Goal: Task Accomplishment & Management: Manage account settings

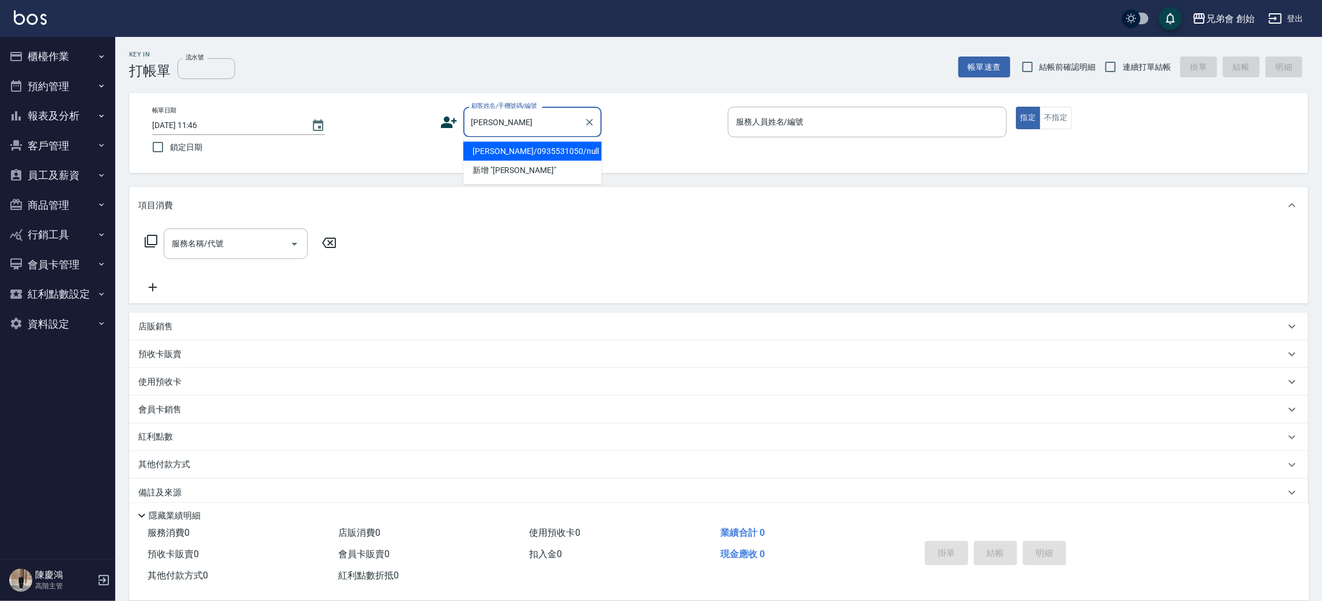
drag, startPoint x: 521, startPoint y: 152, endPoint x: 803, endPoint y: 116, distance: 284.6
click at [521, 150] on li "劉國功/0935531050/null" at bounding box center [532, 151] width 138 height 19
type input "劉國功/0935531050/null"
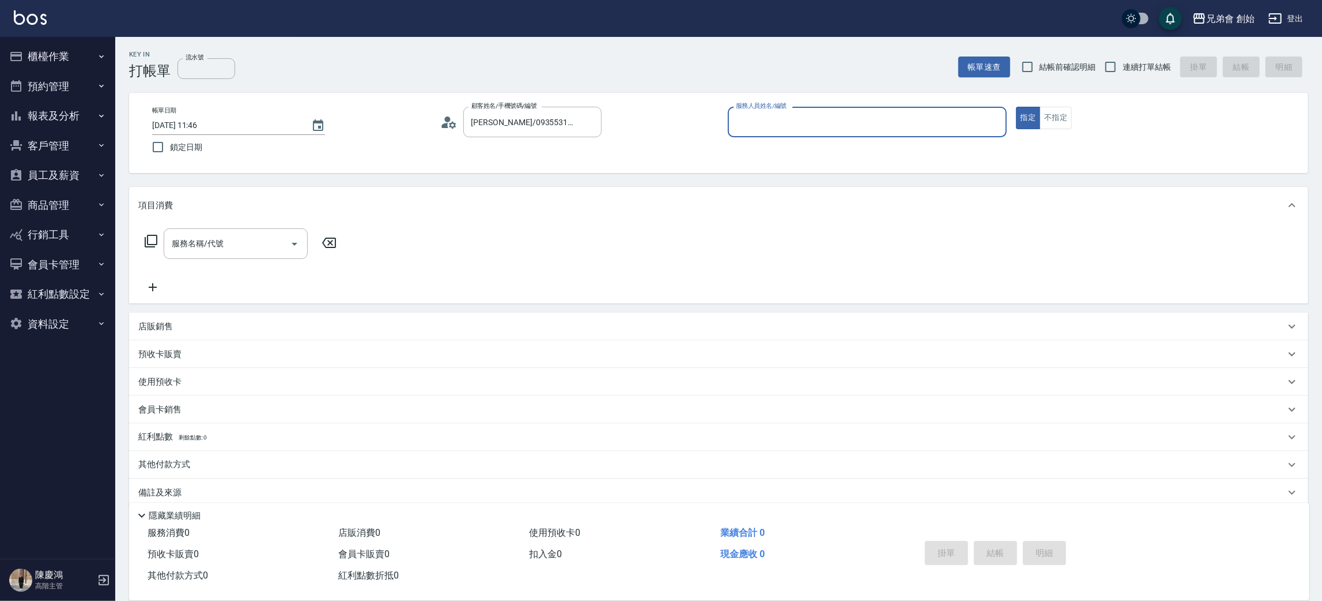
click at [802, 122] on input "服務人員姓名/編號" at bounding box center [867, 122] width 269 height 20
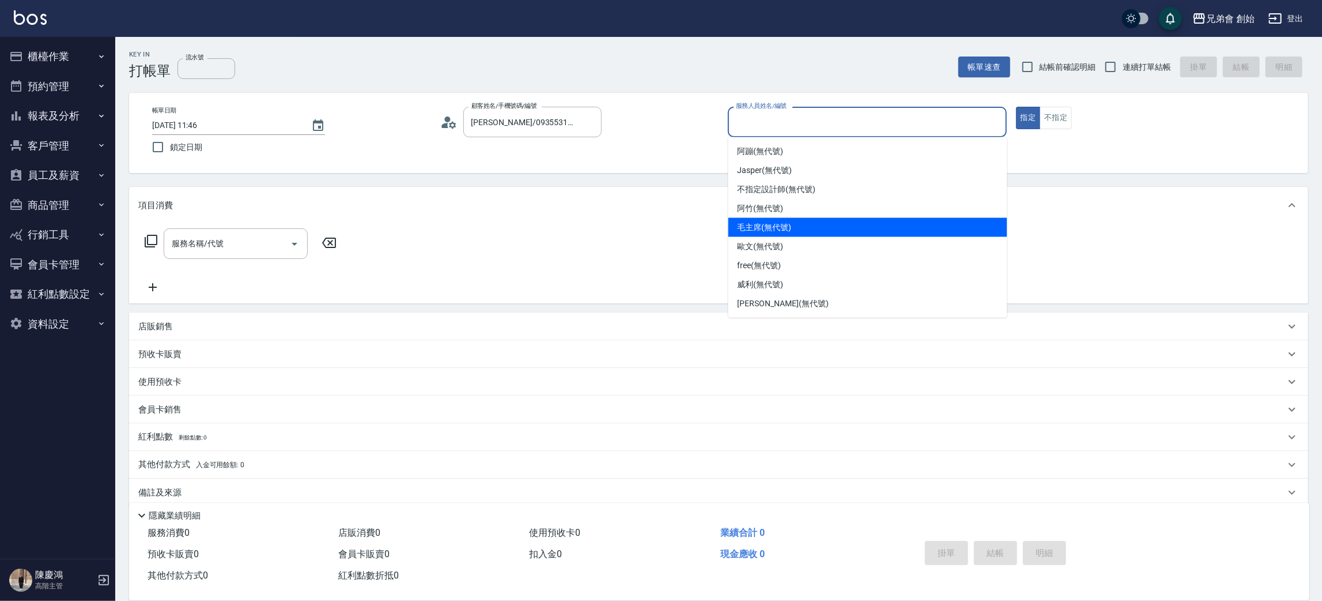
click at [772, 223] on span "毛主席 (無代號)" at bounding box center [765, 227] width 54 height 12
type input "毛主席(無代號)"
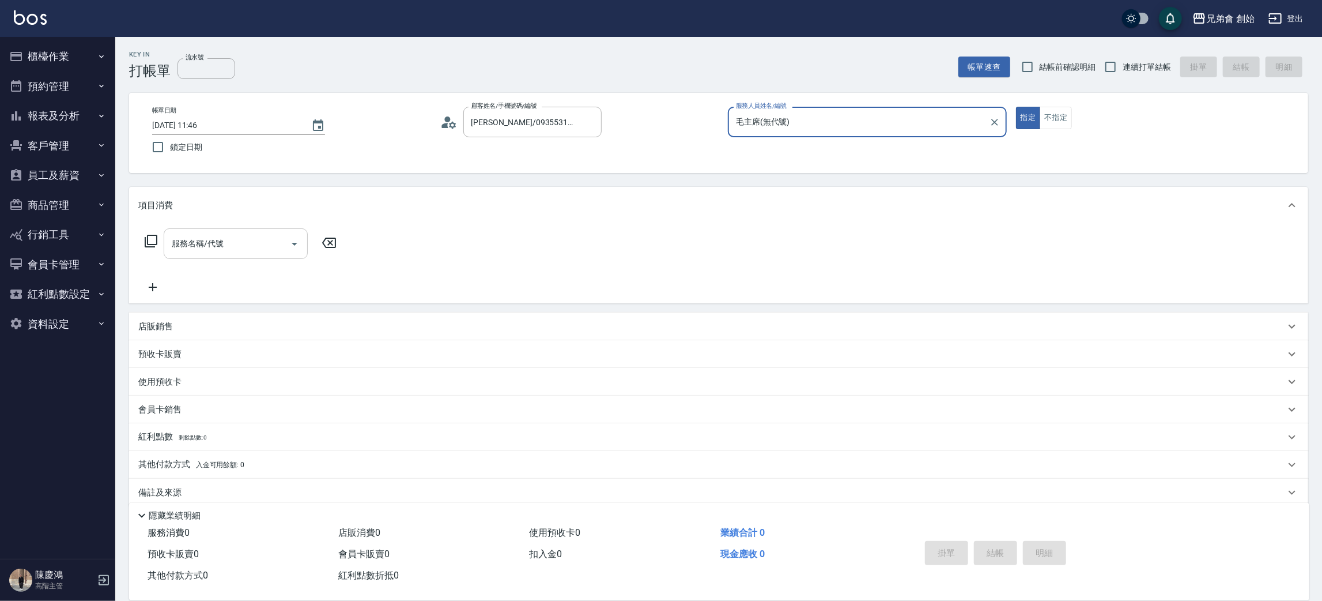
click at [240, 251] on input "服務名稱/代號" at bounding box center [227, 243] width 116 height 20
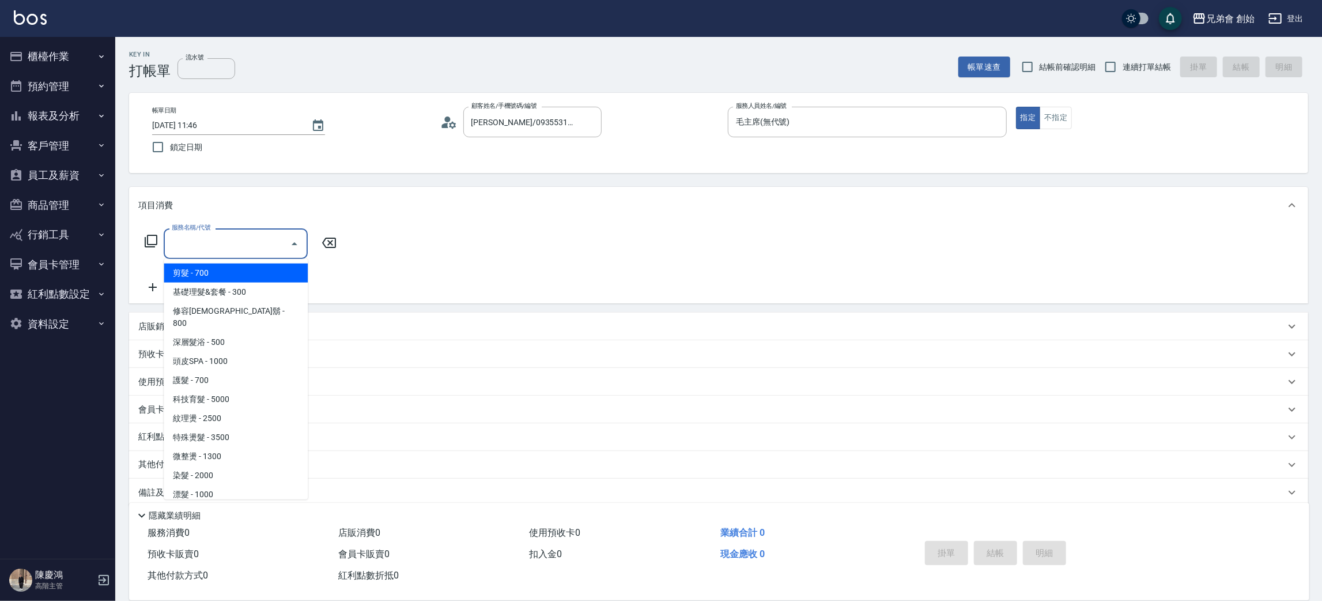
click at [188, 274] on span "剪髮 - 700" at bounding box center [236, 272] width 144 height 19
type input "剪髮(A01)"
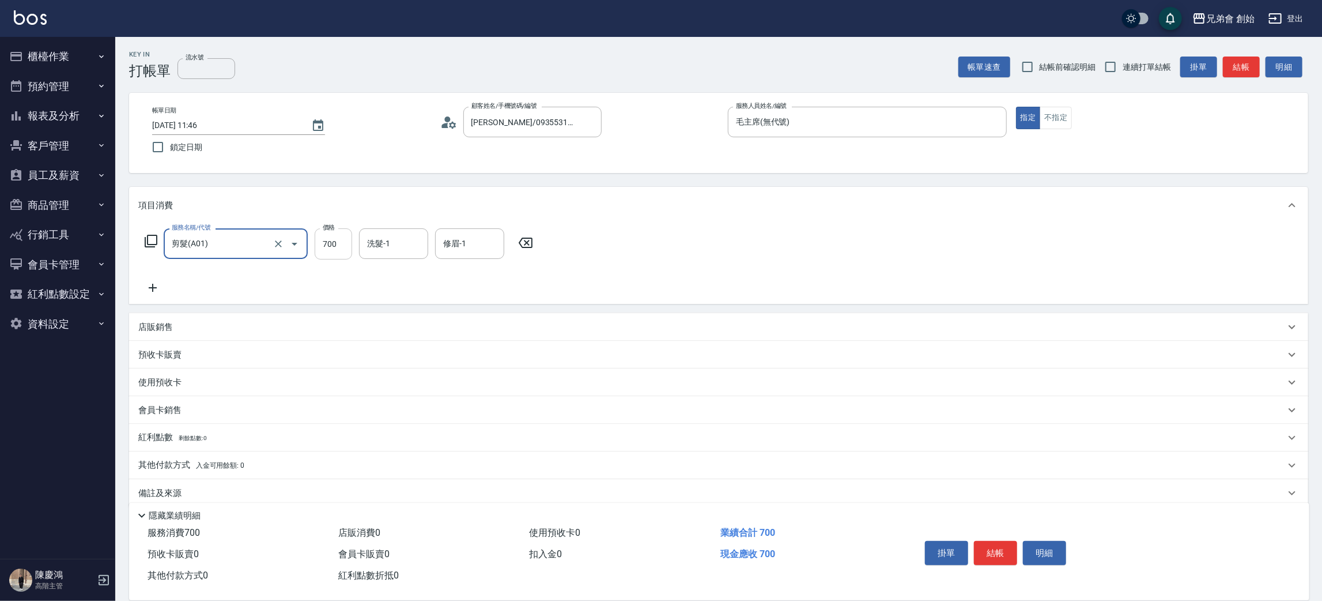
click at [344, 255] on input "700" at bounding box center [333, 243] width 37 height 31
click at [398, 227] on div "服務名稱/代號 剪髮(A01) 服務名稱/代號 價格 1000 價格 洗髮-1 洗髮-1 修眉-1 修眉-1" at bounding box center [718, 264] width 1179 height 80
type input "1000"
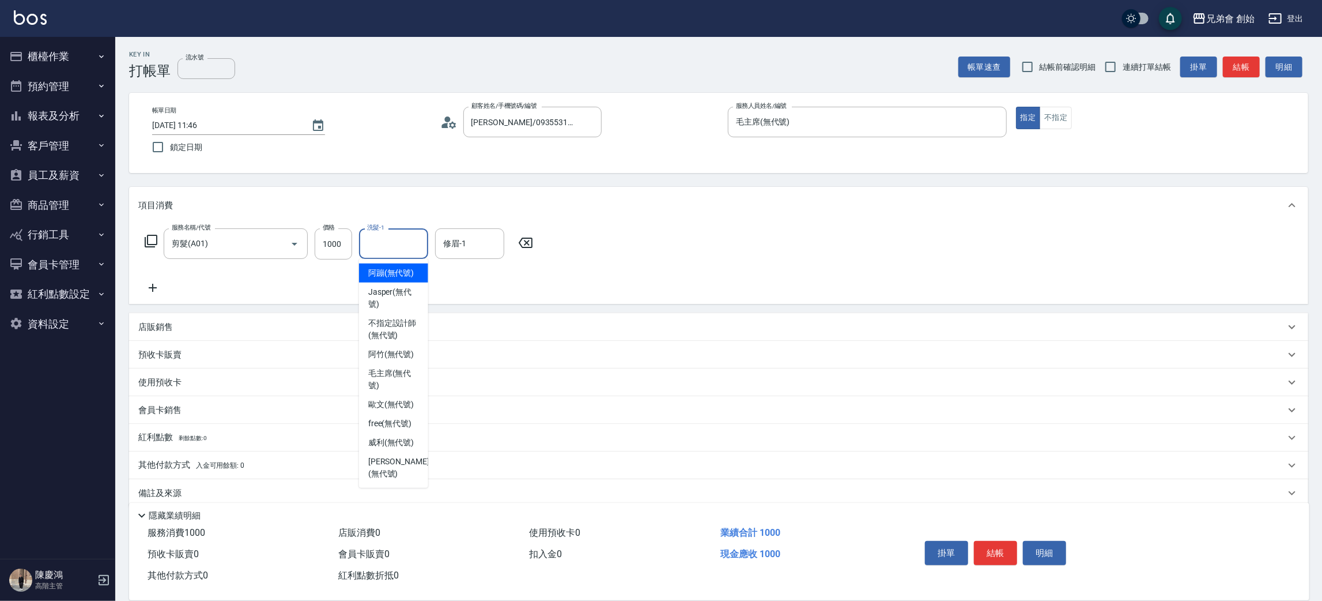
click at [402, 242] on input "洗髮-1" at bounding box center [393, 243] width 59 height 20
click at [402, 416] on div "free (無代號)" at bounding box center [393, 423] width 69 height 19
type input "free(無代號)"
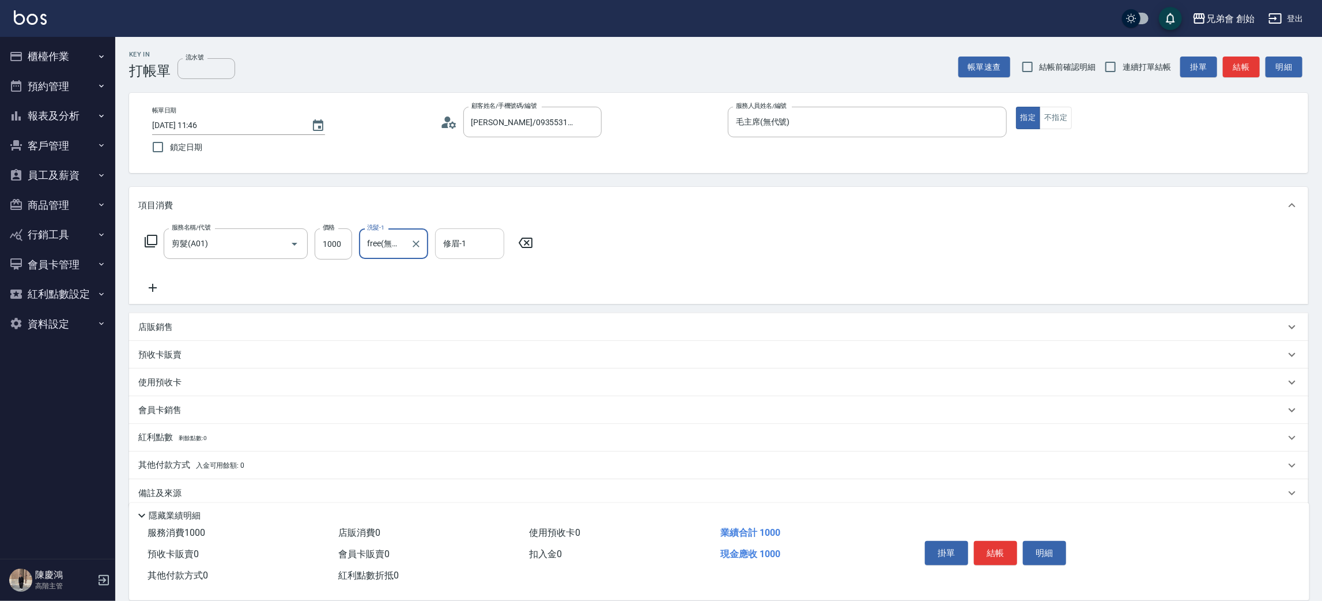
click at [478, 237] on input "修眉-1" at bounding box center [469, 243] width 59 height 20
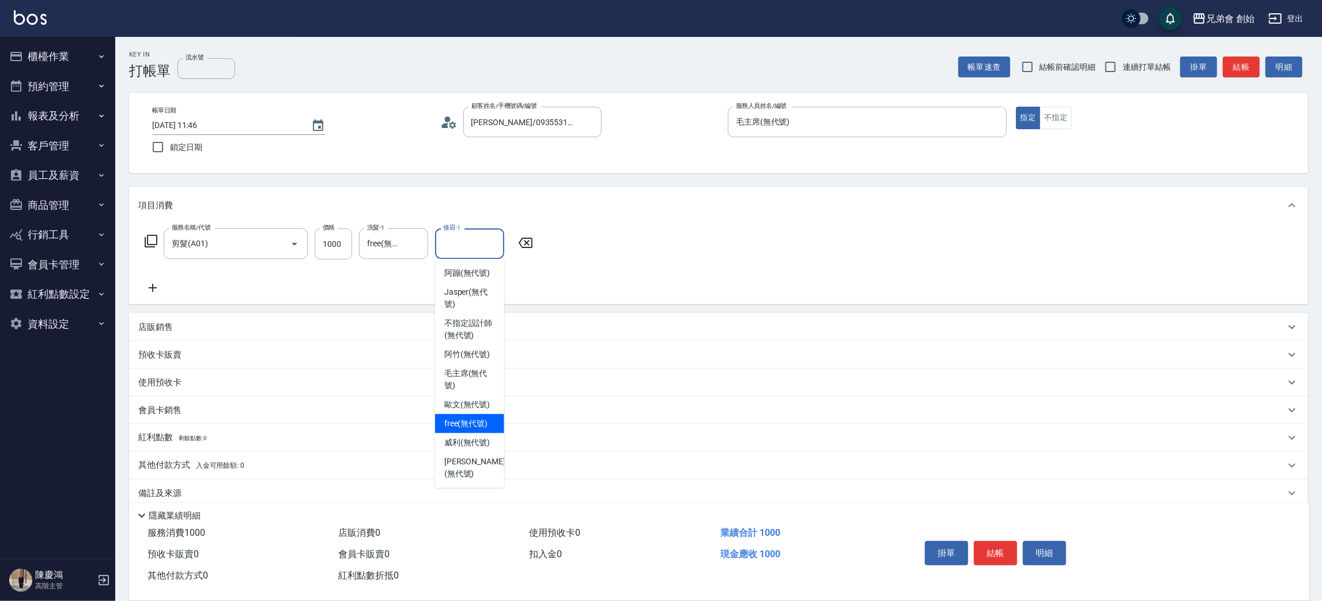
drag, startPoint x: 465, startPoint y: 424, endPoint x: 924, endPoint y: 498, distance: 464.8
click at [466, 424] on span "free (無代號)" at bounding box center [466, 423] width 44 height 12
type input "free(無代號)"
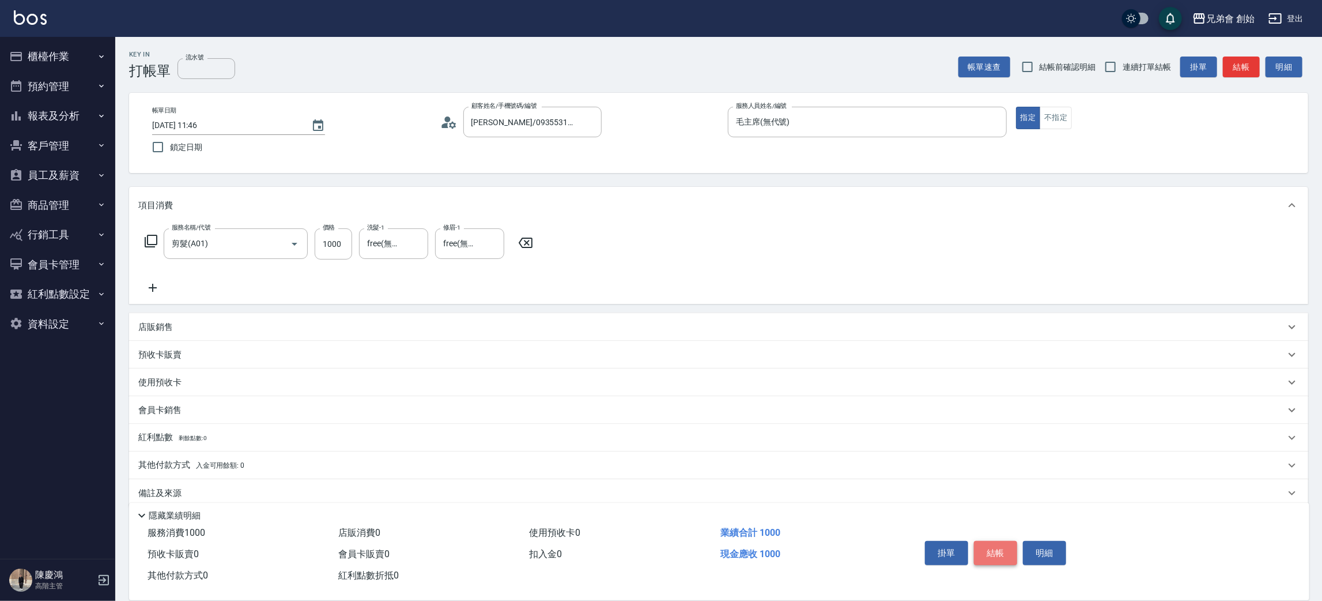
click at [1001, 551] on button "結帳" at bounding box center [995, 553] width 43 height 24
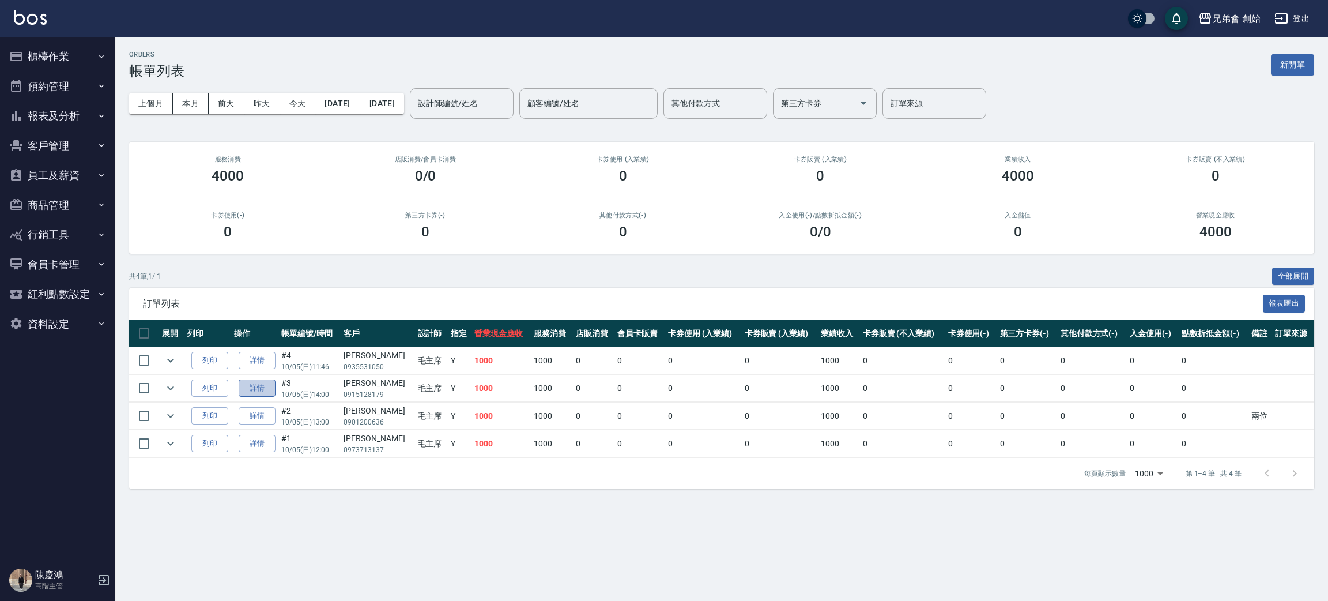
click at [267, 394] on link "詳情" at bounding box center [257, 388] width 37 height 18
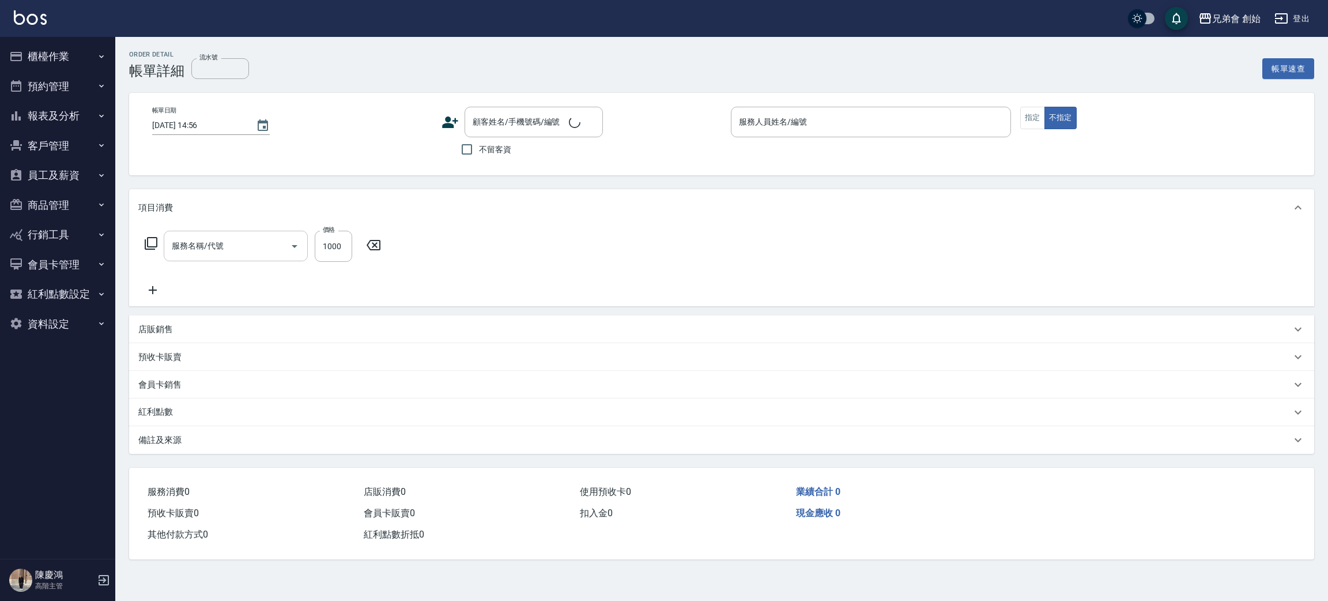
type input "2025/10/05 14:00"
type input "毛主席(無代號)"
type input "剪髮(A01)"
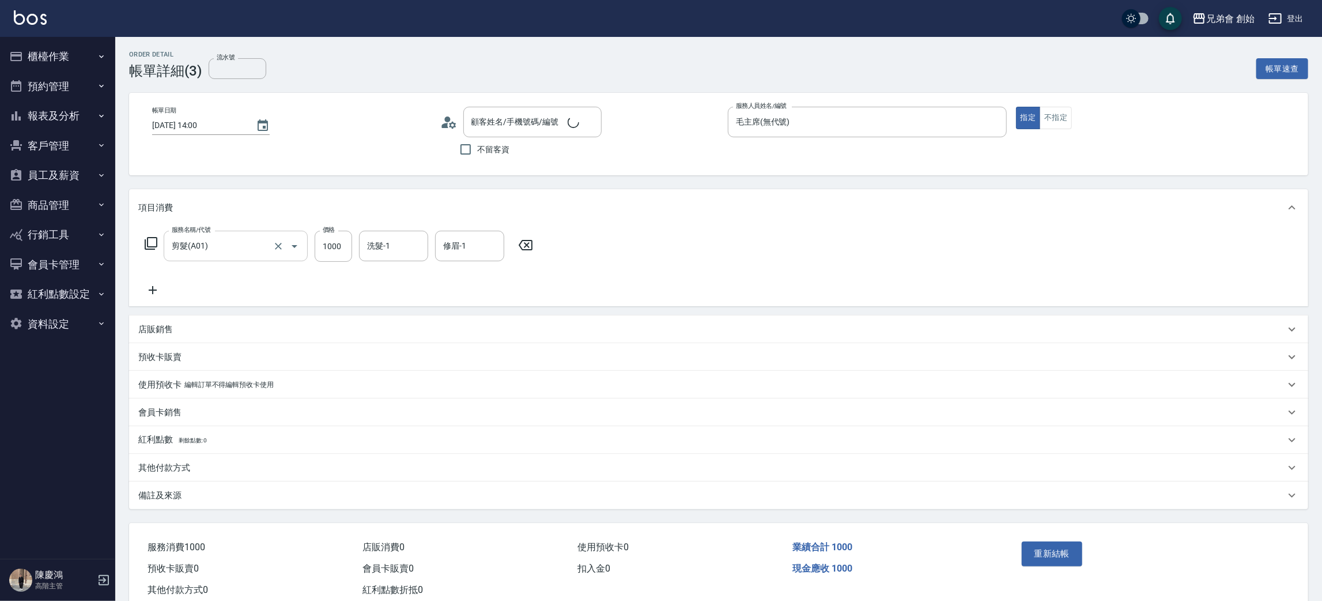
type input "李尚哲/0915128179/null"
click at [400, 251] on input "洗髮-1" at bounding box center [393, 246] width 59 height 20
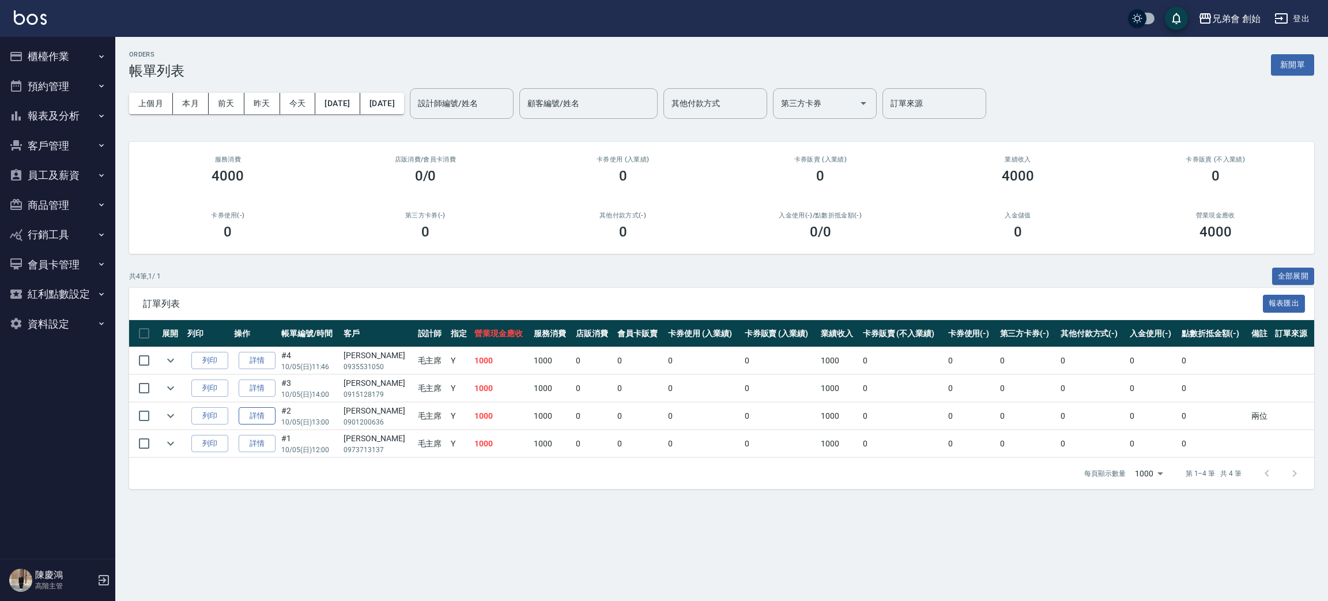
click at [253, 415] on link "詳情" at bounding box center [257, 416] width 37 height 18
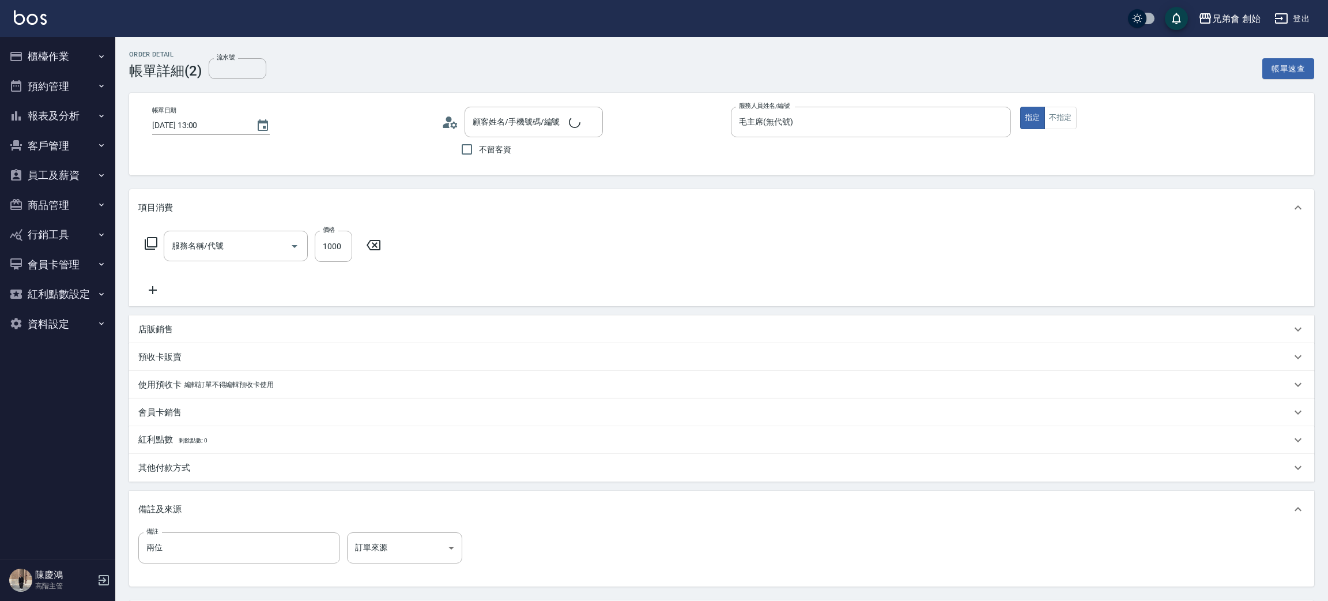
type input "2025/10/05 13:00"
type input "毛主席(無代號)"
type input "兩位"
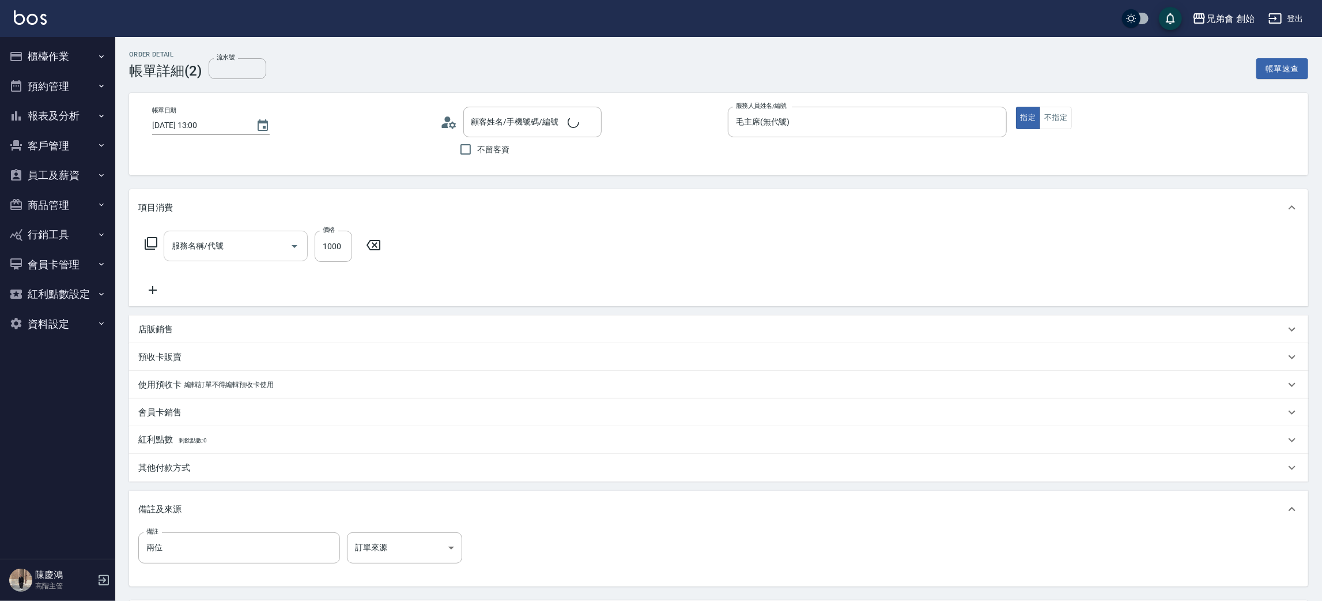
type input "劉東岩/0901200636/"
type input "剪髮(A01)"
click at [156, 289] on icon at bounding box center [152, 290] width 29 height 14
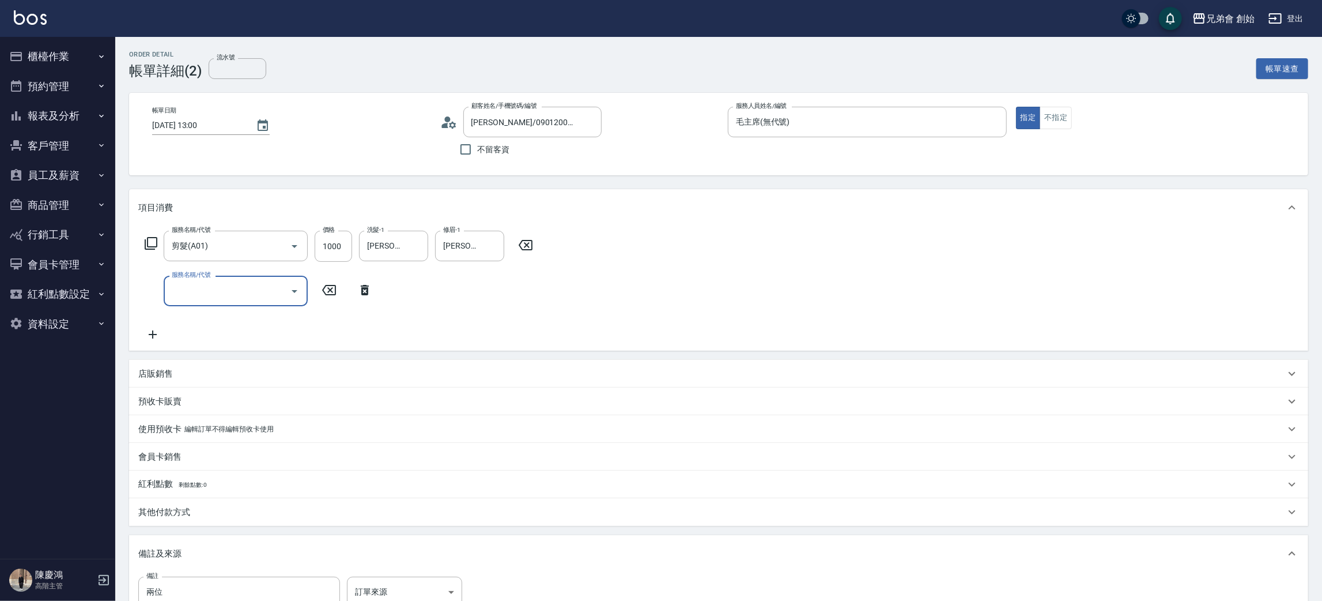
click at [232, 297] on input "服務名稱/代號" at bounding box center [227, 291] width 116 height 20
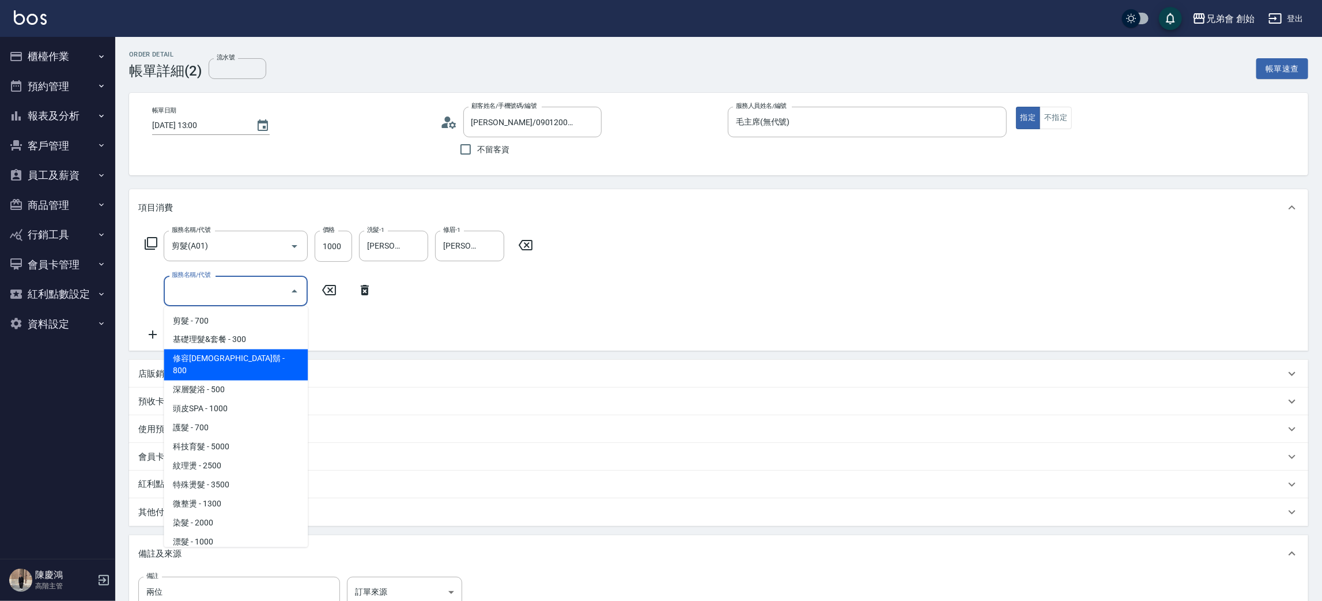
click at [232, 356] on span "修容修鬍 - 800" at bounding box center [236, 364] width 144 height 31
type input "修容修鬍(A04)"
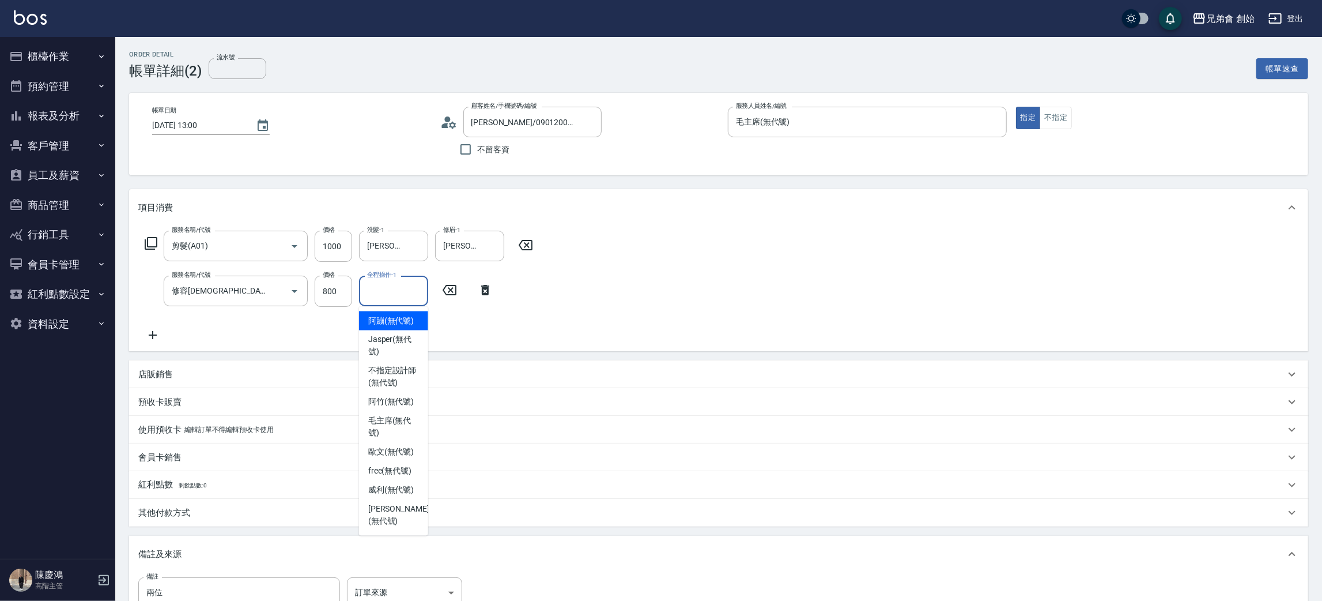
drag, startPoint x: 410, startPoint y: 294, endPoint x: 410, endPoint y: 307, distance: 12.7
click at [410, 295] on input "全程操作-1" at bounding box center [393, 291] width 59 height 20
drag, startPoint x: 398, startPoint y: 467, endPoint x: 416, endPoint y: 424, distance: 46.6
click at [397, 466] on span "free (無代號)" at bounding box center [390, 471] width 44 height 12
type input "free(無代號)"
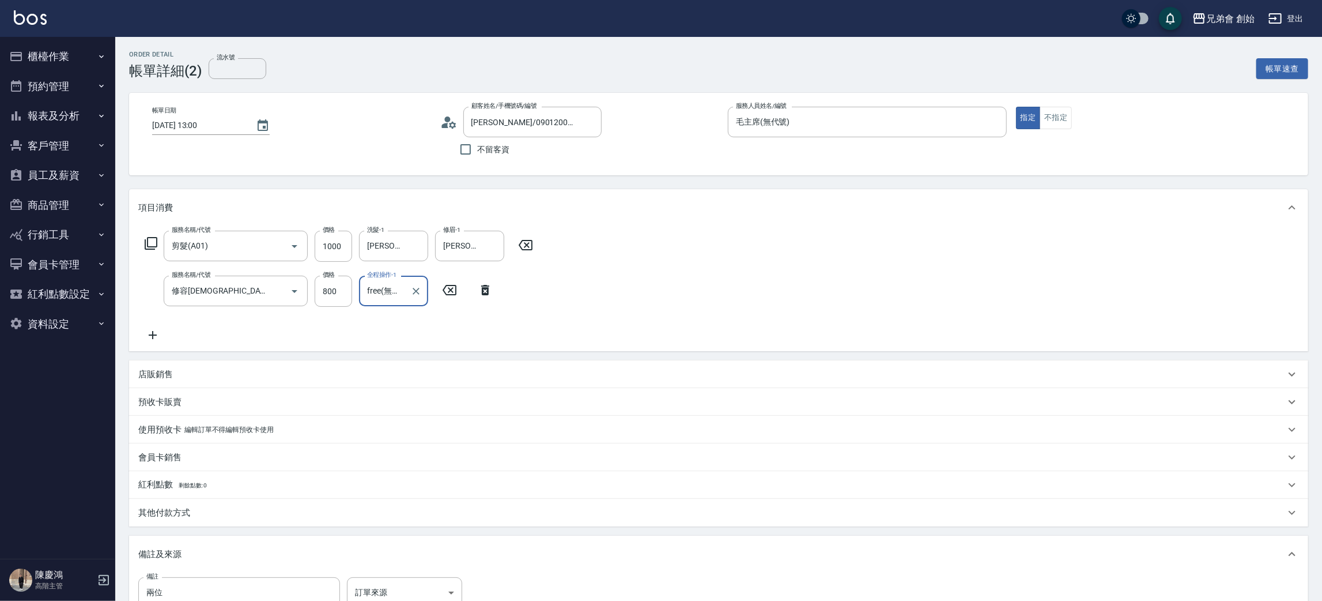
scroll to position [153, 0]
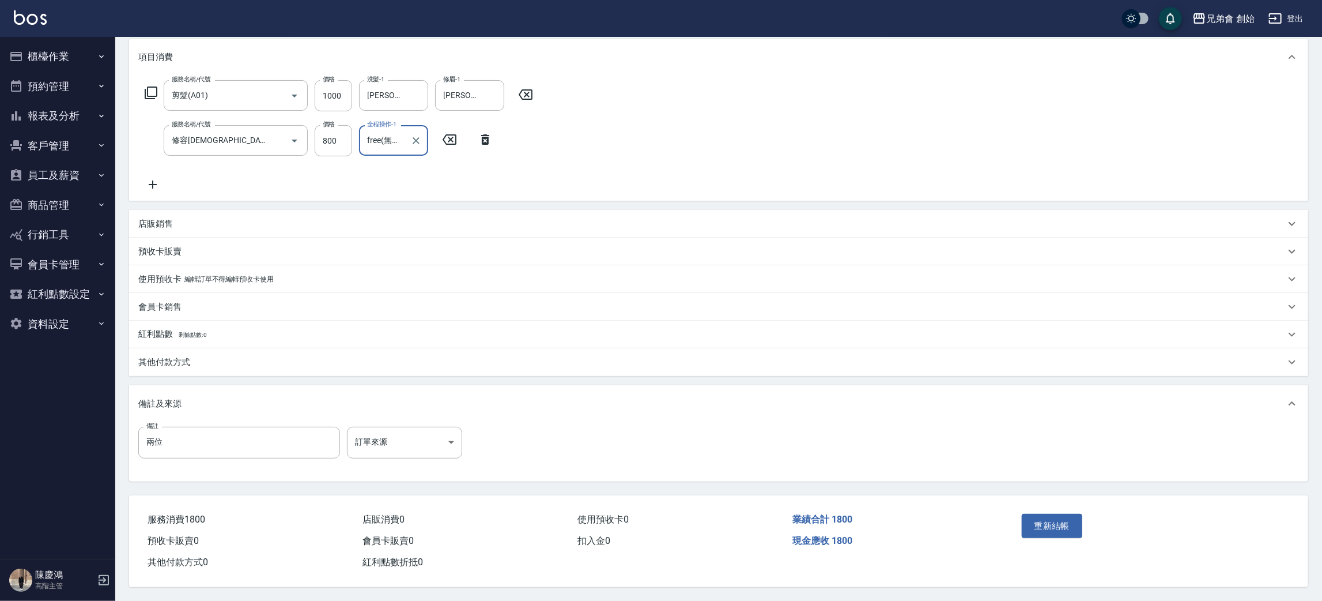
click at [1053, 522] on button "重新結帳" at bounding box center [1052, 526] width 61 height 24
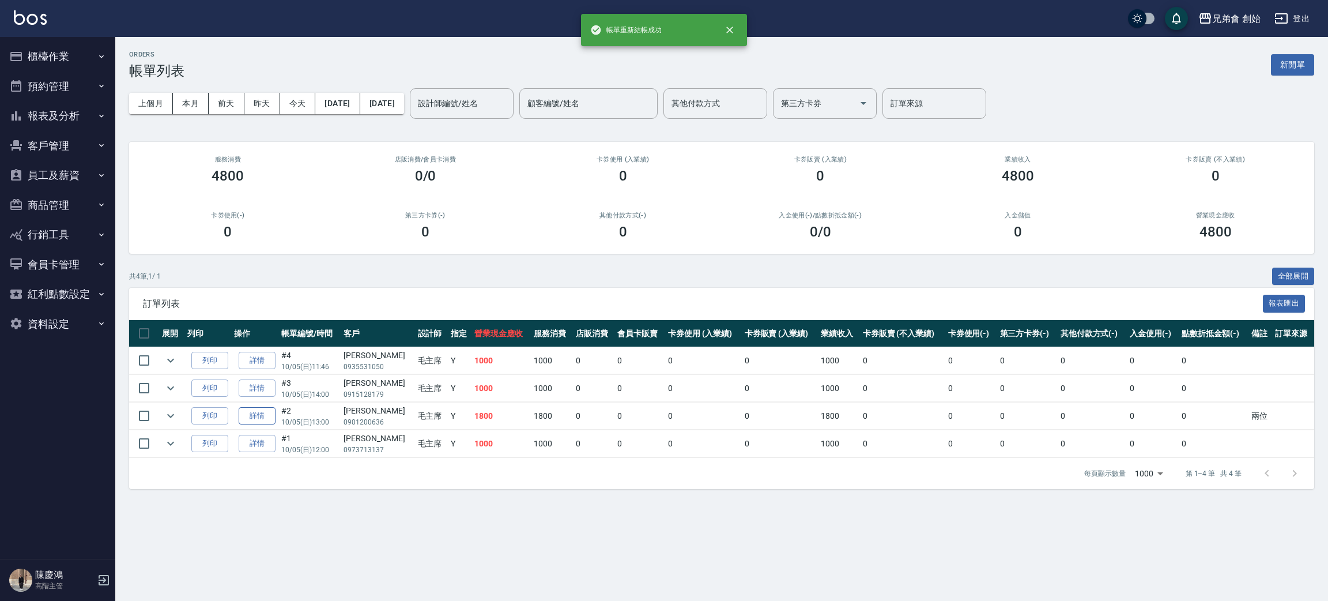
click at [268, 419] on link "詳情" at bounding box center [257, 416] width 37 height 18
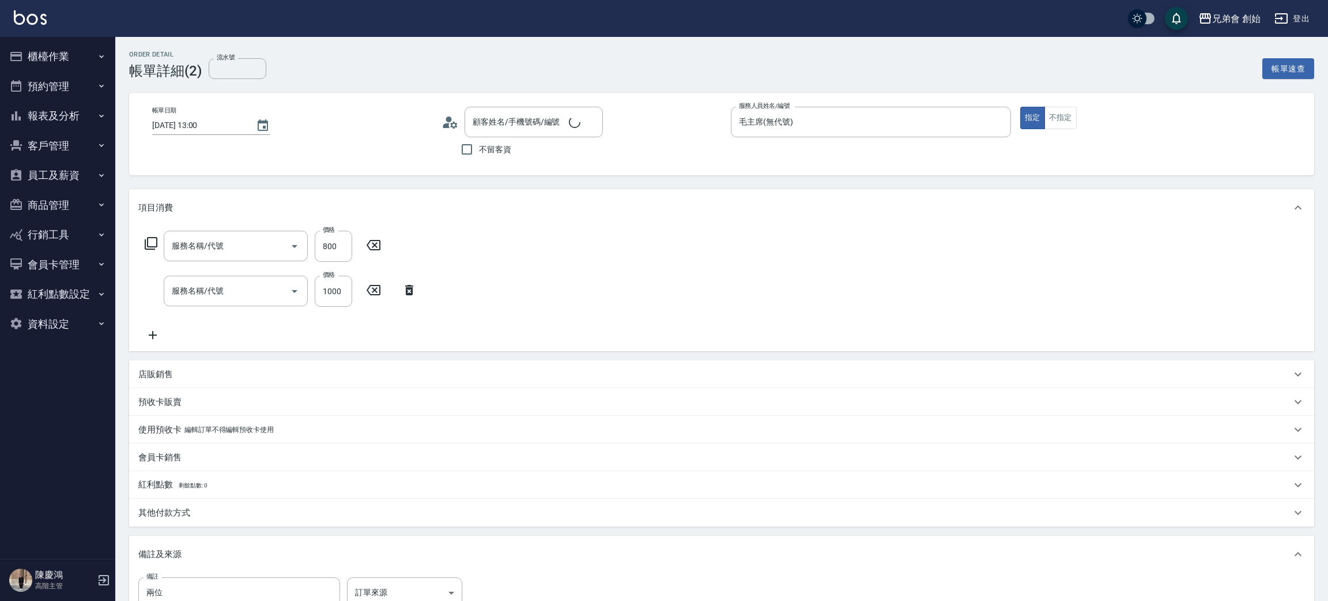
type input "2025/10/05 13:00"
type input "毛主席(無代號)"
type input "兩位"
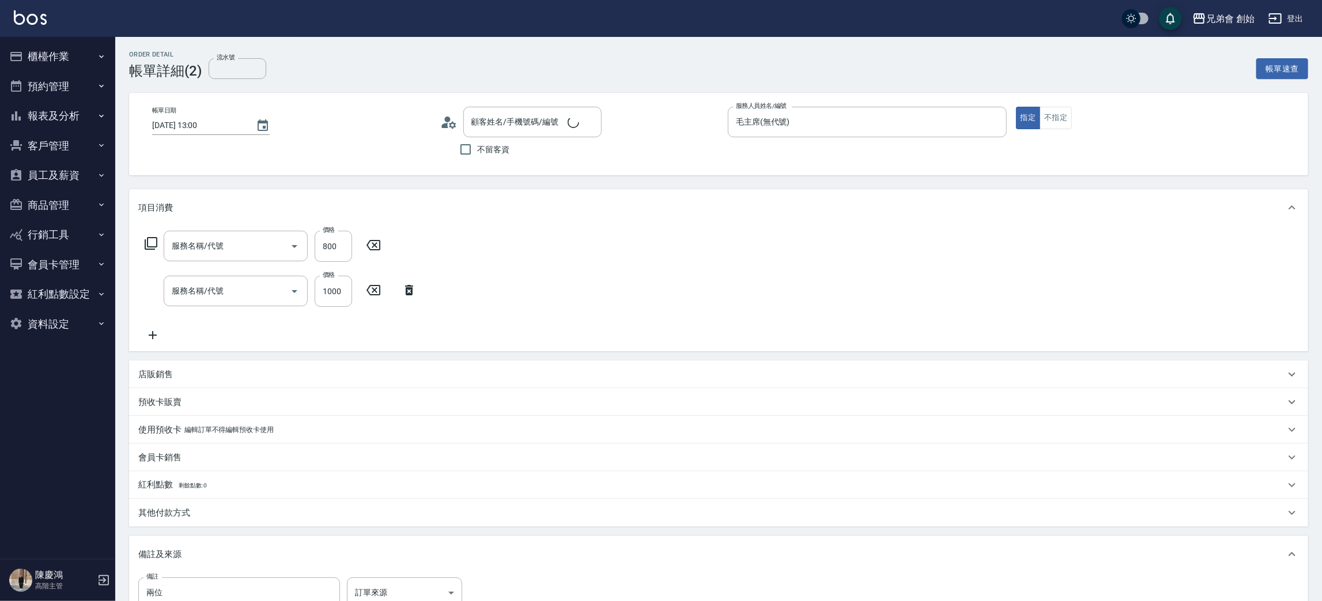
type input "劉東岩/0901200636/"
type input "修容修鬍(A04)"
type input "剪髮(A01)"
drag, startPoint x: 330, startPoint y: 234, endPoint x: 334, endPoint y: 241, distance: 7.7
click at [331, 232] on div "價格 800 價格" at bounding box center [333, 246] width 37 height 31
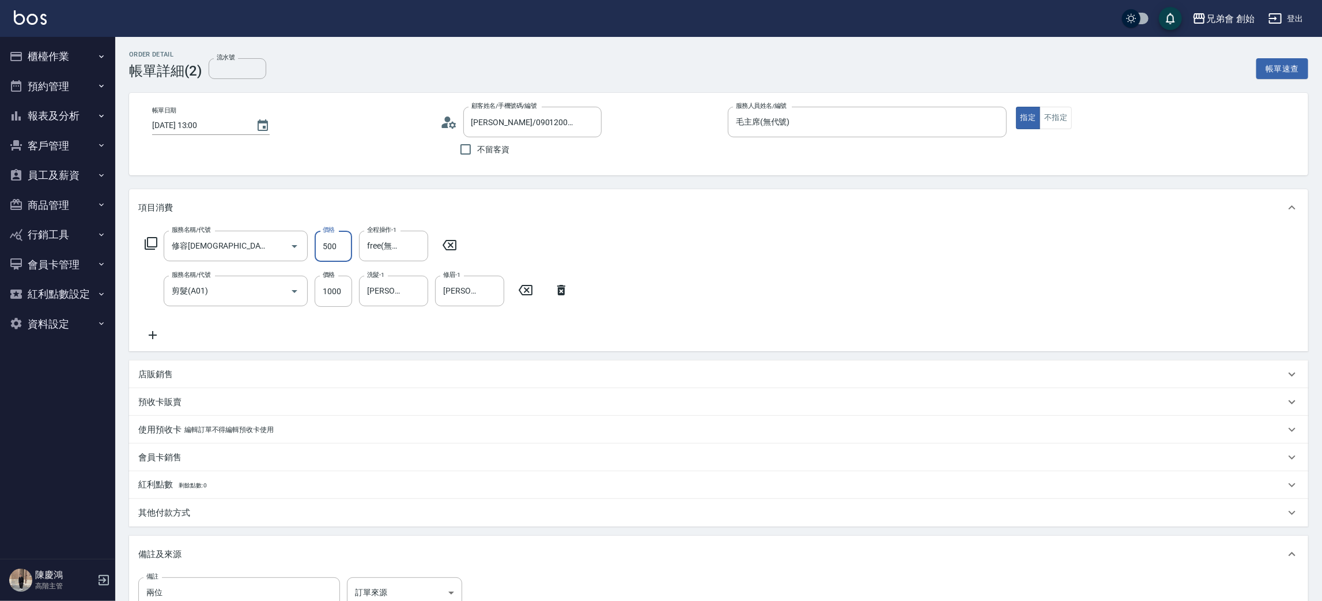
scroll to position [153, 0]
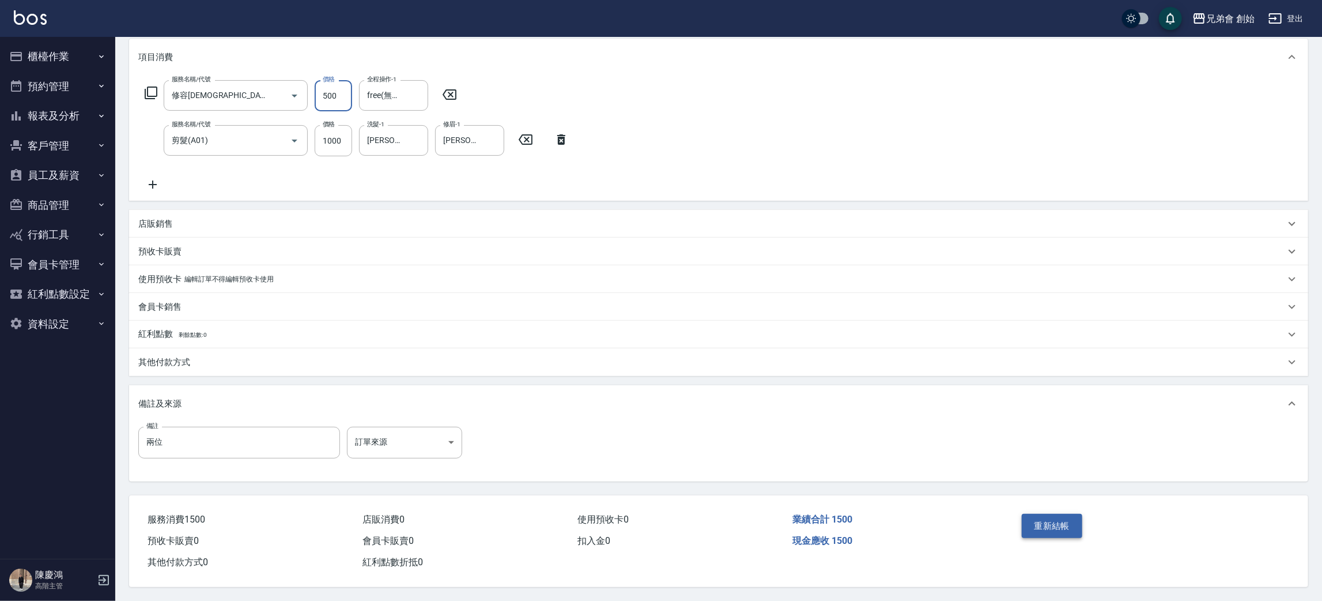
type input "500"
drag, startPoint x: 1061, startPoint y: 533, endPoint x: 1060, endPoint y: 526, distance: 6.9
click at [1060, 532] on button "重新結帳" at bounding box center [1052, 526] width 61 height 24
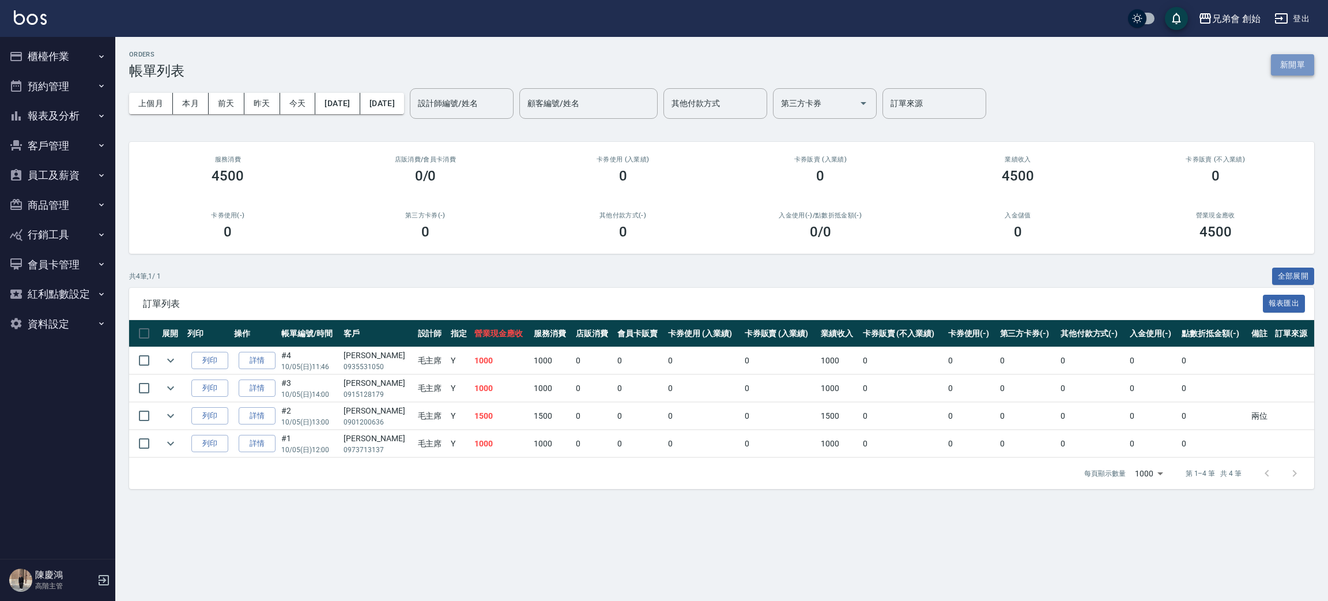
click at [1291, 56] on button "新開單" at bounding box center [1292, 64] width 43 height 21
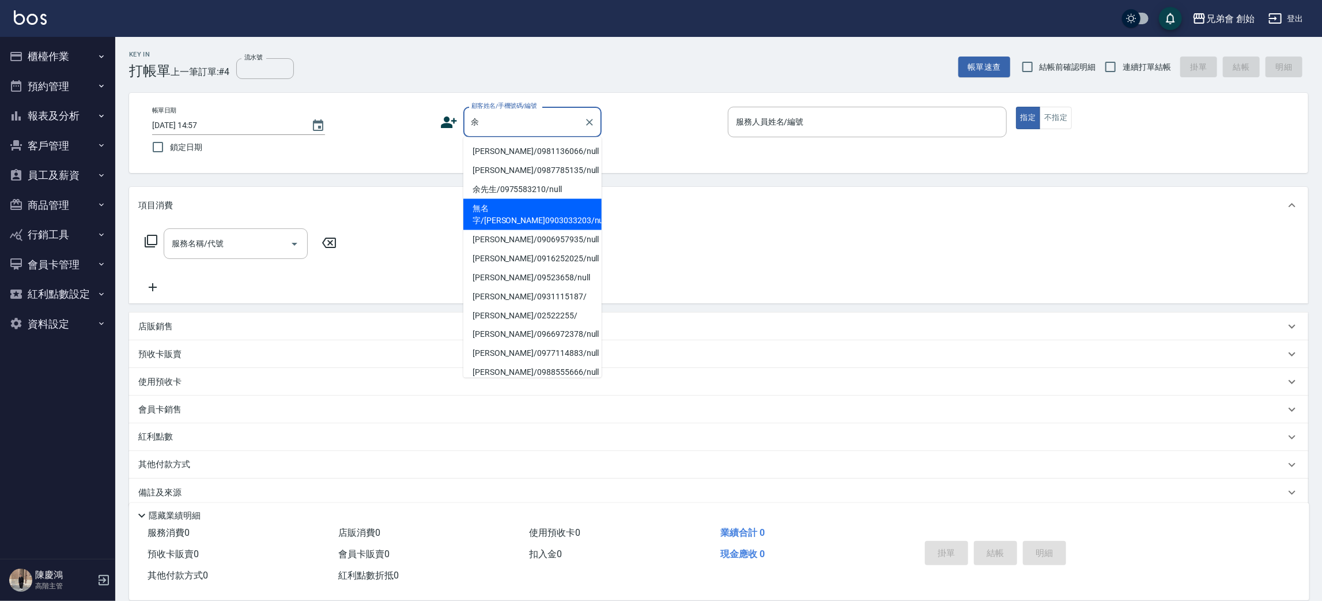
click at [525, 221] on li "無名字/余則毅0903033203/null" at bounding box center [532, 214] width 138 height 31
type input "無名字/余則毅0903033203/null"
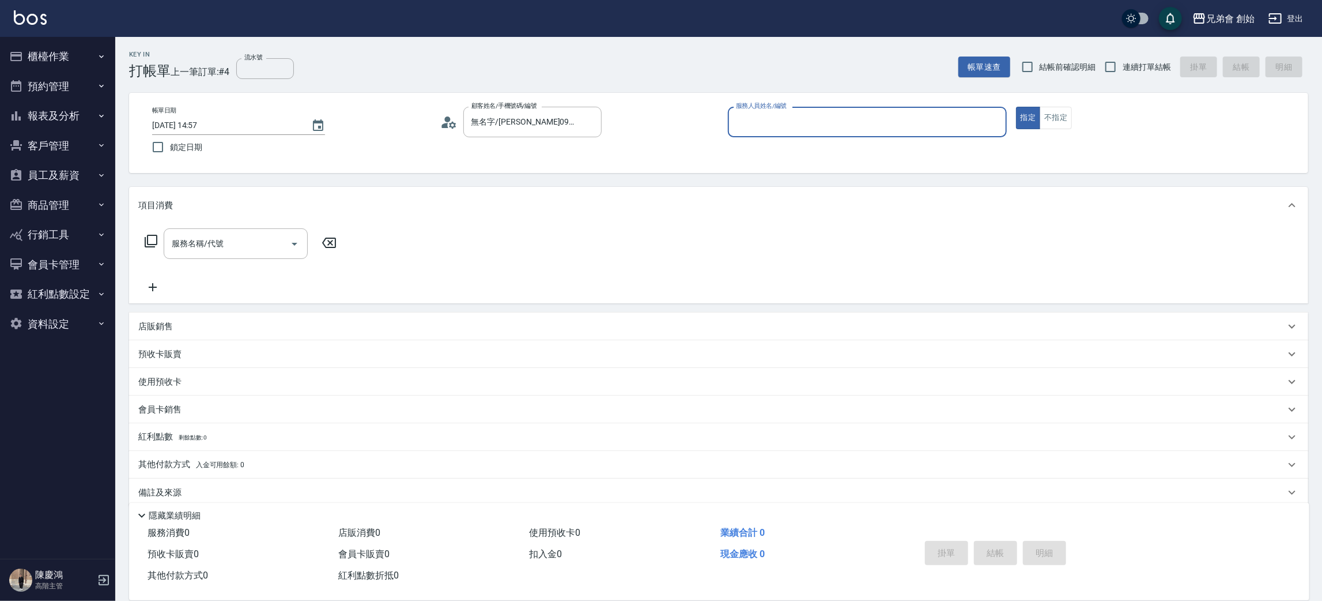
click at [783, 119] on input "服務人員姓名/編號" at bounding box center [867, 122] width 269 height 20
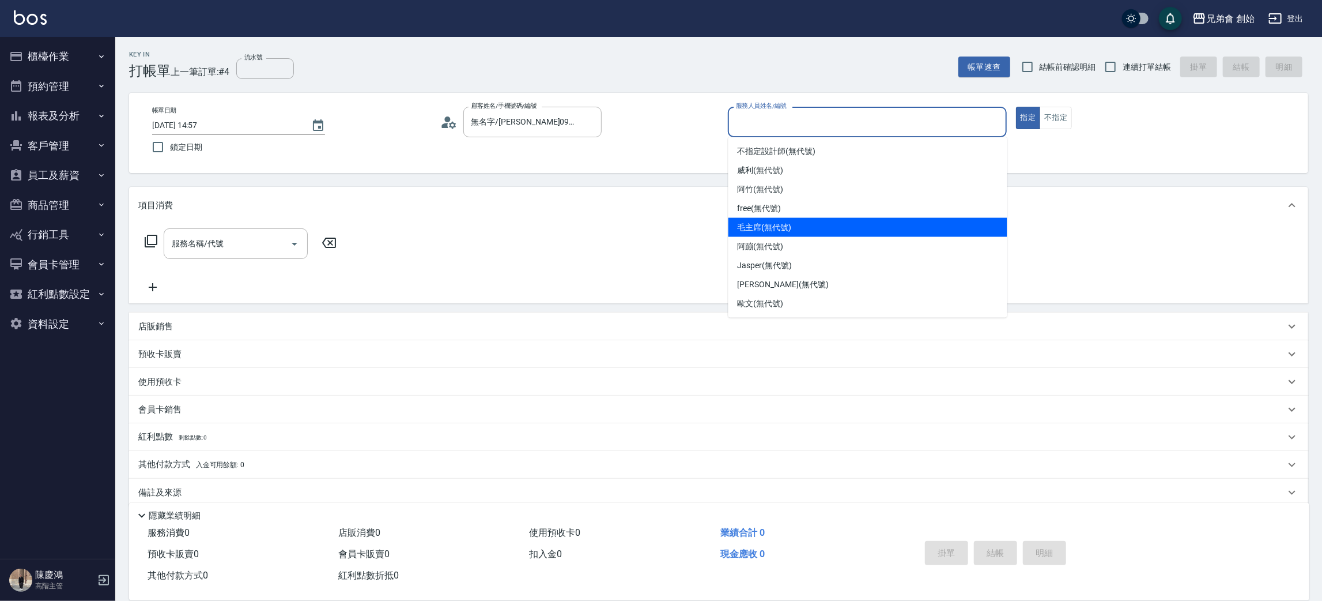
click at [778, 226] on span "毛主席 (無代號)" at bounding box center [765, 227] width 54 height 12
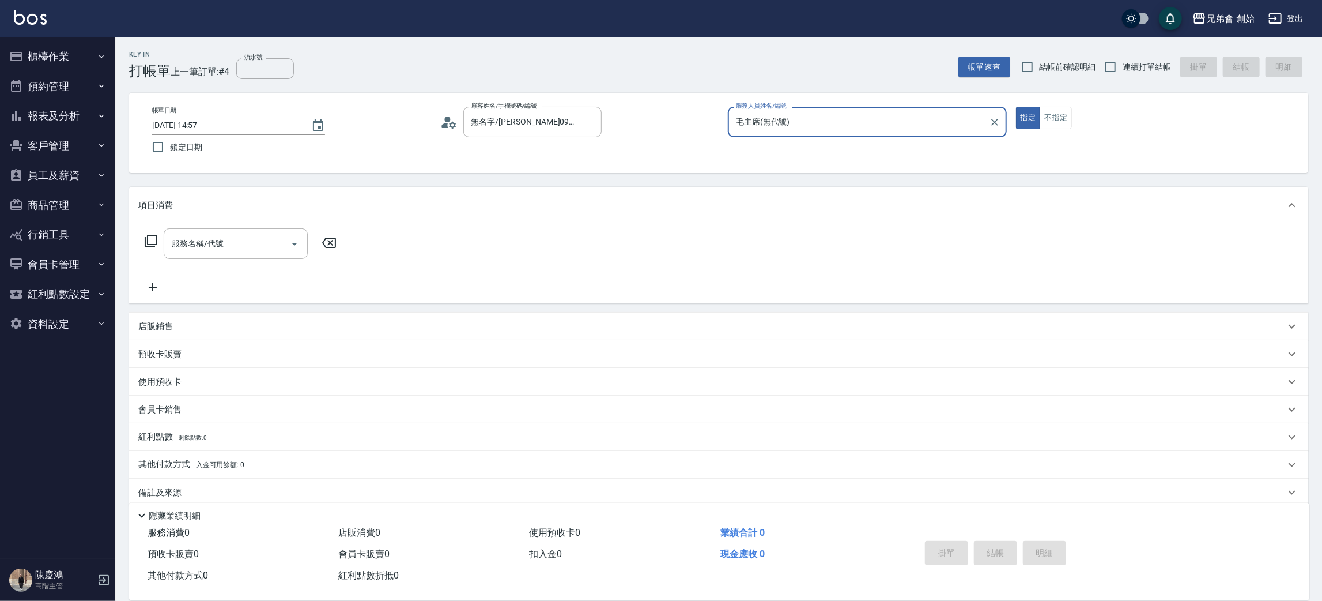
type input "毛主席(無代號)"
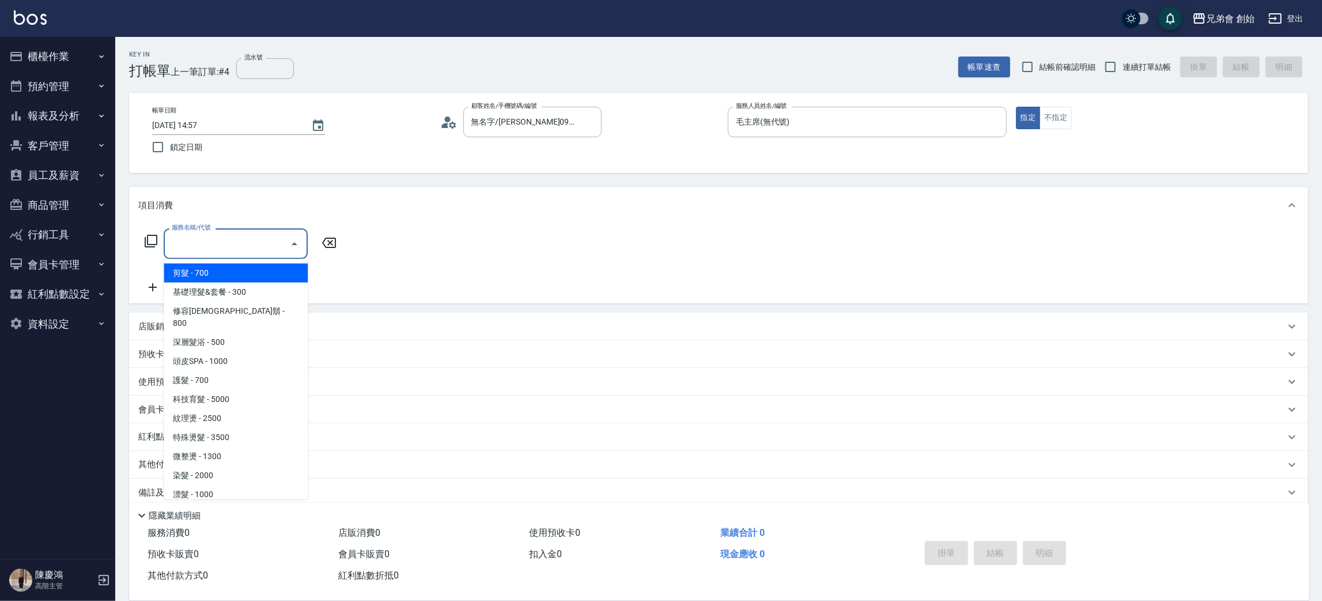
click at [244, 240] on input "服務名稱/代號" at bounding box center [227, 243] width 116 height 20
click at [233, 280] on span "剪髮 - 700" at bounding box center [236, 272] width 144 height 19
type input "剪髮(A01)"
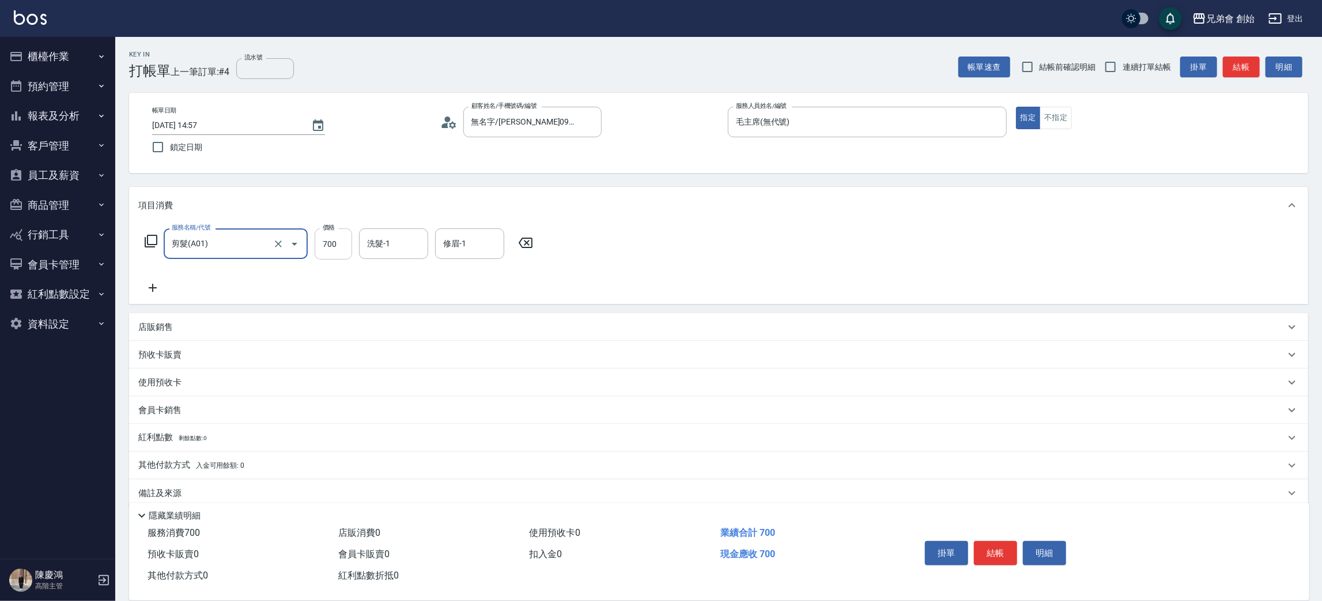
drag, startPoint x: 316, startPoint y: 250, endPoint x: 327, endPoint y: 244, distance: 12.4
click at [316, 250] on input "700" at bounding box center [333, 243] width 37 height 31
type input "1000"
click at [398, 235] on input "洗髮-1" at bounding box center [393, 243] width 59 height 20
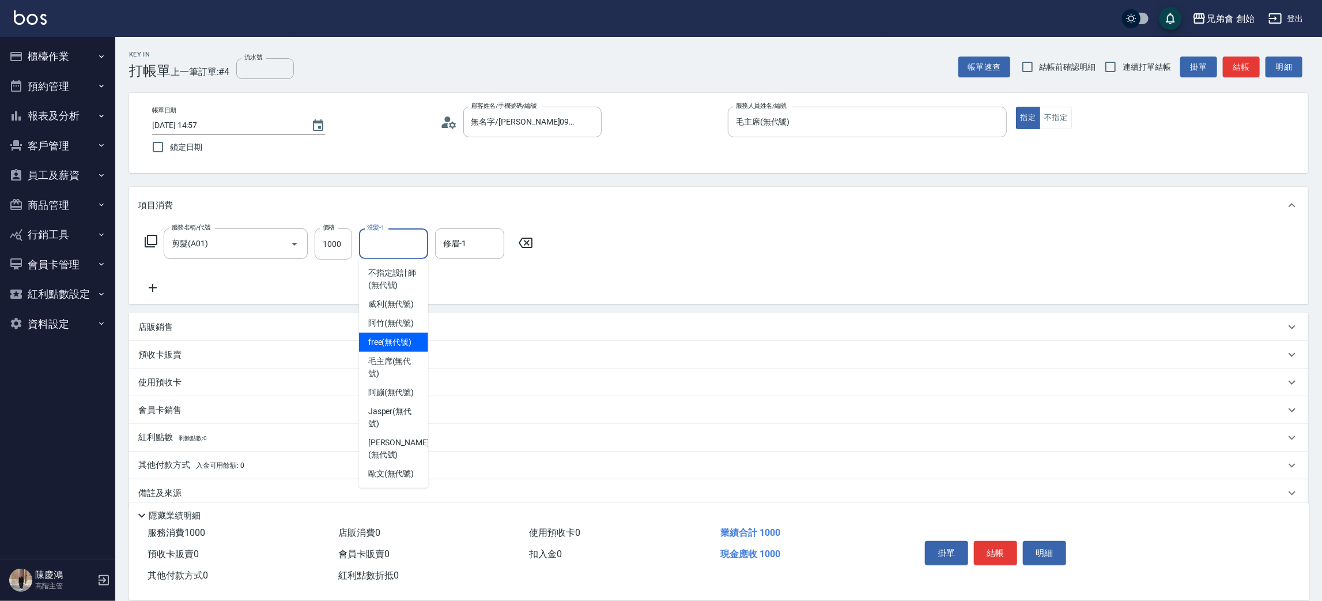
click at [388, 344] on span "free (無代號)" at bounding box center [390, 342] width 44 height 12
type input "free(無代號)"
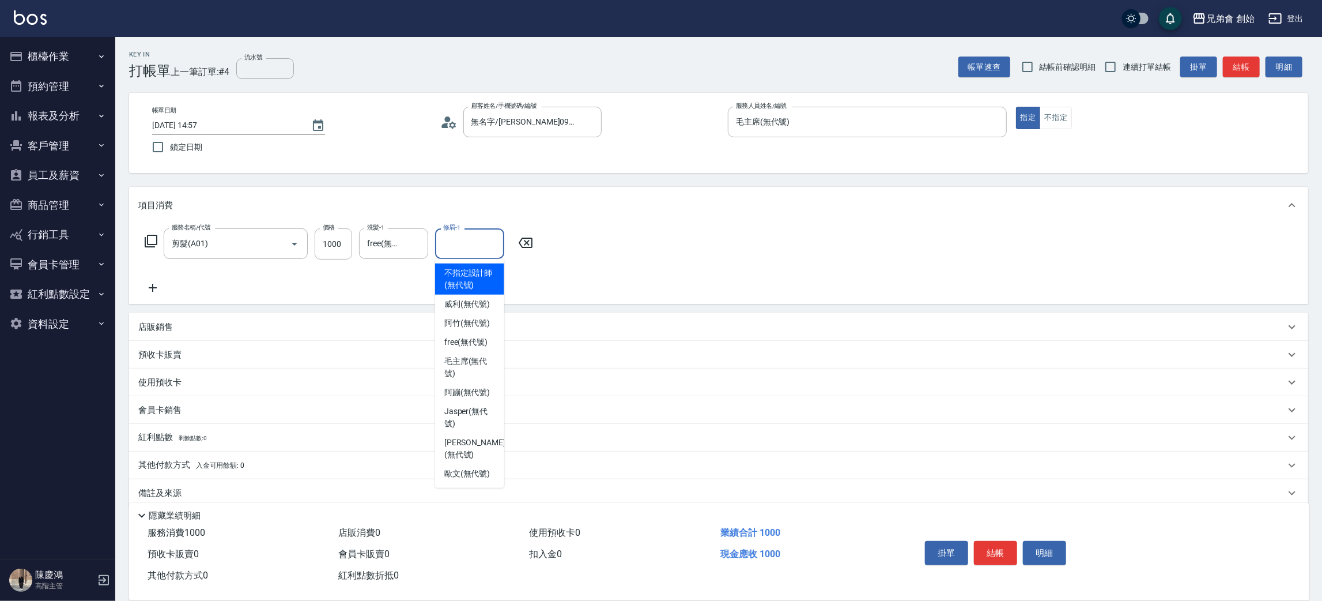
click at [444, 240] on input "修眉-1" at bounding box center [469, 243] width 59 height 20
click at [465, 336] on span "free (無代號)" at bounding box center [466, 342] width 44 height 12
type input "free(無代號)"
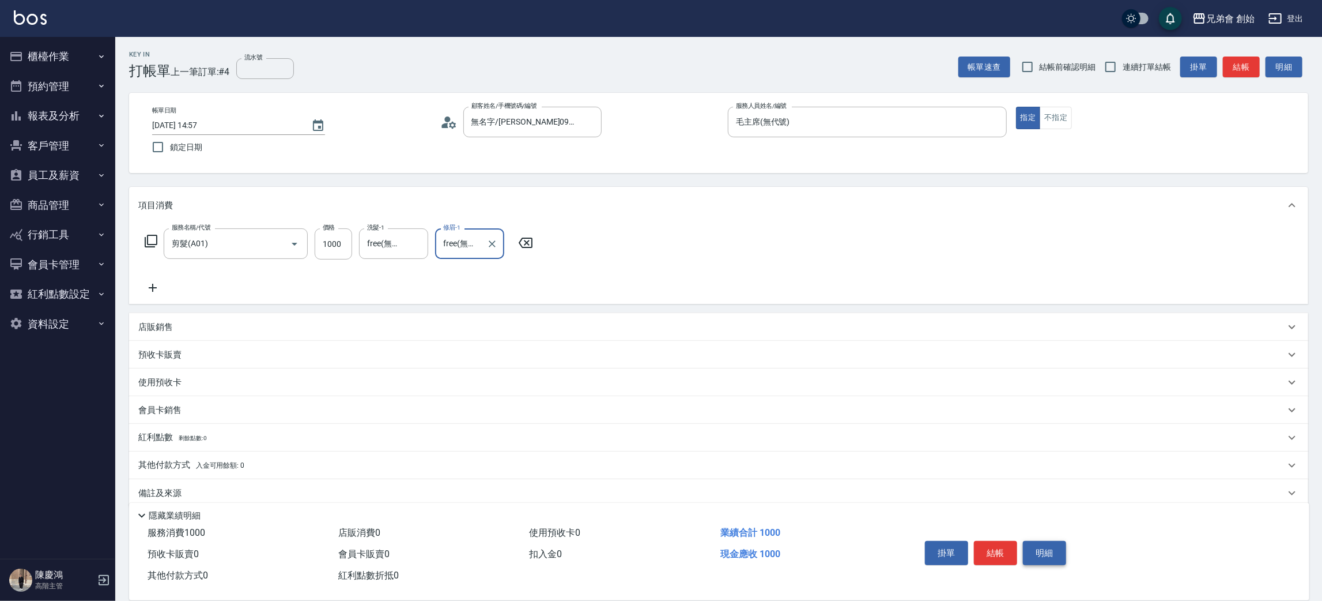
scroll to position [13, 0]
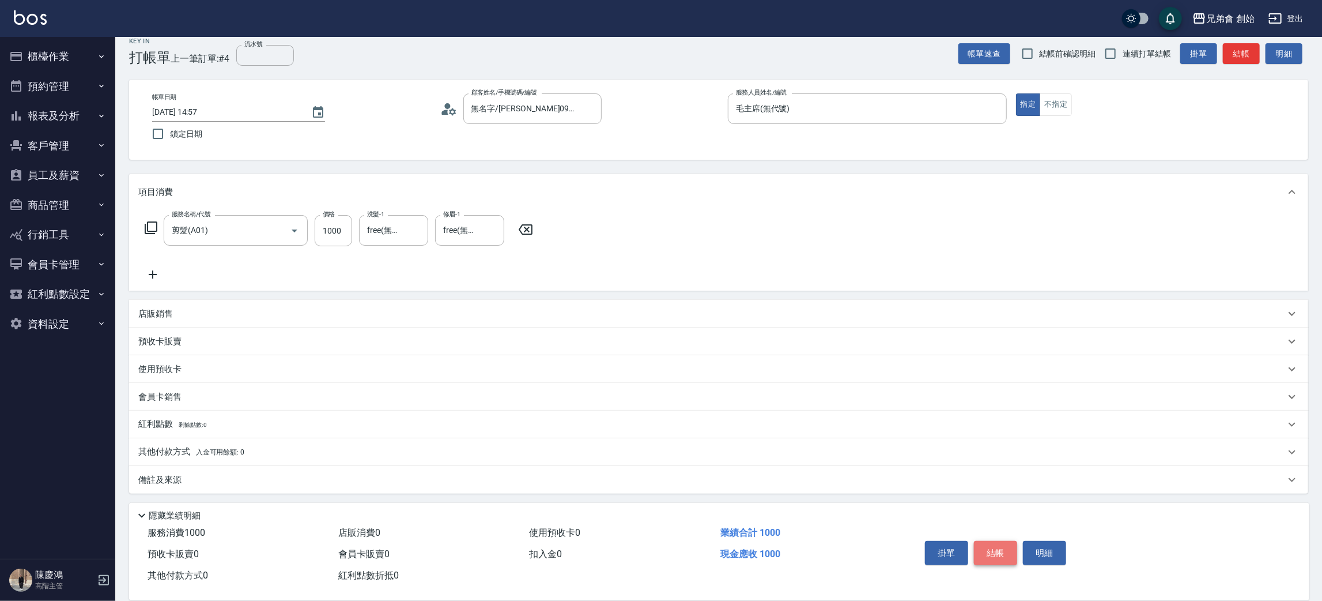
click at [1012, 553] on button "結帳" at bounding box center [995, 553] width 43 height 24
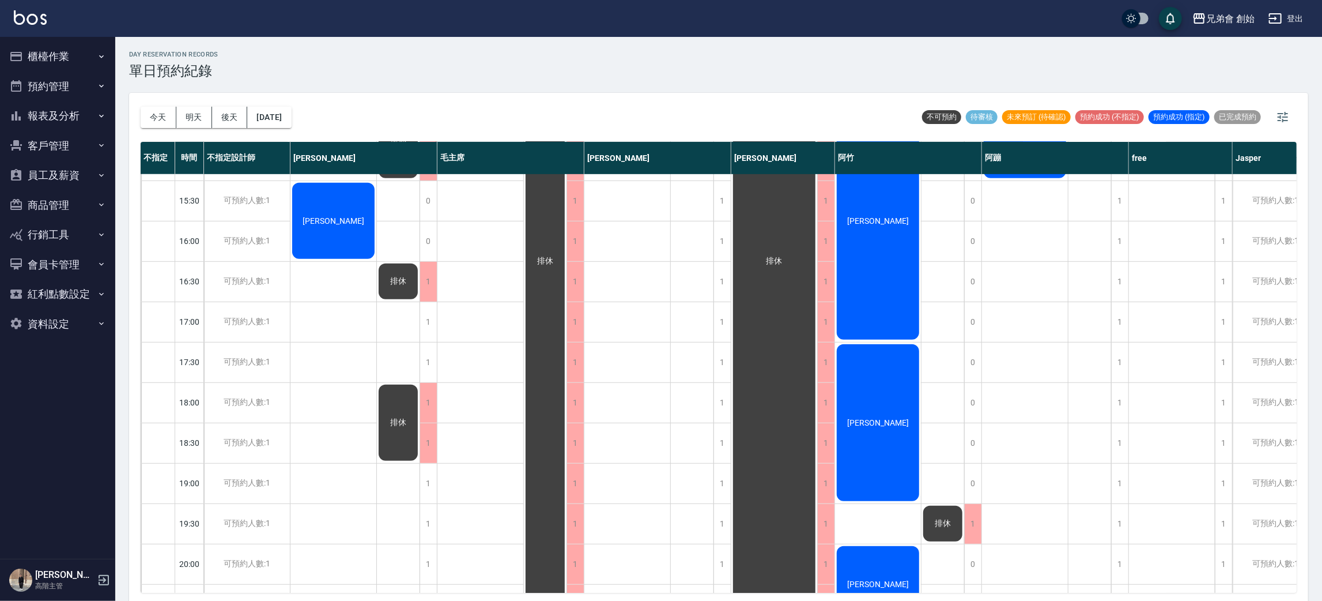
scroll to position [432, 0]
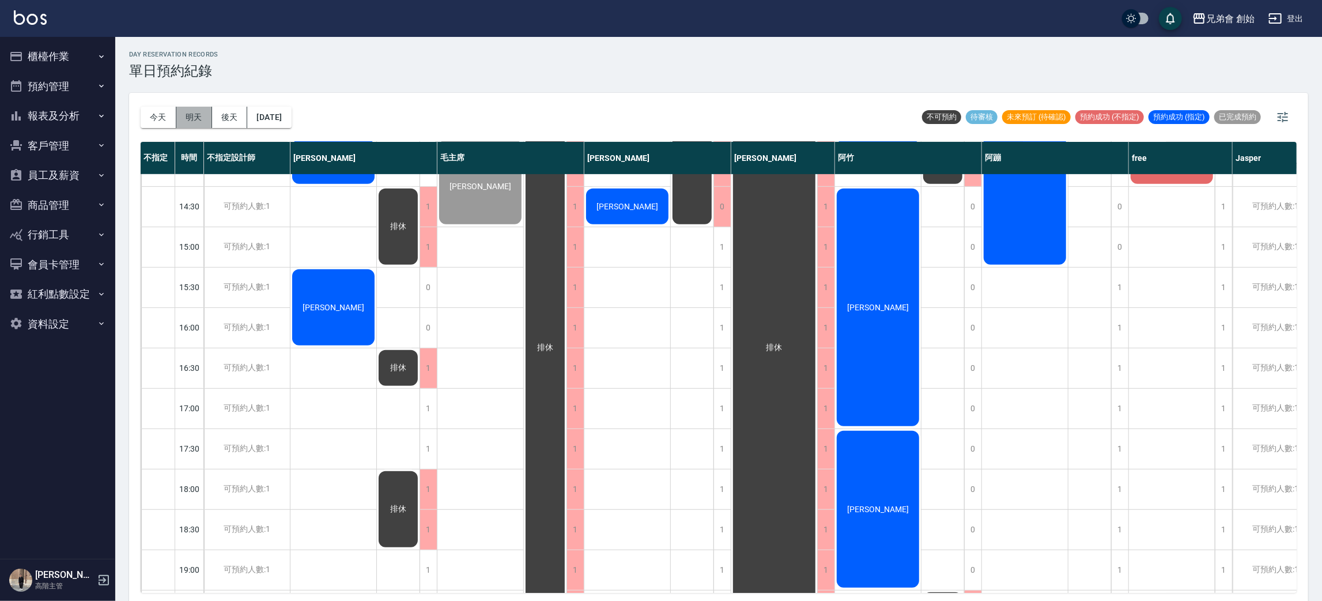
click at [202, 117] on button "明天" at bounding box center [194, 117] width 36 height 21
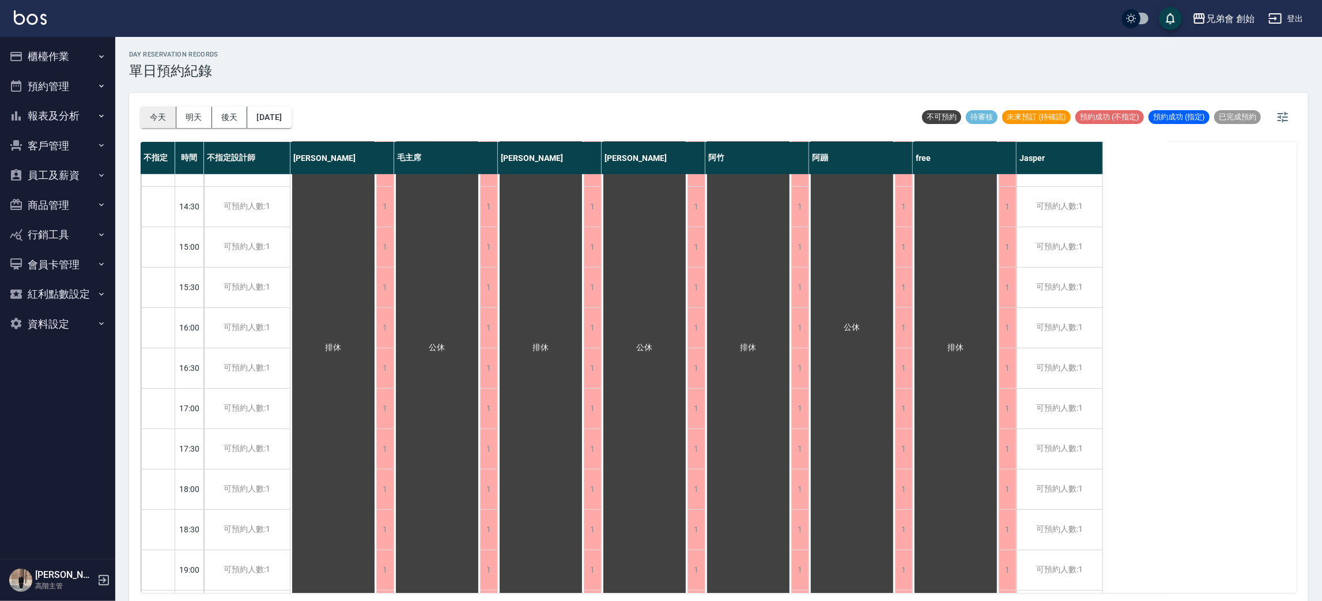
click at [151, 112] on button "今天" at bounding box center [159, 117] width 36 height 21
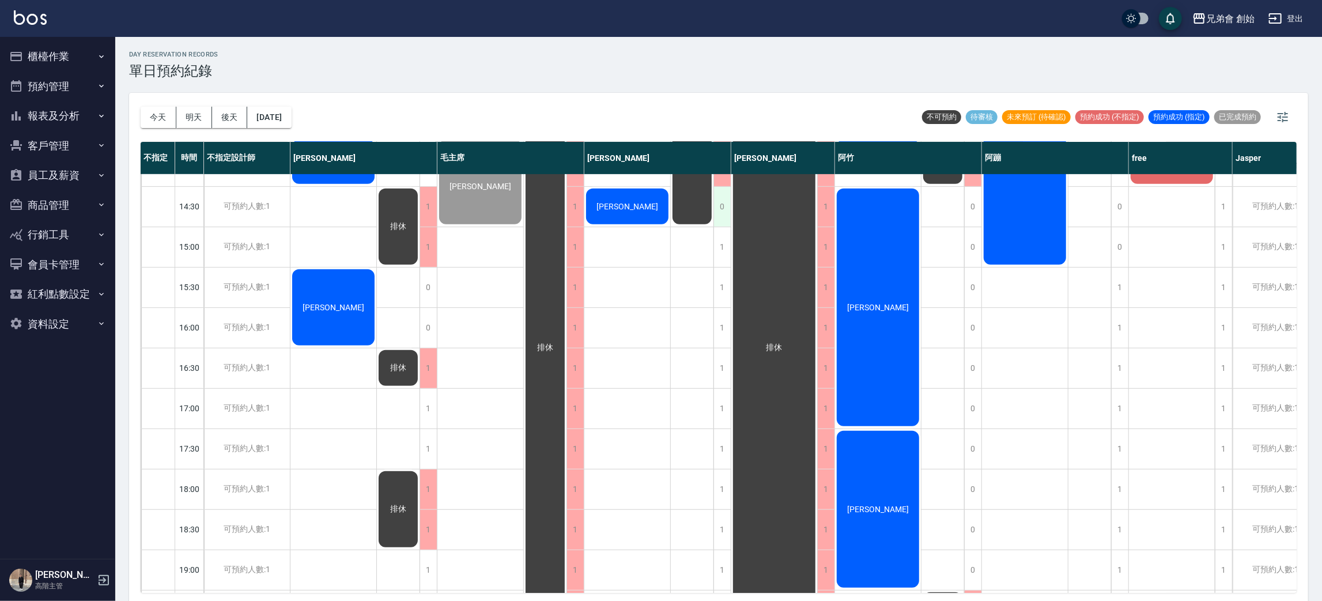
click at [632, 142] on div "今天 明天 後天 2025/10/05 不可預約 待審核 未來預訂 (待確認) 預約成功 (不指定) 預約成功 (指定) 已完成預約 不指定 時間 不指定設計…" at bounding box center [718, 348] width 1179 height 511
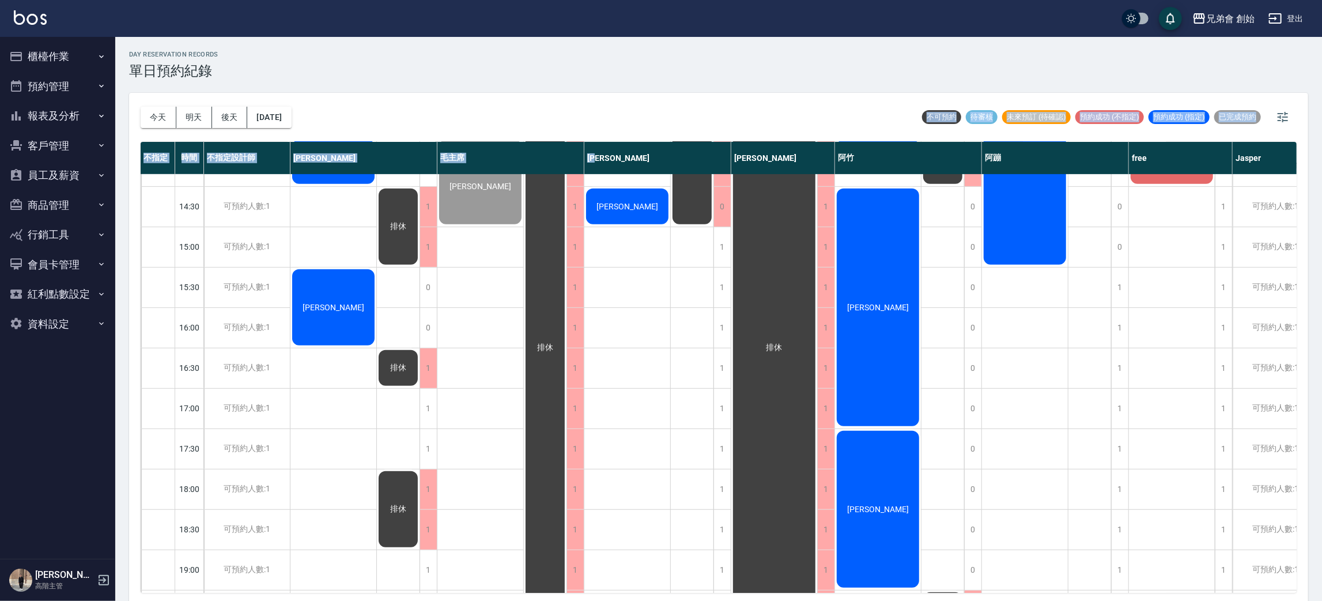
scroll to position [173, 0]
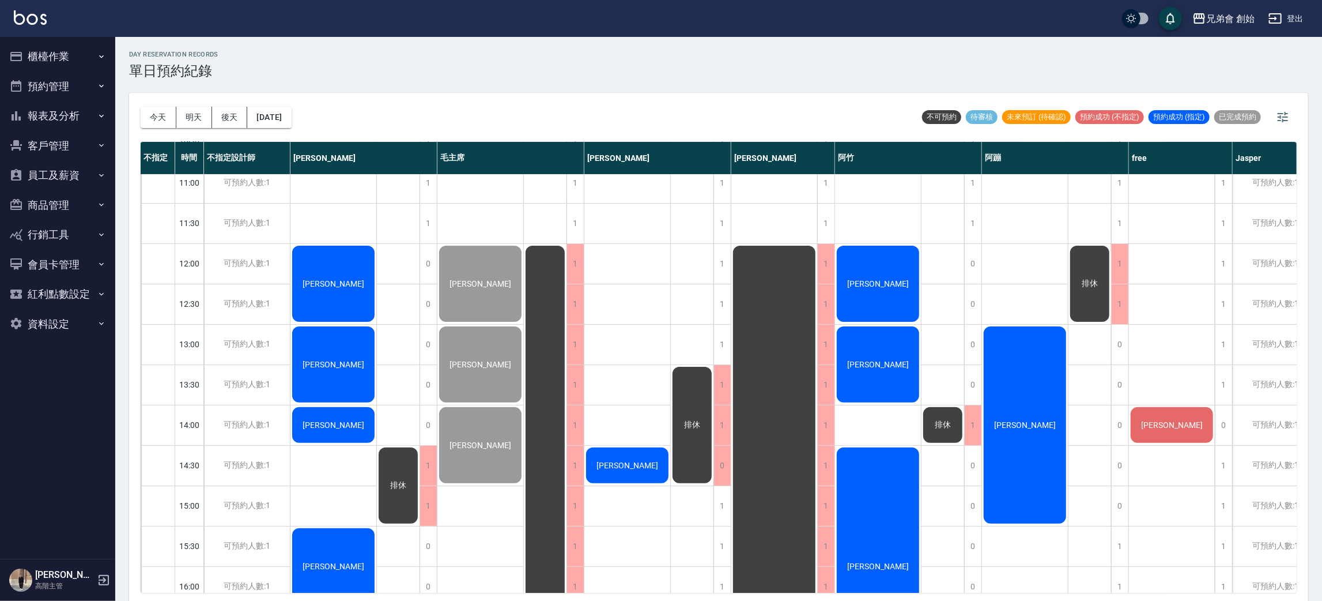
drag, startPoint x: 137, startPoint y: 120, endPoint x: 184, endPoint y: 128, distance: 48.0
click at [141, 114] on div "今天 明天 後天 2025/10/05 不可預約 待審核 未來預訂 (待確認) 預約成功 (不指定) 預約成功 (指定) 已完成預約 不指定 時間 不指定設計…" at bounding box center [718, 348] width 1179 height 511
drag, startPoint x: 1178, startPoint y: 411, endPoint x: 1174, endPoint y: 390, distance: 21.3
click at [1175, 403] on div "[PERSON_NAME]" at bounding box center [1172, 586] width 86 height 1170
click at [1153, 431] on div "[PERSON_NAME]" at bounding box center [1172, 424] width 86 height 39
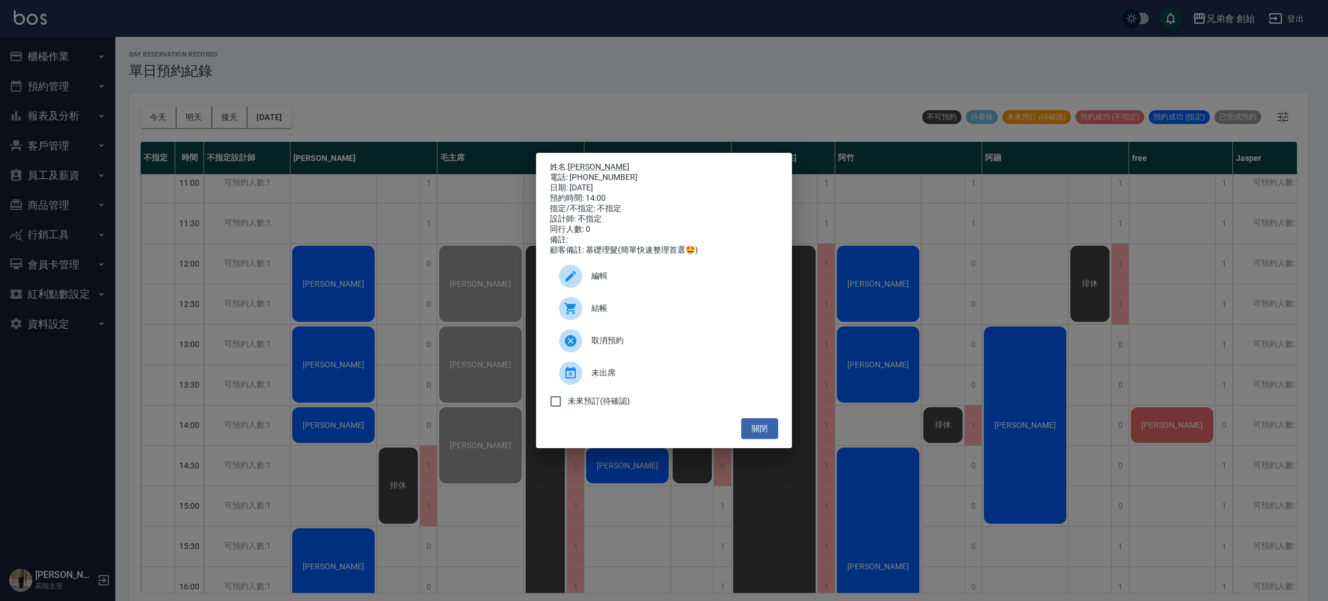
click at [628, 287] on div "編輯" at bounding box center [664, 276] width 228 height 32
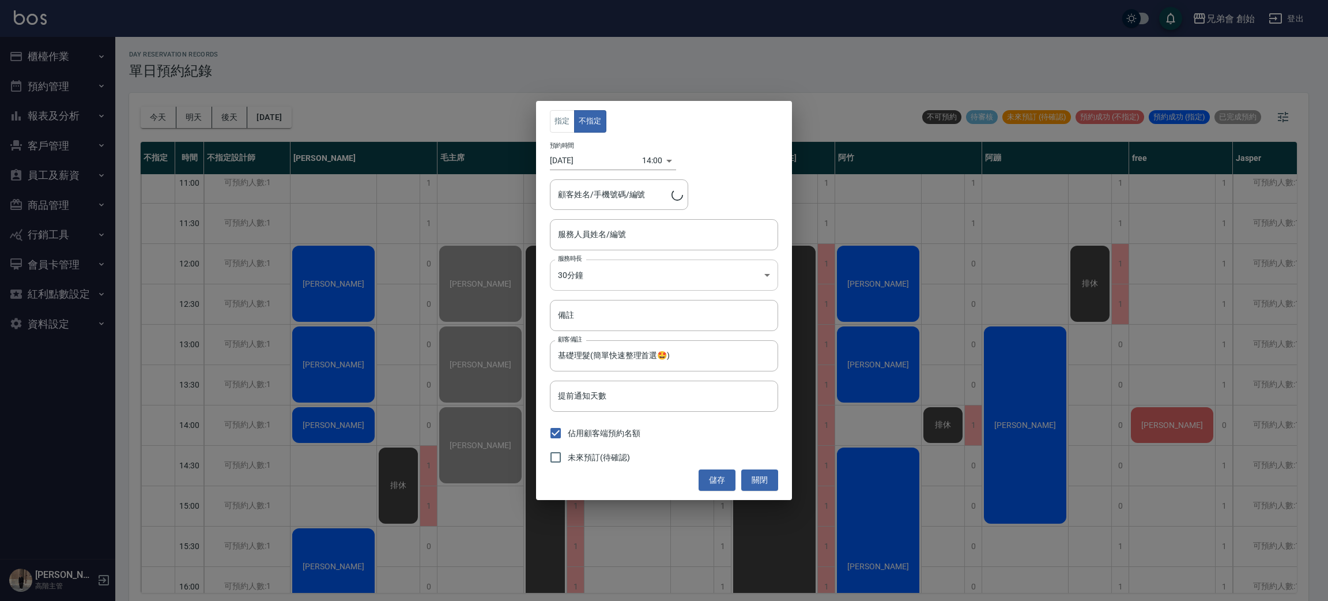
type input "free(無代號)"
type input "李佳恩/0970503213"
click at [643, 270] on body "兄弟會 創始 登出 櫃檯作業 打帳單 帳單列表 掛單列表 座位開單 營業儀表板 現金收支登錄 高階收支登錄 材料自購登錄 每日結帳 排班表 現場電腦打卡 掃碼…" at bounding box center [664, 302] width 1328 height 604
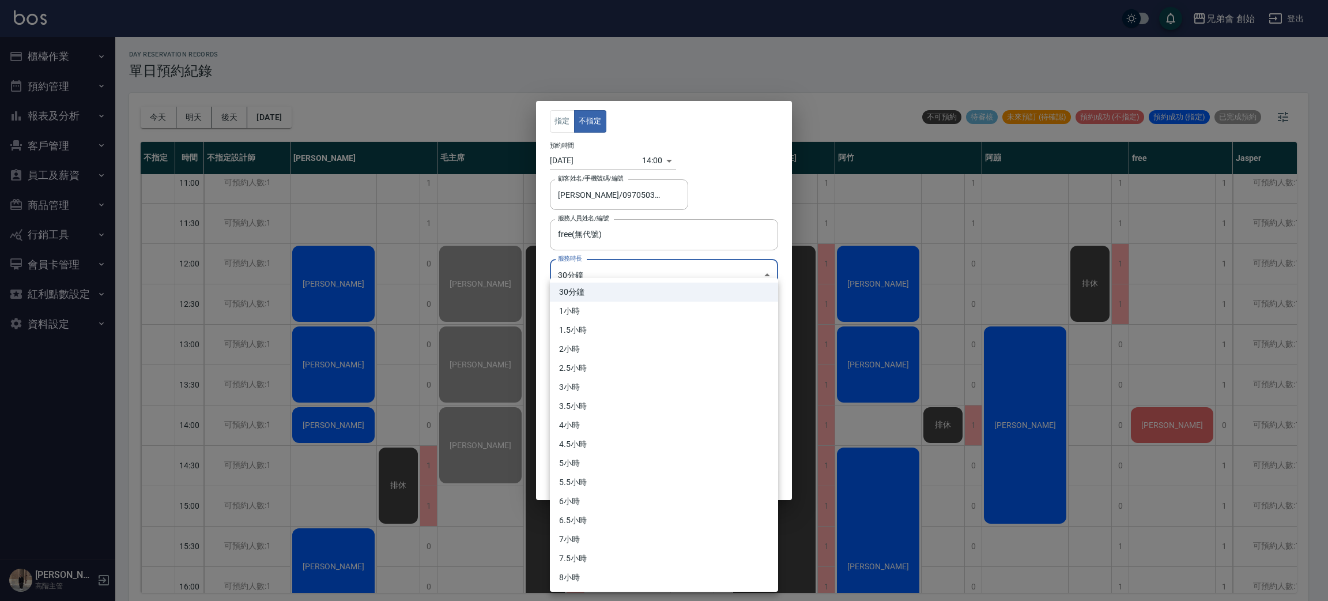
click at [628, 311] on li "1小時" at bounding box center [664, 310] width 228 height 19
type input "2"
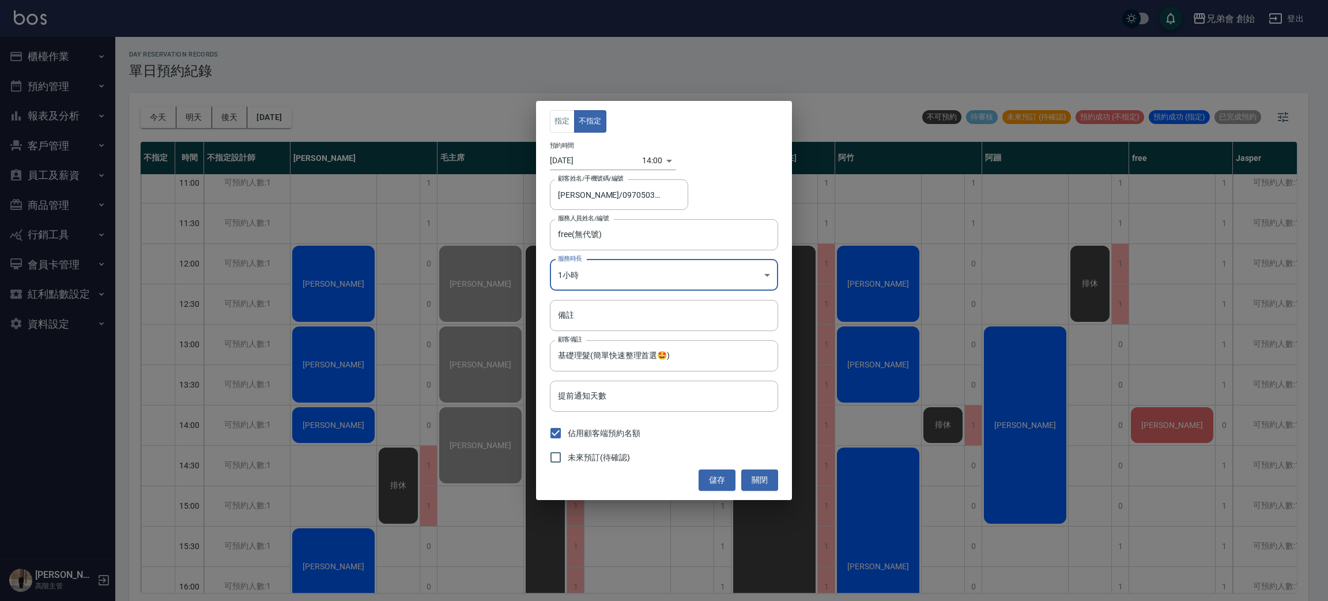
click at [726, 478] on button "儲存" at bounding box center [717, 479] width 37 height 21
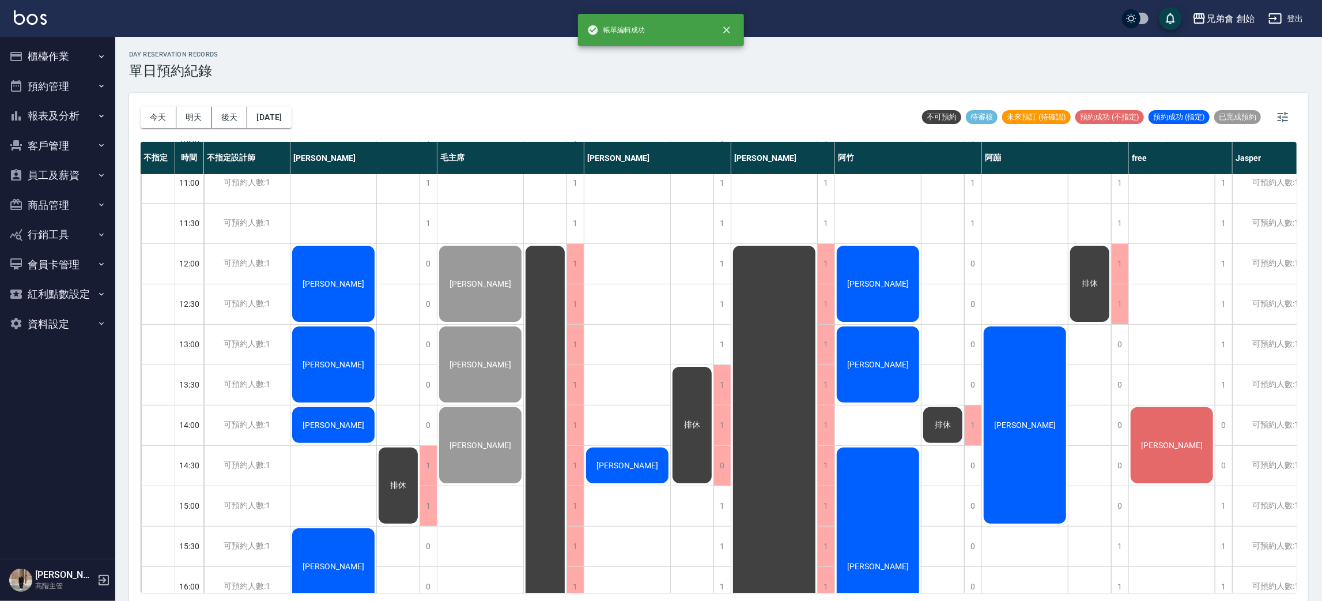
click at [1158, 425] on div "[PERSON_NAME]" at bounding box center [1172, 445] width 86 height 80
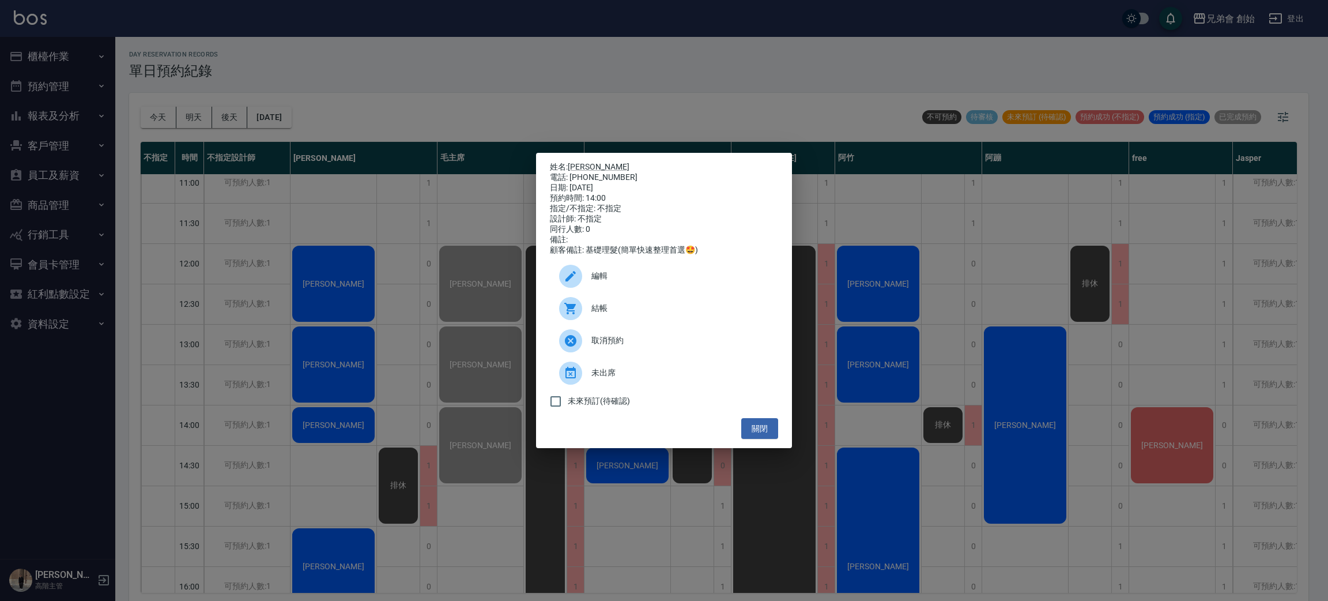
click at [659, 289] on div "編輯" at bounding box center [664, 276] width 228 height 32
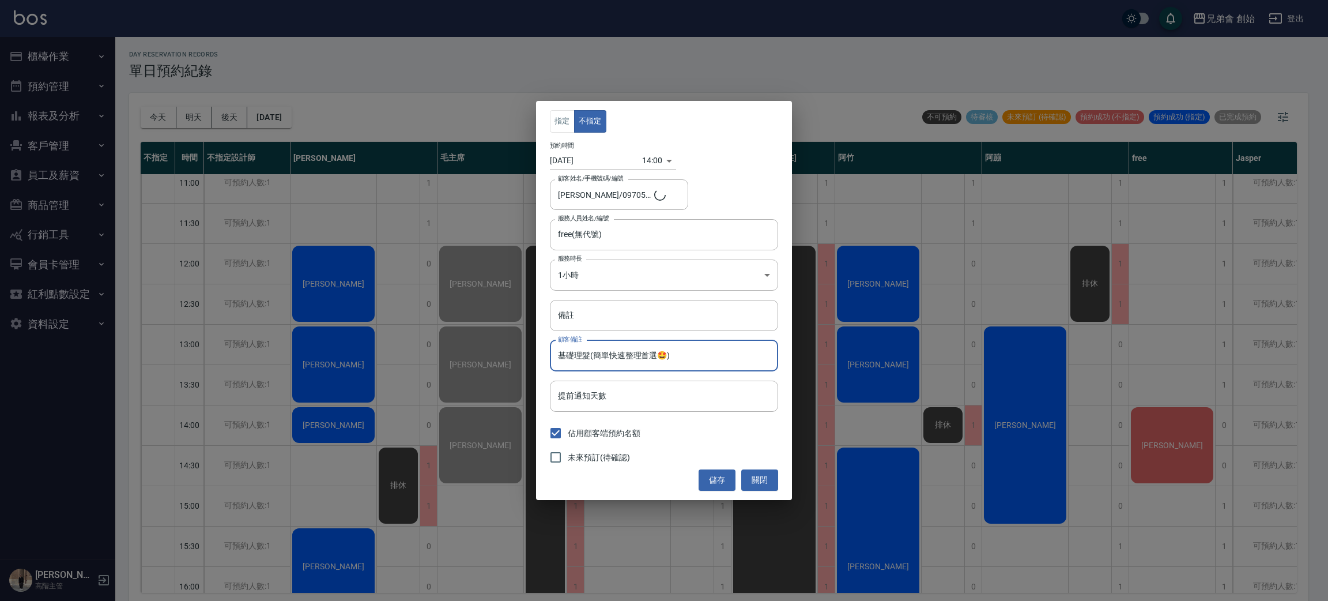
click at [665, 355] on input "基礎理髮(簡單快速整理首選🤩)" at bounding box center [664, 355] width 228 height 31
click at [673, 353] on input "基礎理髮(簡單快速整理首選🤩)" at bounding box center [664, 355] width 228 height 31
click at [636, 365] on input "基礎理髮(簡單快速整理首選🤩)" at bounding box center [664, 355] width 228 height 31
click at [683, 359] on input "基礎理髮(簡單快速整理首選🤩)" at bounding box center [664, 355] width 228 height 31
click at [888, 359] on div "指定 不指定 預約時間 2025/10/05 14:00 1759644000000 顧客姓名/手機號碼/編號 李佳恩/0970503213 顧客姓名/手機號…" at bounding box center [664, 300] width 1328 height 601
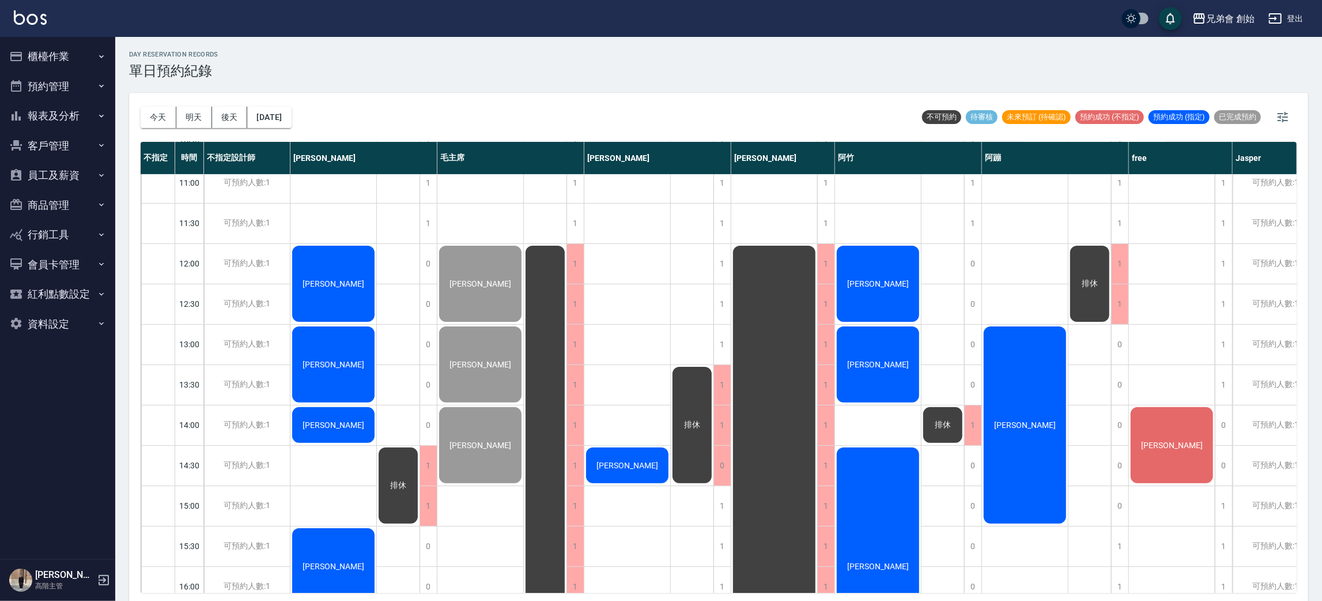
click at [1174, 438] on div "[PERSON_NAME]" at bounding box center [1172, 445] width 86 height 80
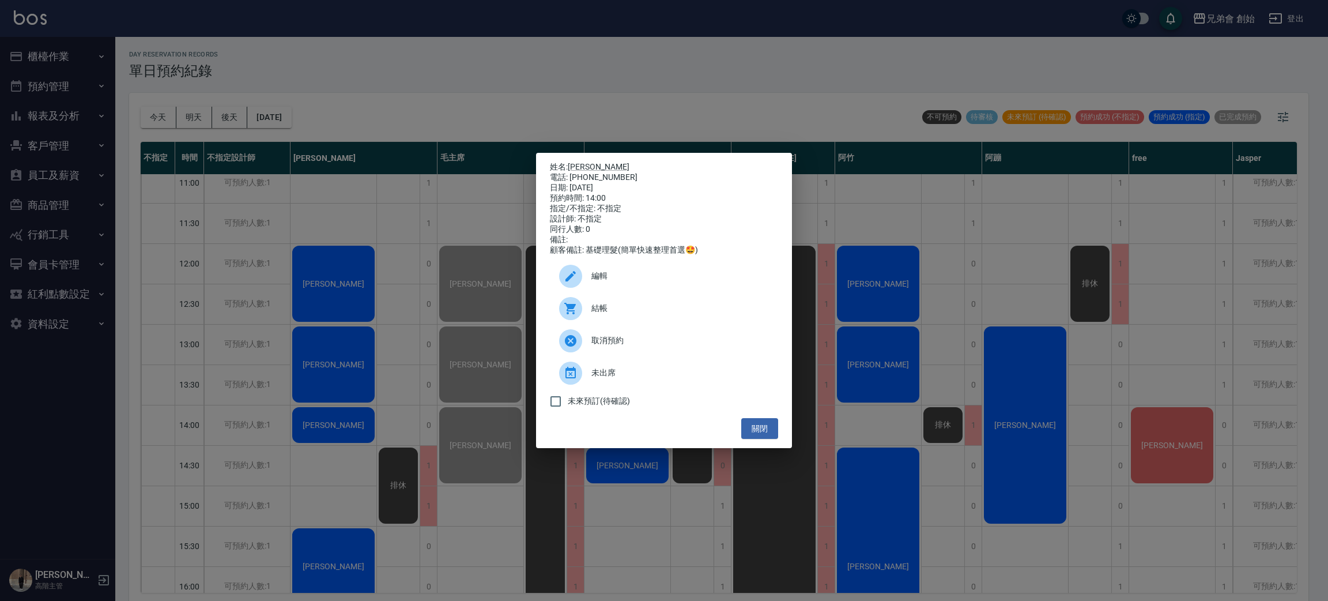
click at [677, 307] on div "結帳" at bounding box center [664, 308] width 228 height 32
click at [594, 95] on div "姓名: 李佳恩 電話: 0970503213 日期: 2025/10/05 預約時間: 14:00 指定/不指定: 不指定 設計師: 不指定 同行人數: 0 …" at bounding box center [664, 300] width 1328 height 601
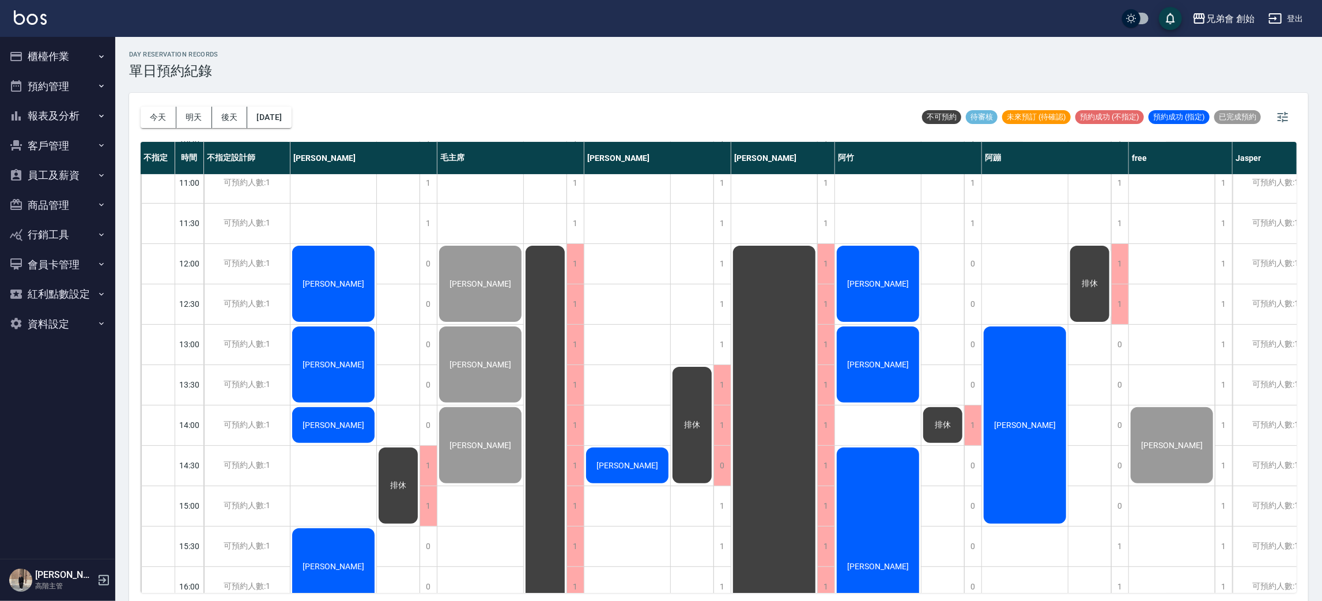
click at [314, 474] on div "簡廷翰 林伯安 江皓 阿信" at bounding box center [334, 586] width 86 height 1170
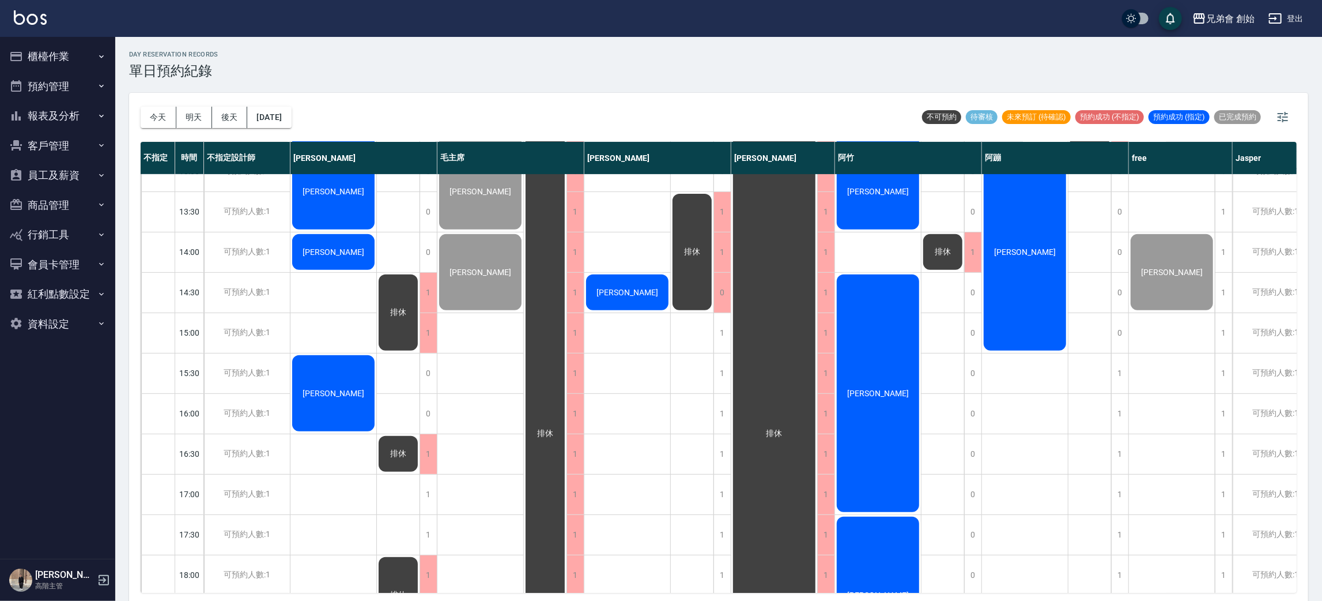
click at [340, 334] on div "簡廷翰 林伯安 江皓 阿信" at bounding box center [334, 413] width 86 height 1170
click at [338, 292] on div "簡廷翰 林伯安 江皓 阿信" at bounding box center [334, 413] width 86 height 1170
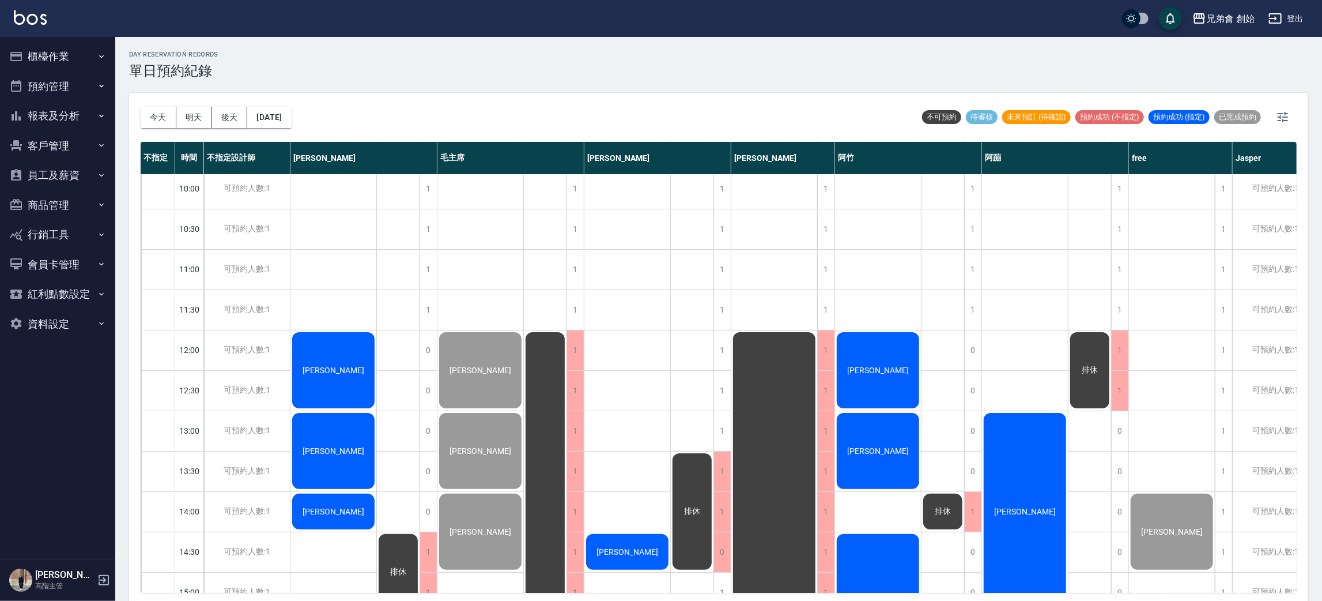
scroll to position [173, 0]
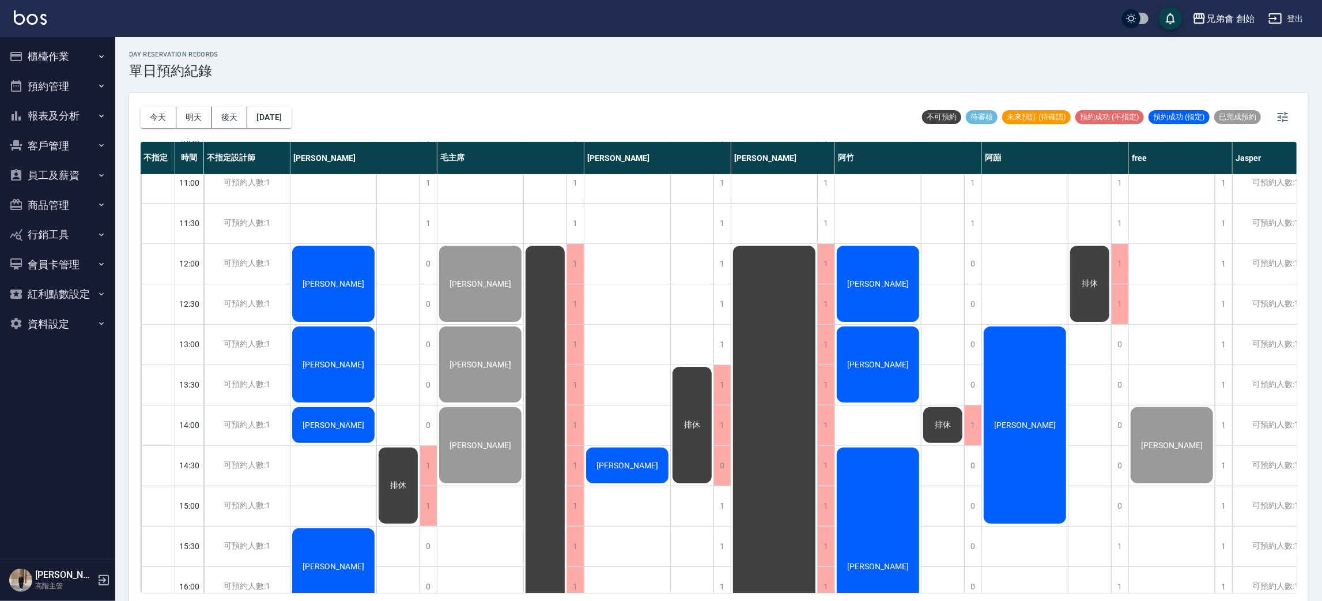
click at [330, 368] on span "[PERSON_NAME]" at bounding box center [333, 364] width 66 height 9
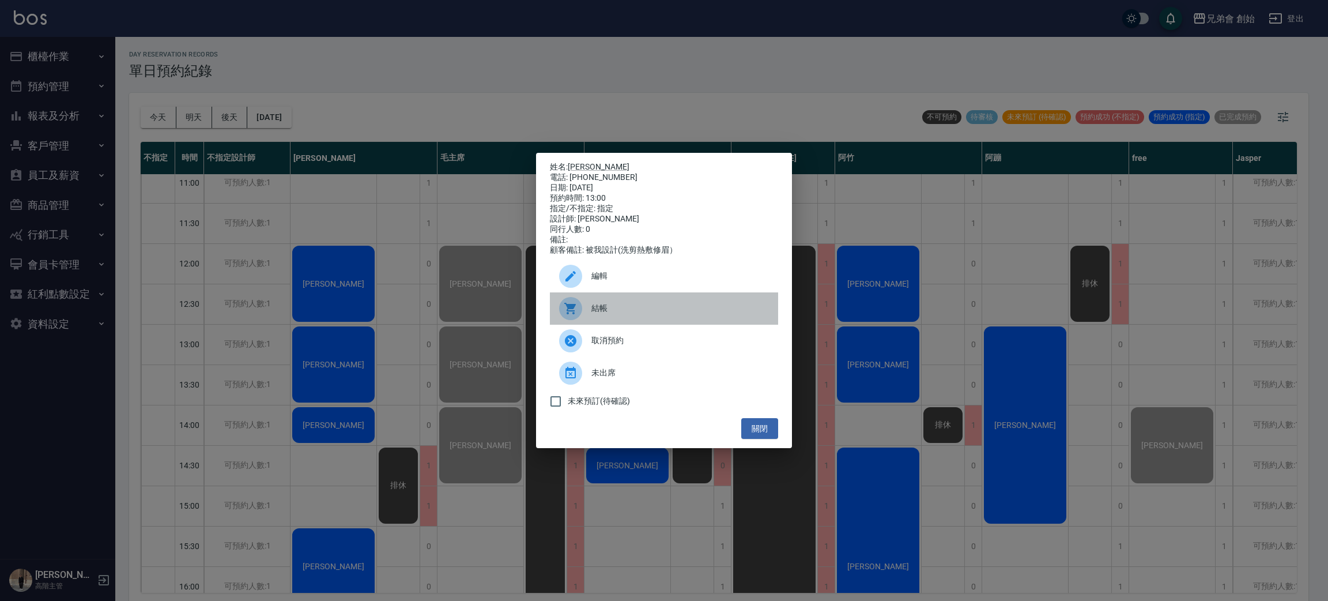
click at [631, 314] on span "結帳" at bounding box center [680, 308] width 178 height 12
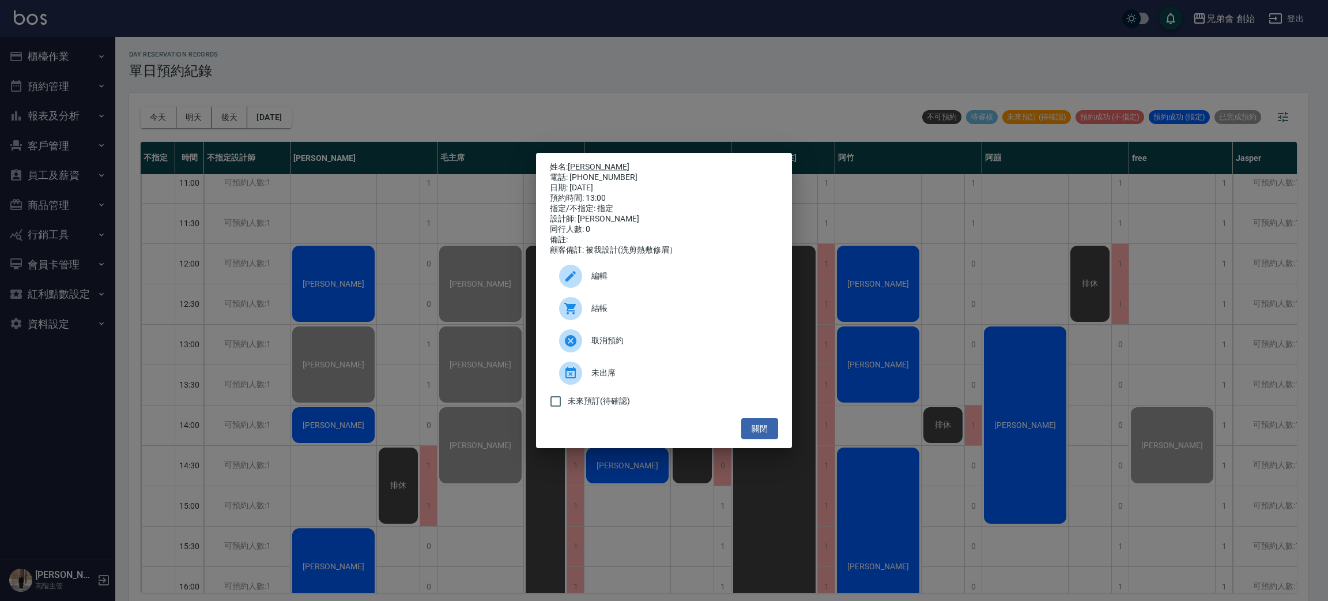
click at [337, 97] on div "姓名: 林伯安 電話: 0955695860 日期: 2025/10/05 預約時間: 13:00 指定/不指定: 指定 設計師: 威利 同行人數: 0 備註…" at bounding box center [664, 300] width 1328 height 601
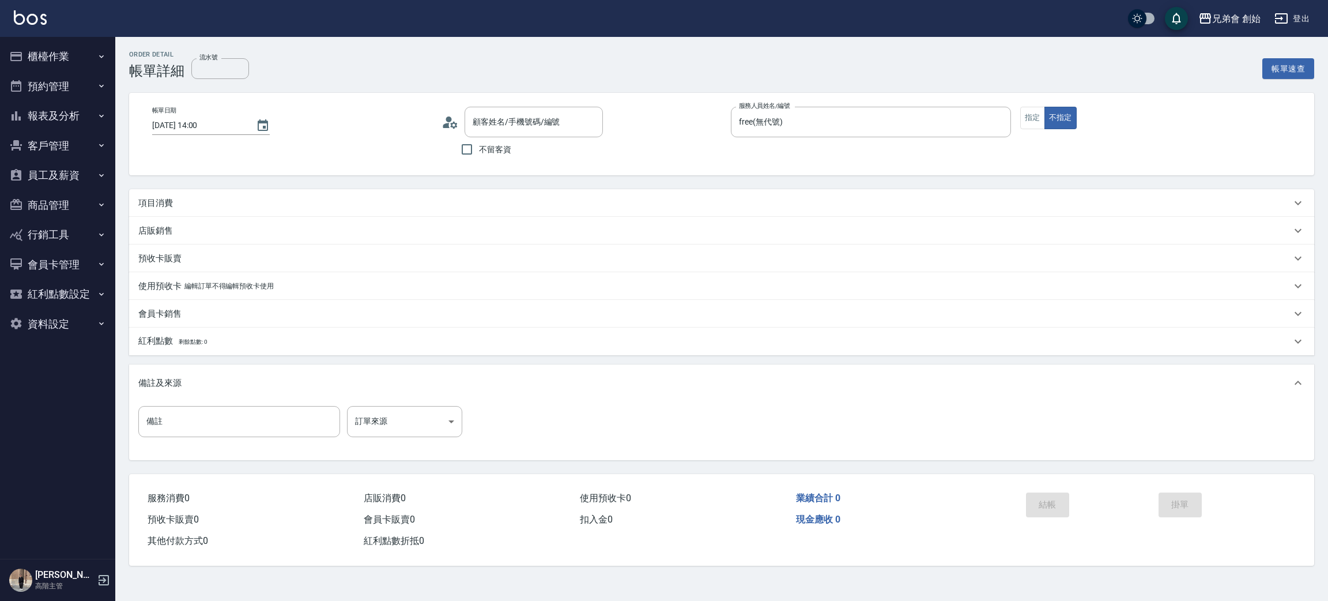
type input "[PERSON_NAME]/0970503213/null"
click at [257, 203] on div "項目消費" at bounding box center [714, 203] width 1153 height 12
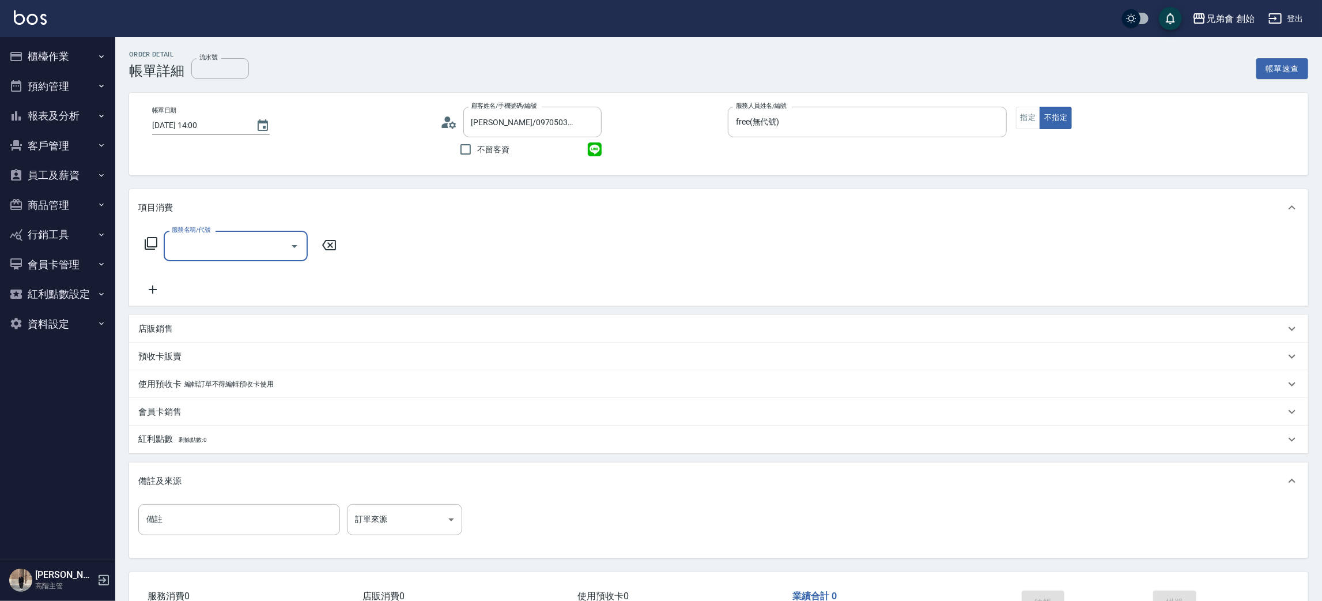
drag, startPoint x: 228, startPoint y: 234, endPoint x: 245, endPoint y: 233, distance: 17.3
click at [227, 234] on div "服務名稱/代號" at bounding box center [236, 246] width 144 height 31
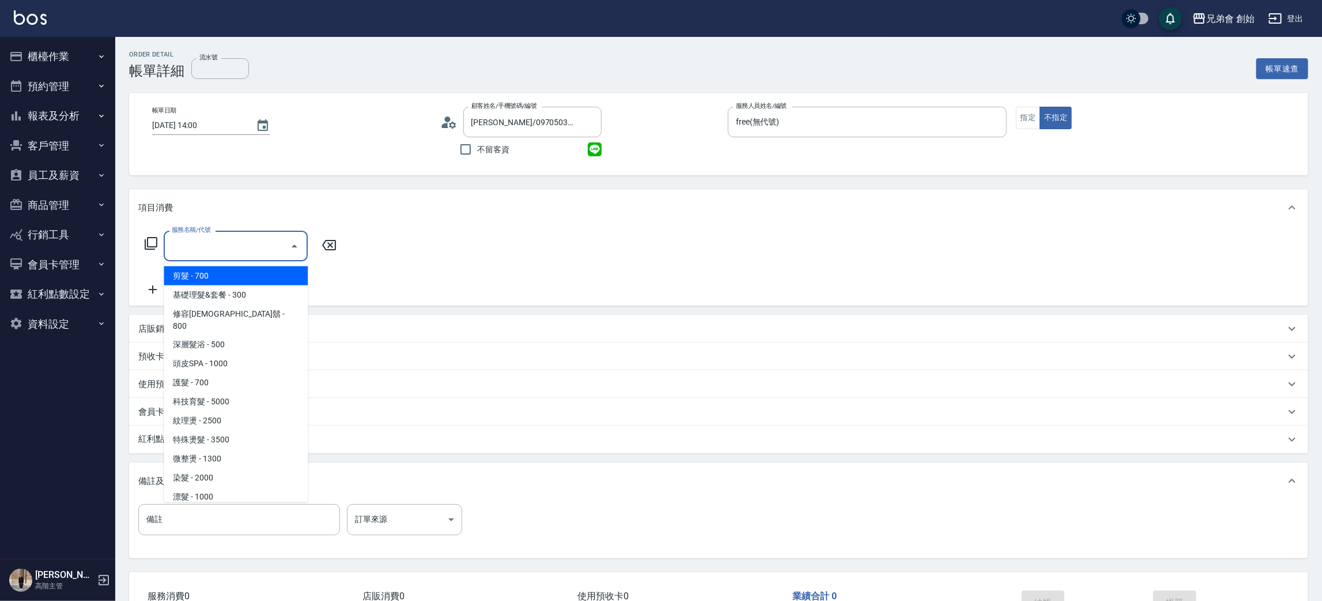
click at [254, 277] on span "剪髮 - 700" at bounding box center [236, 275] width 144 height 19
type input "剪髮(A01)"
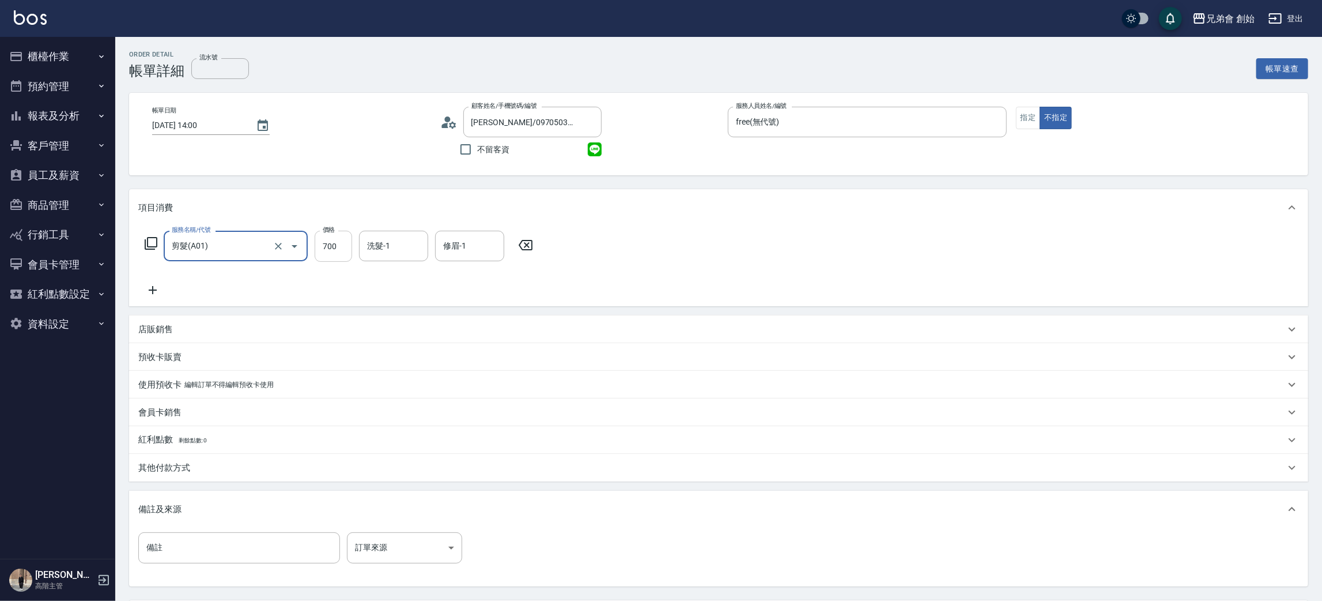
drag, startPoint x: 345, startPoint y: 242, endPoint x: 350, endPoint y: 238, distance: 7.0
click at [345, 242] on input "700" at bounding box center [333, 246] width 37 height 31
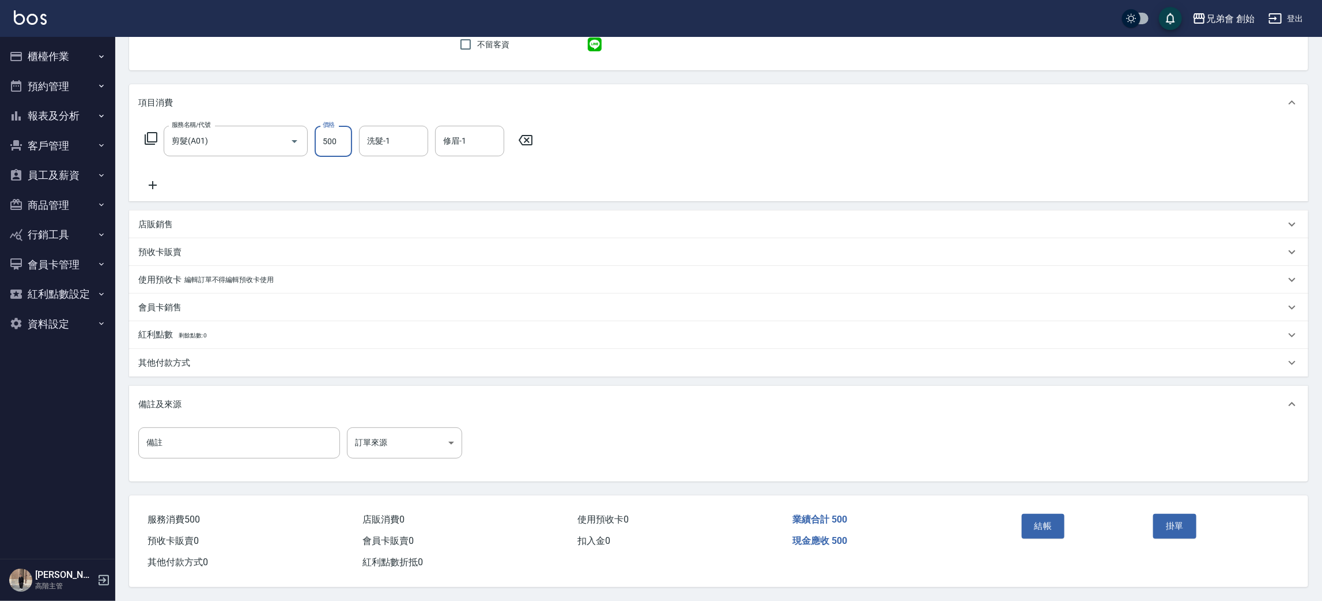
type input "500"
click at [1054, 536] on div "結帳" at bounding box center [1083, 534] width 132 height 50
click at [1036, 526] on button "結帳" at bounding box center [1043, 526] width 43 height 24
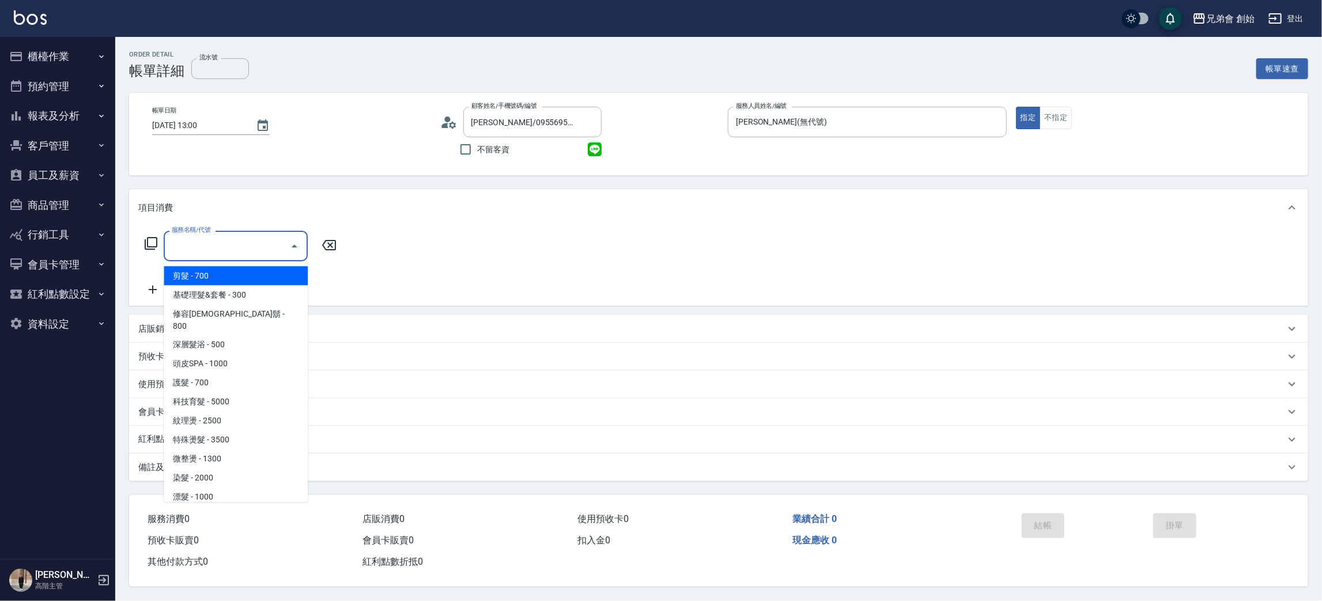
click at [259, 262] on ul "剪髮 - 700 基礎理髮&套餐 - 300 修容修鬍 - 800 深層髮浴 - 500 頭皮SPA - 1000 護髮 - 700 科技育髮 - 5000 …" at bounding box center [236, 382] width 144 height 240
click at [185, 278] on span "剪髮 - 700" at bounding box center [236, 275] width 144 height 19
type input "剪髮(A01)"
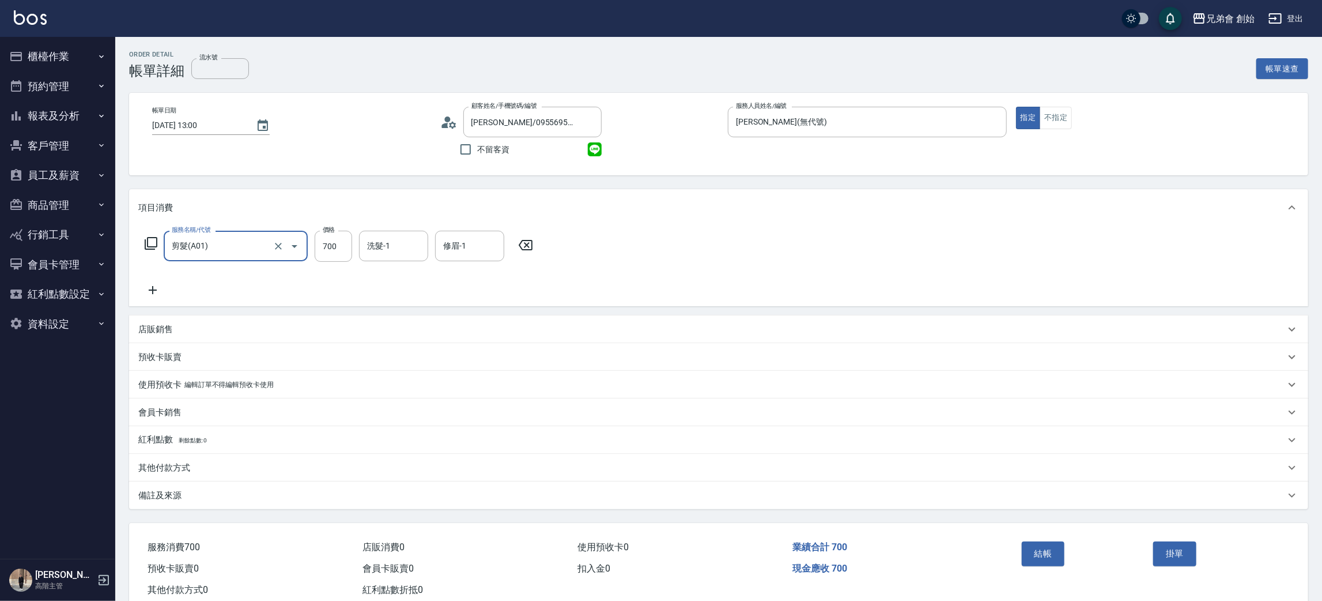
click at [161, 284] on icon at bounding box center [152, 290] width 29 height 14
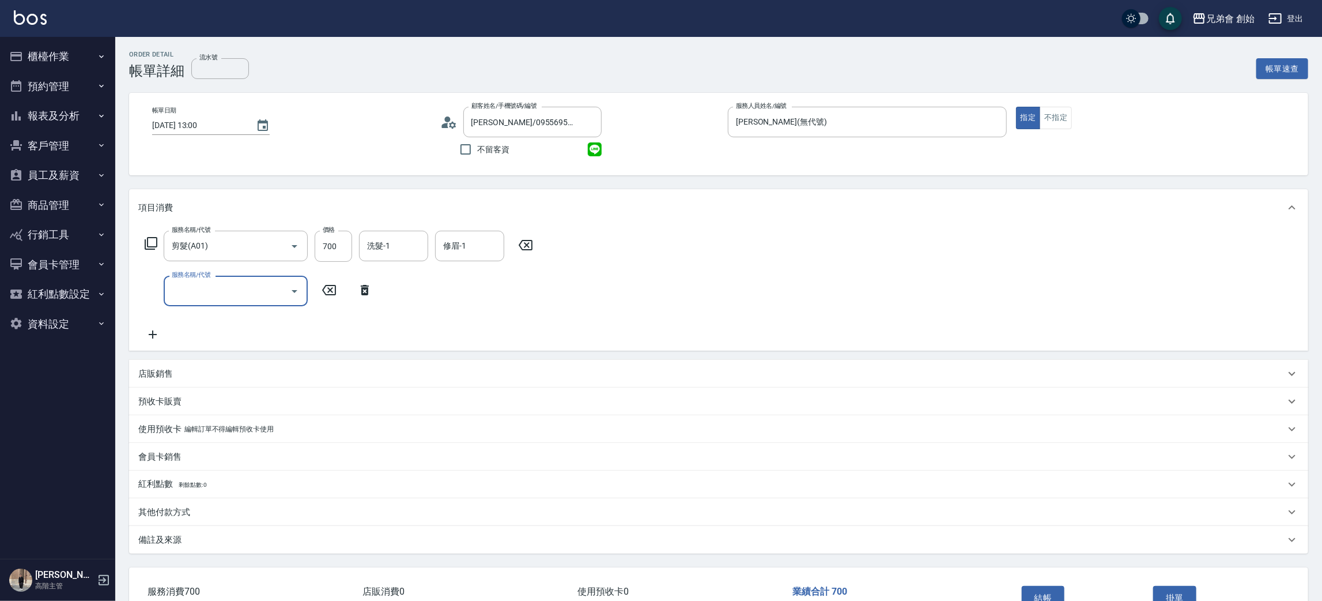
click at [212, 287] on input "服務名稱/代號" at bounding box center [227, 291] width 116 height 20
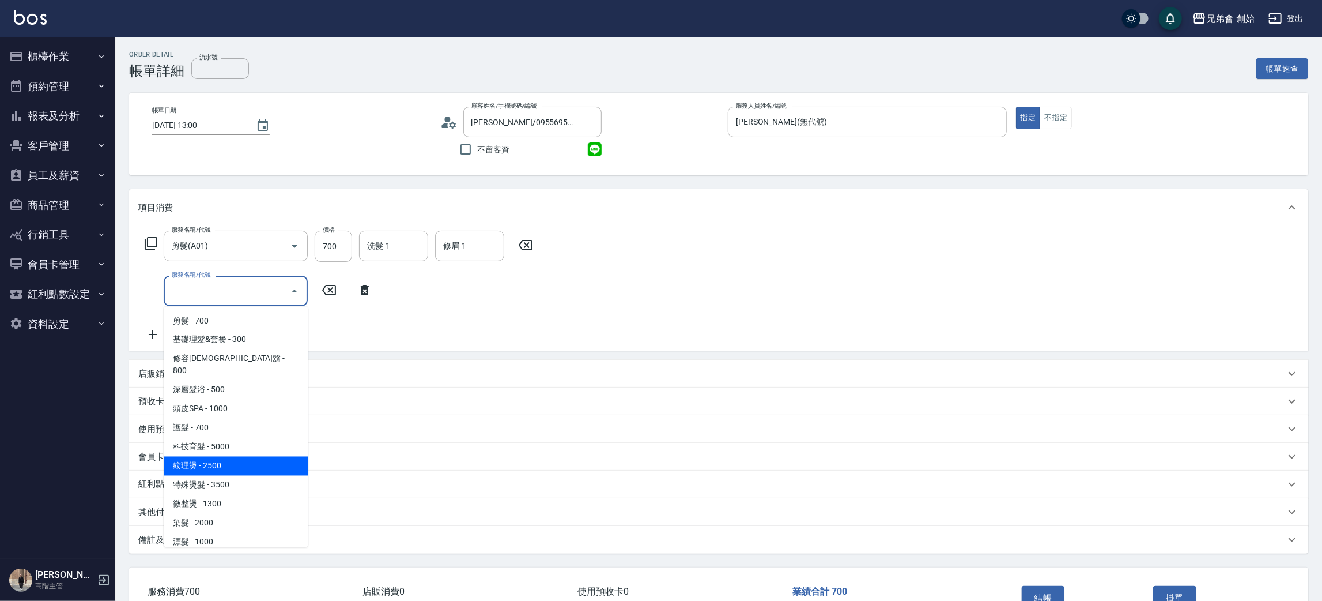
click at [247, 457] on span "紋理燙 - 2500" at bounding box center [236, 466] width 144 height 19
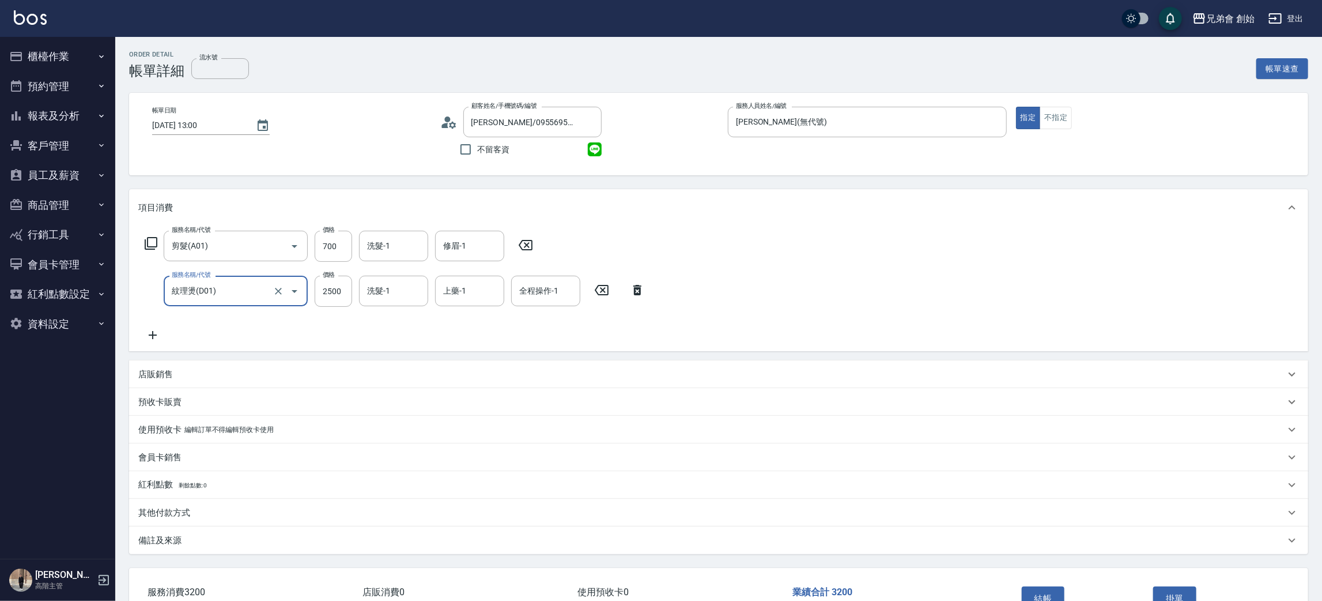
click at [254, 289] on input "紋理燙(D01)" at bounding box center [219, 291] width 101 height 20
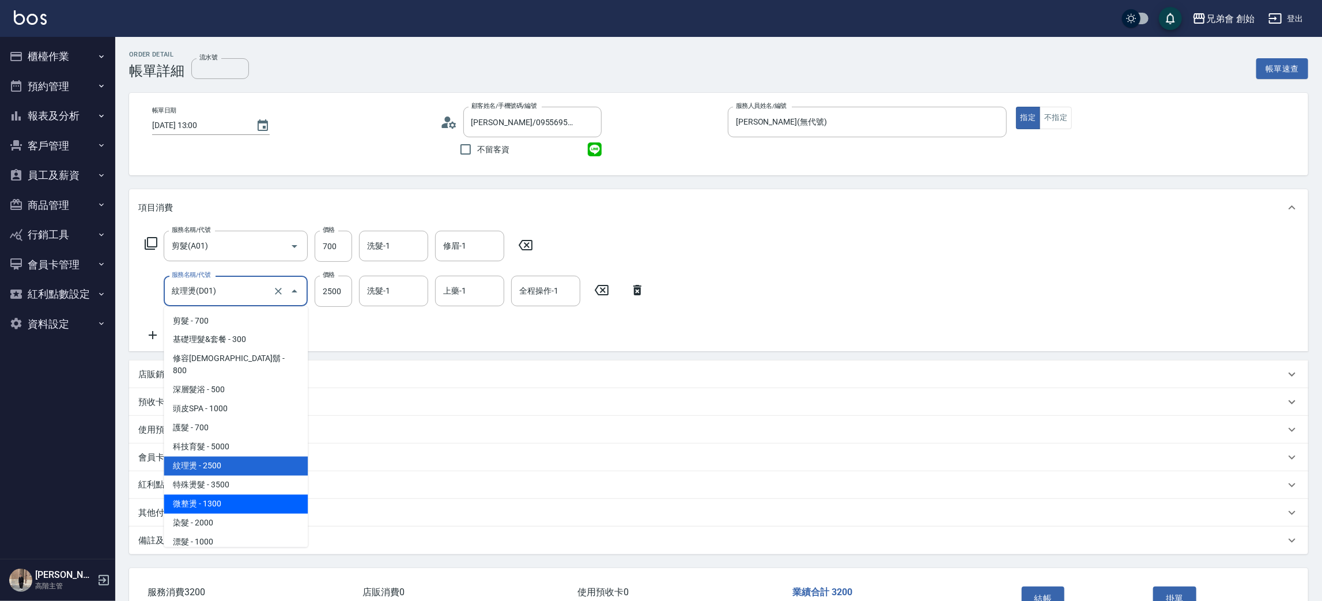
drag, startPoint x: 250, startPoint y: 489, endPoint x: 281, endPoint y: 427, distance: 69.9
click at [250, 495] on span "微整燙 - 1300" at bounding box center [236, 504] width 144 height 19
type input "微整燙(D03)"
type input "1300"
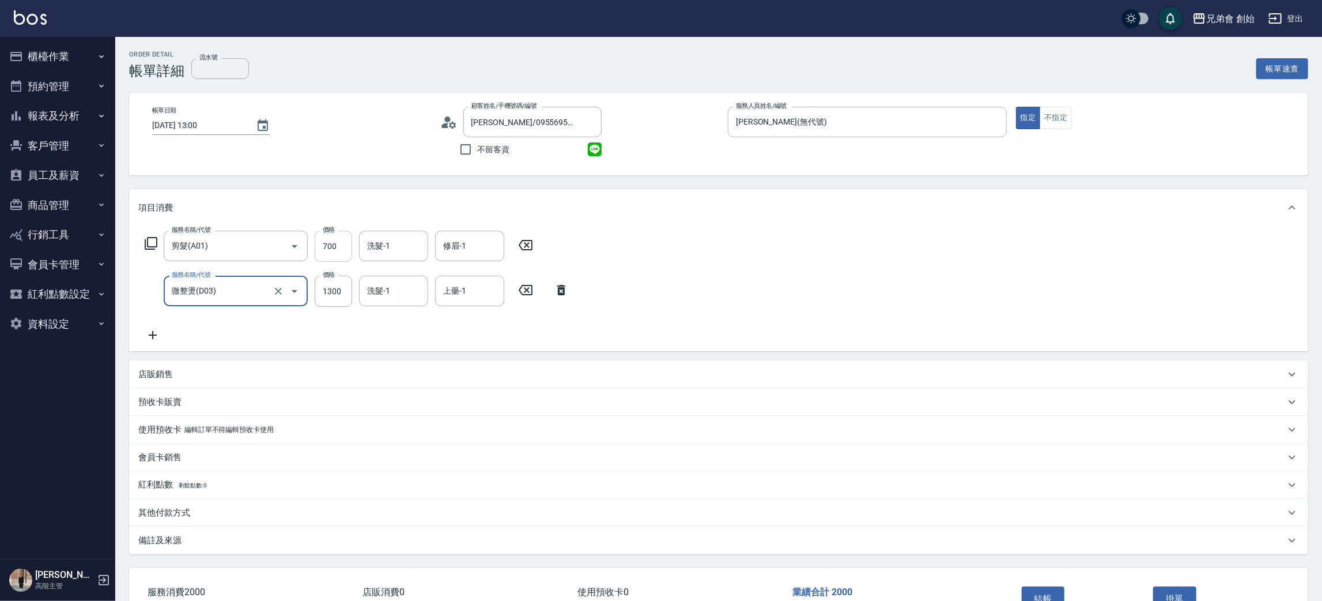
click at [328, 248] on input "700" at bounding box center [333, 246] width 37 height 31
type input "1000"
drag, startPoint x: 327, startPoint y: 176, endPoint x: 323, endPoint y: 193, distance: 16.6
click at [327, 176] on div "Order detail 帳單詳細 流水號 流水號 帳單速查 帳單日期 2025/10/05 13:00 顧客姓名/手機號碼/編號 林伯安/095569586…" at bounding box center [718, 355] width 1207 height 636
click at [344, 299] on input "1300" at bounding box center [333, 291] width 37 height 31
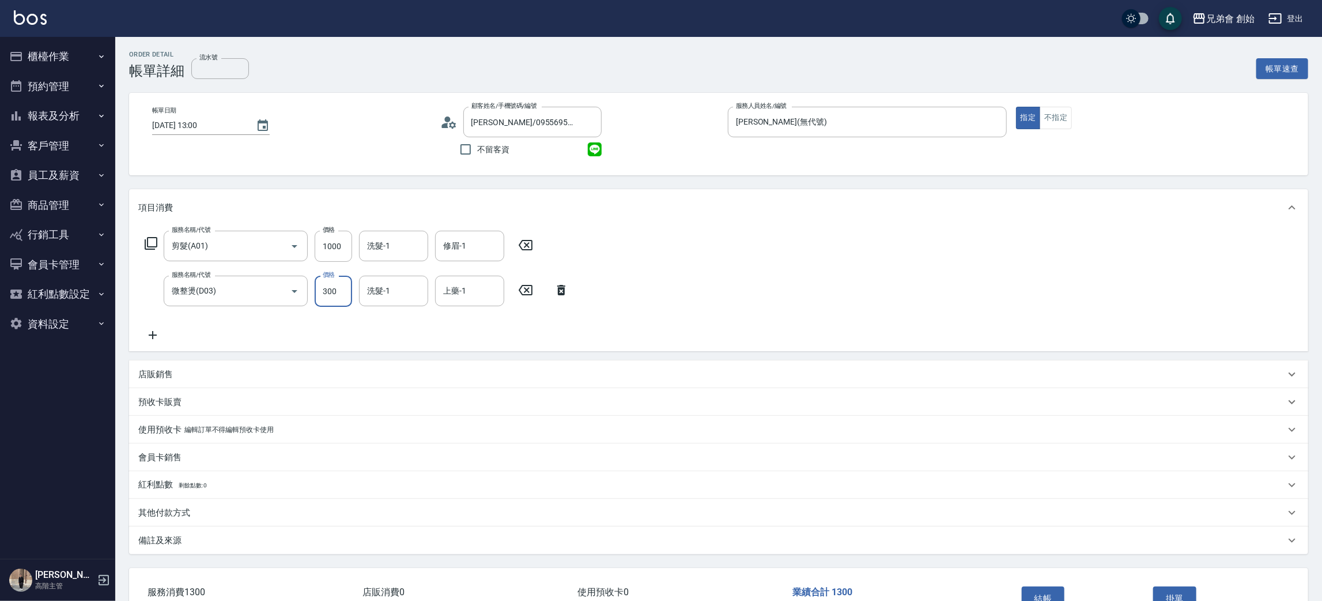
type input "300"
click at [874, 268] on div "服務名稱/代號 剪髮(A01) 服務名稱/代號 價格 1000 價格 洗髮-1 洗髮-1 修眉-1 修眉-1 服務名稱/代號 微整燙(D03) 服務名稱/代號…" at bounding box center [718, 288] width 1179 height 125
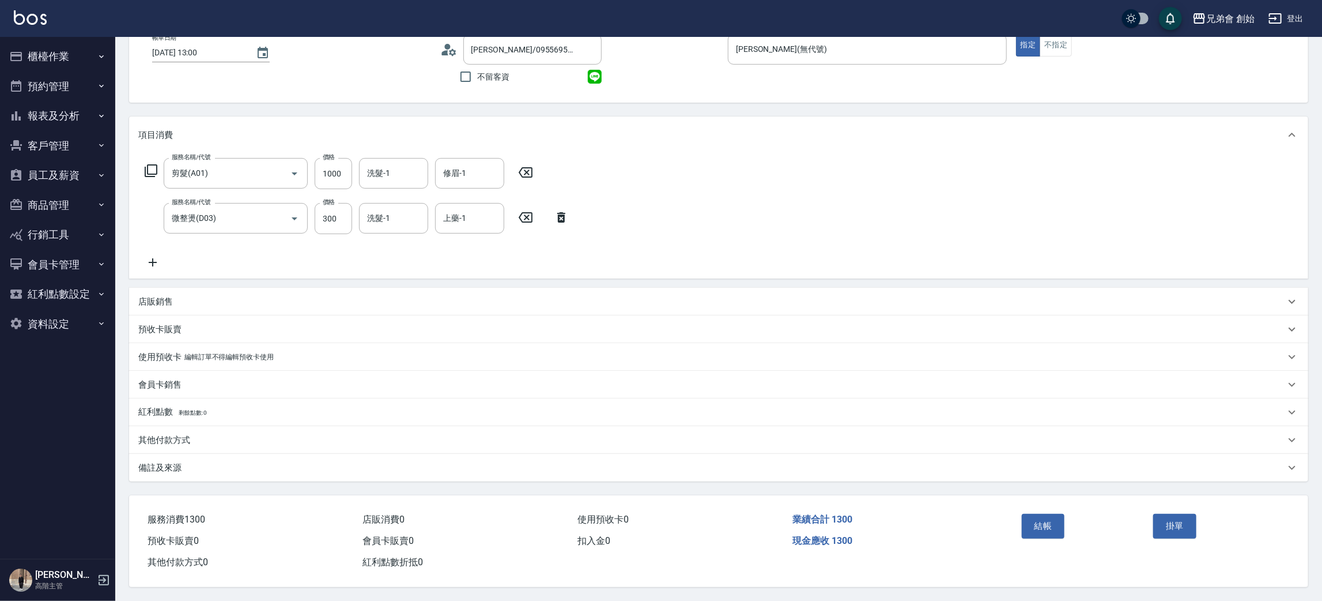
click at [223, 445] on div "其他付款方式" at bounding box center [718, 440] width 1179 height 28
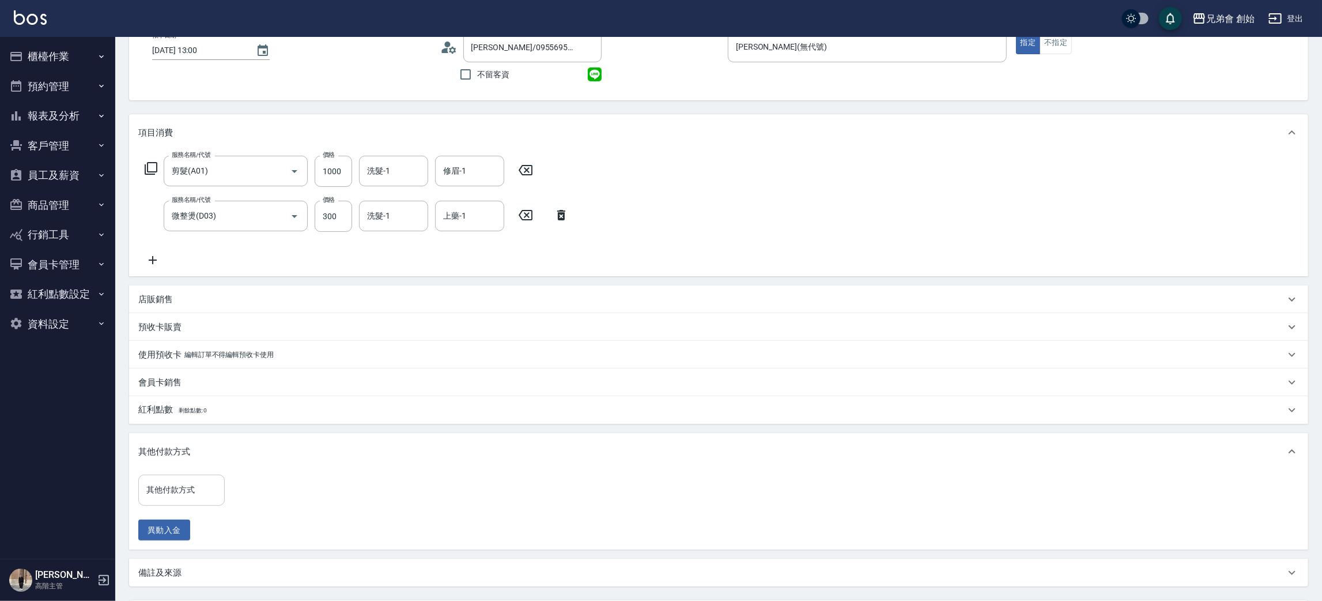
click at [171, 487] on input "其他付款方式" at bounding box center [182, 490] width 76 height 20
click at [174, 529] on span "轉帳" at bounding box center [181, 538] width 86 height 19
type input "轉帳"
click at [248, 483] on input "0" at bounding box center [275, 489] width 86 height 31
type input "300"
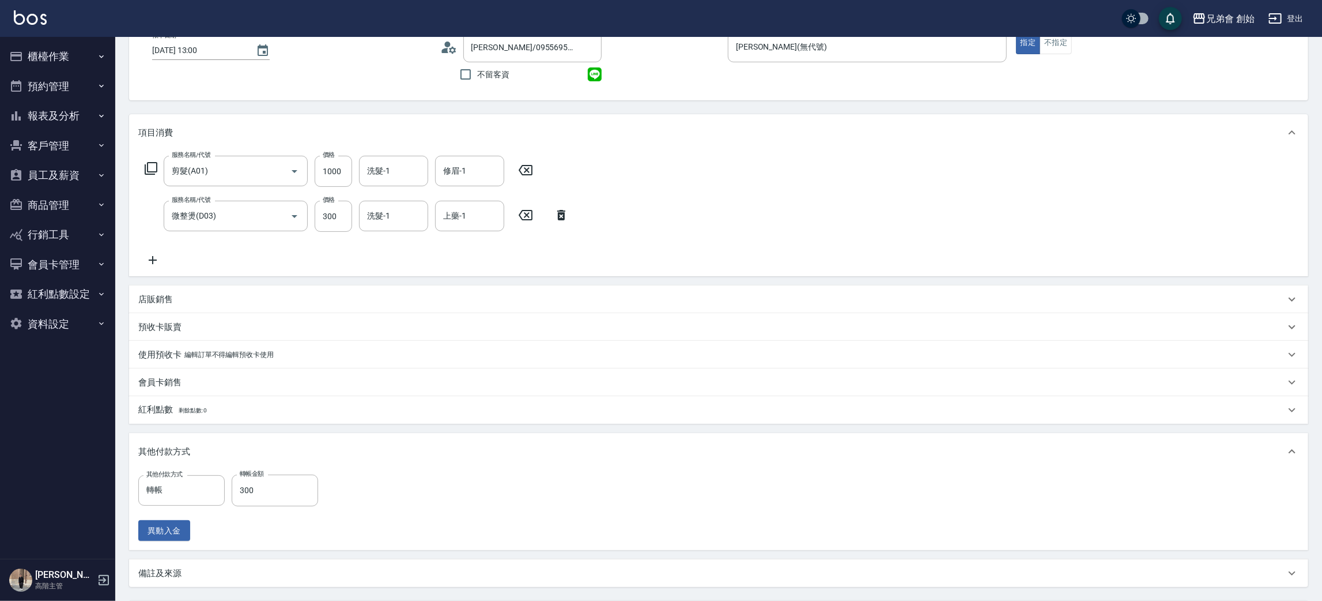
click at [600, 472] on div "其他付款方式 轉帳 其他付款方式 轉帳金額 300 轉帳金額 異動入金" at bounding box center [718, 510] width 1179 height 80
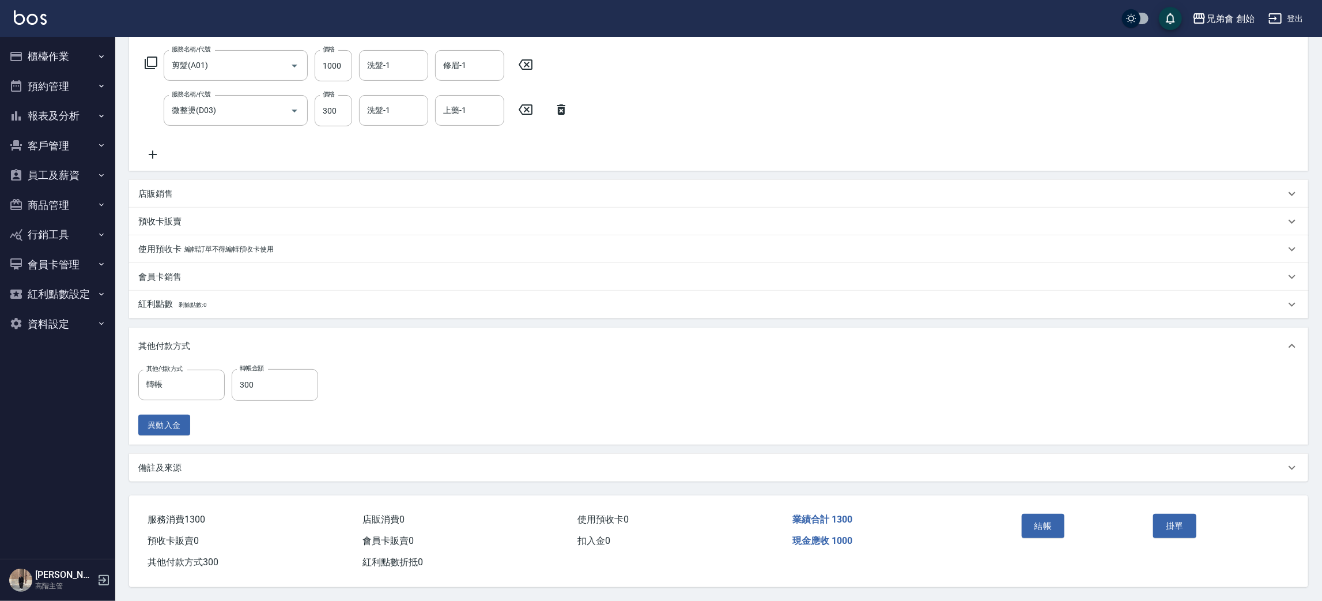
click at [915, 533] on div "現金應收 1000" at bounding box center [895, 540] width 215 height 21
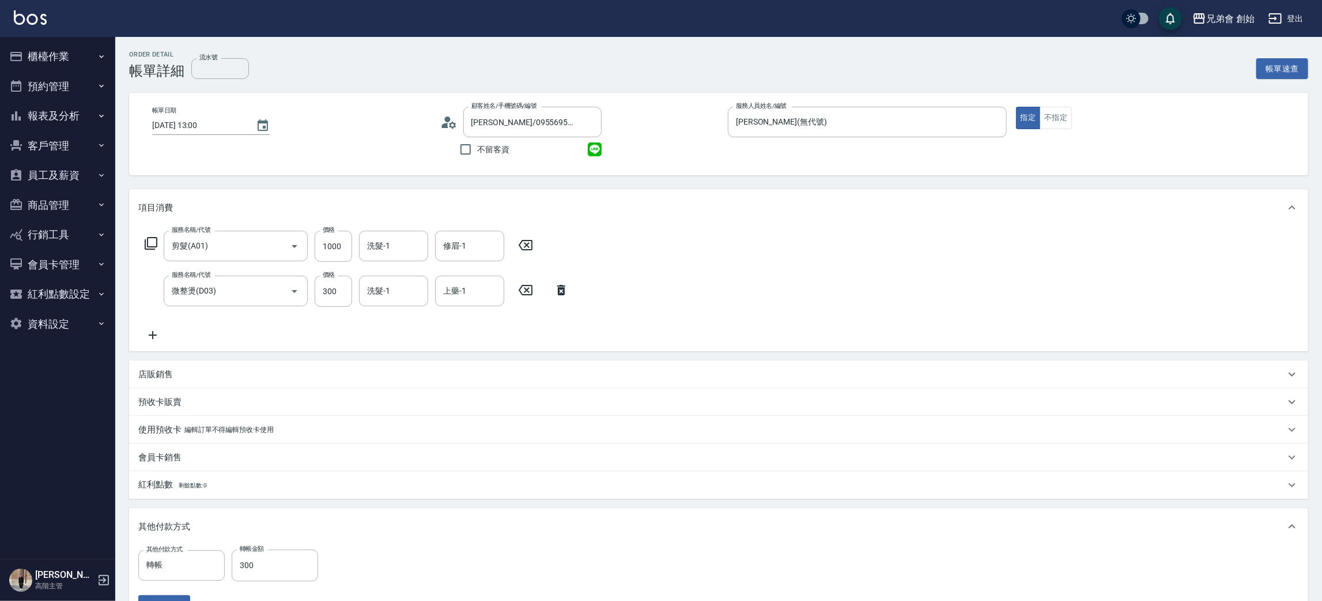
click at [768, 237] on div "服務名稱/代號 剪髮(A01) 服務名稱/代號 價格 1000 價格 洗髮-1 洗髮-1 修眉-1 修眉-1 服務名稱/代號 微整燙(D03) 服務名稱/代號…" at bounding box center [718, 288] width 1179 height 125
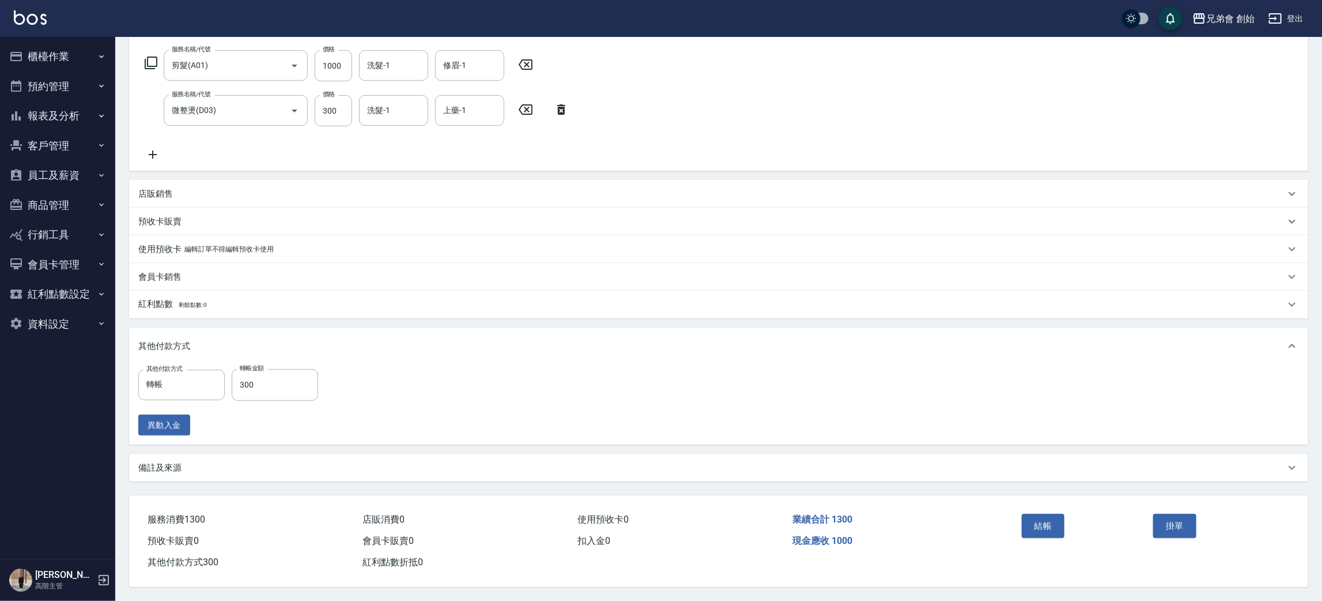
click at [981, 540] on div "現金應收 1000" at bounding box center [895, 540] width 215 height 21
click at [1039, 518] on button "結帳" at bounding box center [1043, 526] width 43 height 24
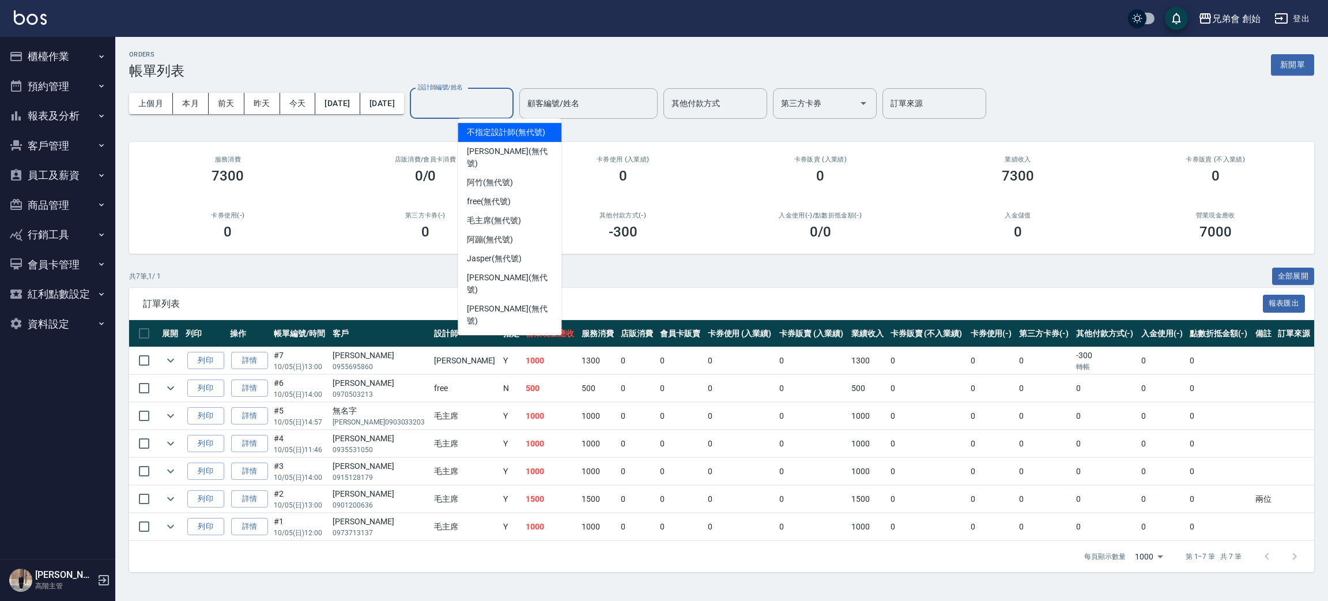
click at [508, 100] on input "設計師編號/姓名" at bounding box center [461, 103] width 93 height 20
click at [511, 152] on span "威利 (無代號)" at bounding box center [509, 157] width 85 height 24
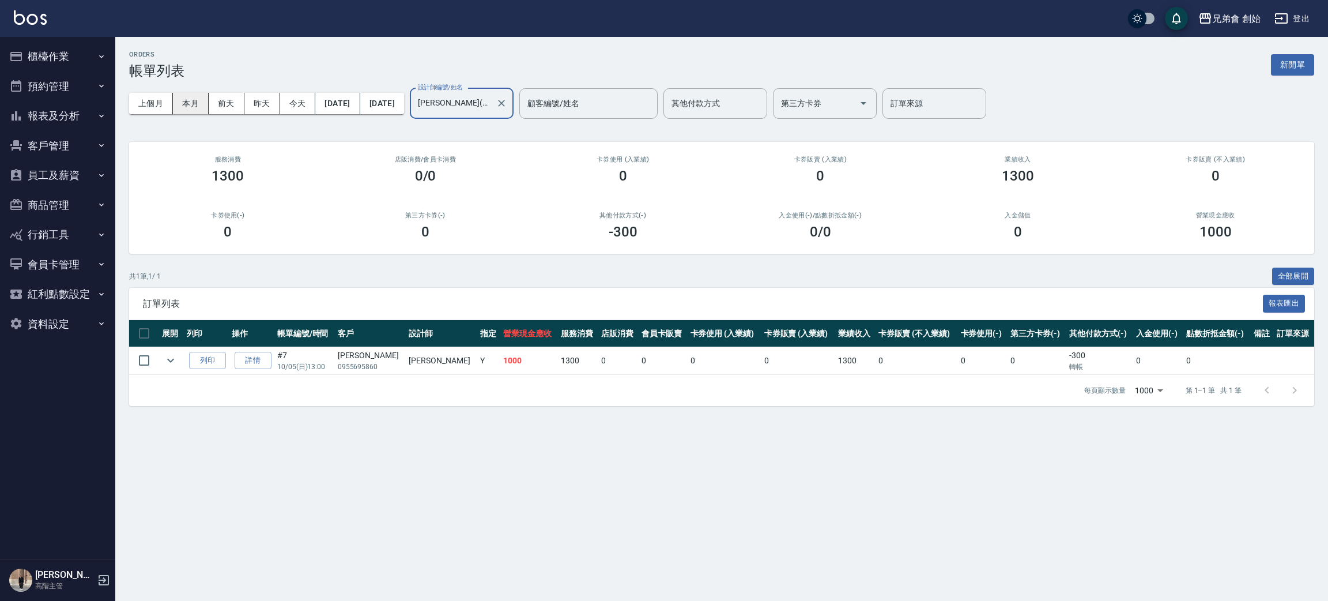
click at [192, 101] on button "本月" at bounding box center [191, 103] width 36 height 21
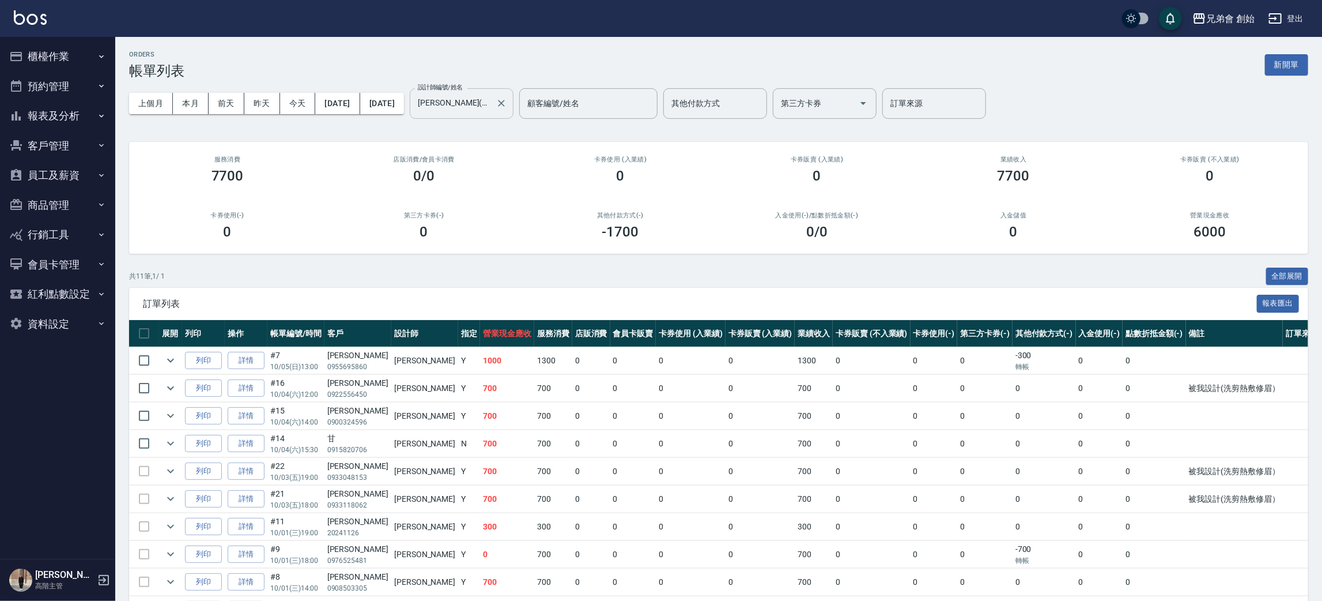
click at [491, 97] on input "威利(無代號)" at bounding box center [453, 103] width 76 height 20
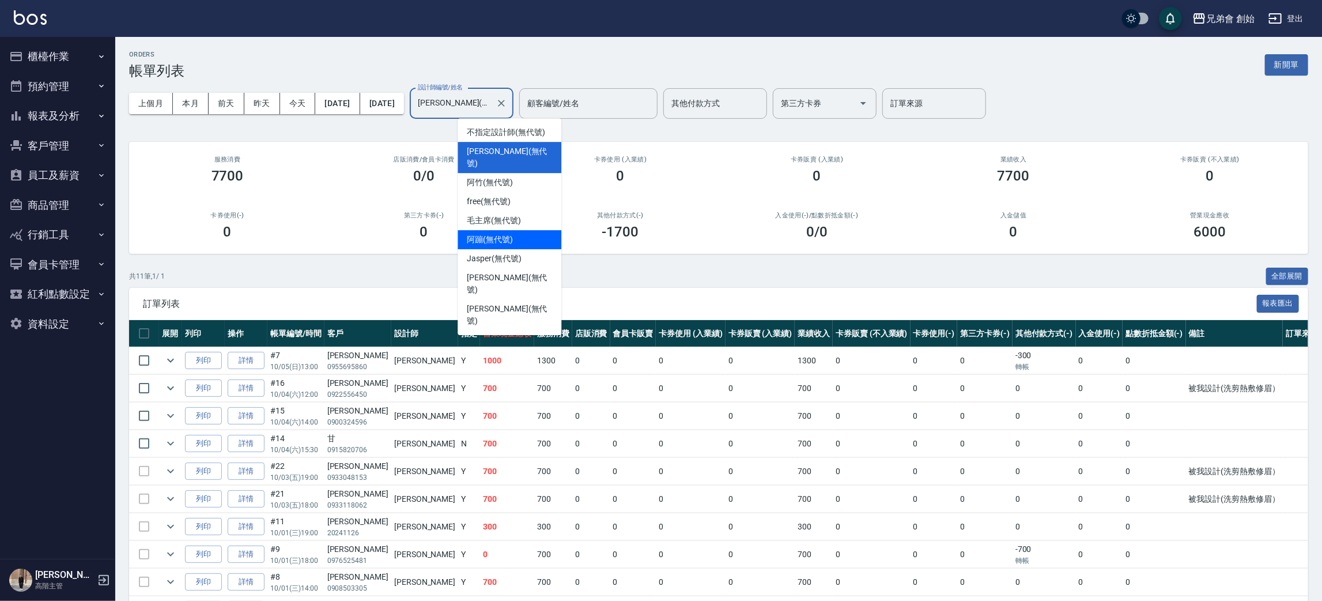
click at [533, 230] on div "阿蹦 (無代號)" at bounding box center [510, 239] width 104 height 19
type input "阿蹦(無代號)"
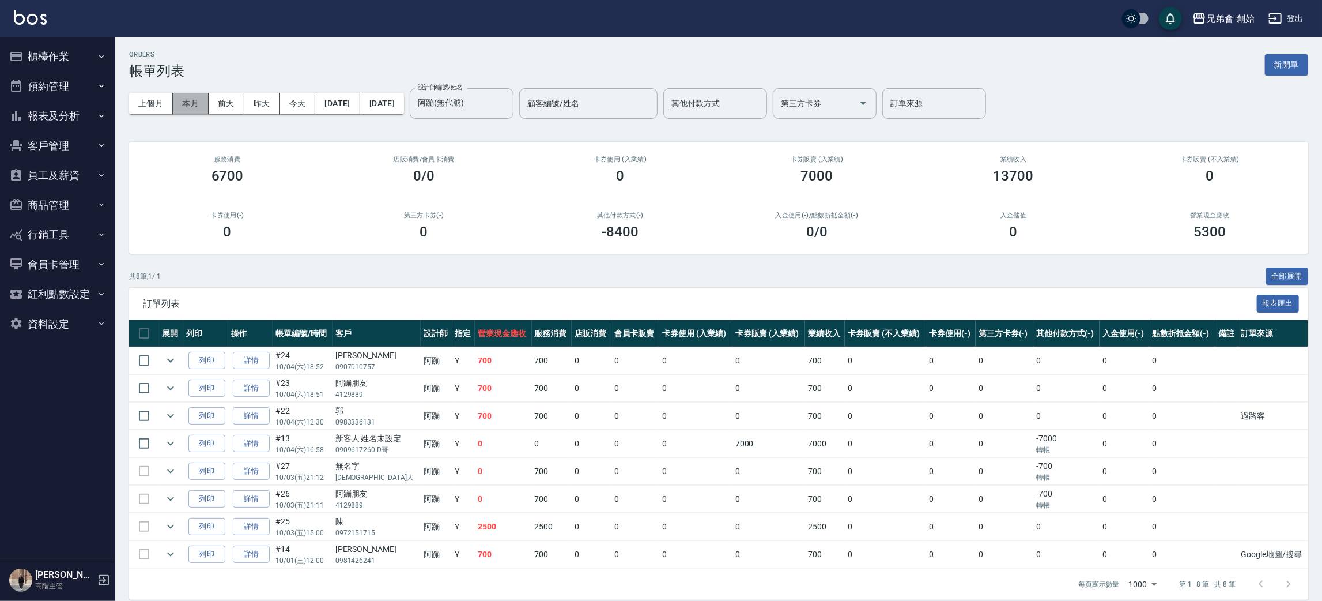
click at [198, 107] on button "本月" at bounding box center [191, 103] width 36 height 21
click at [292, 103] on button "今天" at bounding box center [298, 103] width 36 height 21
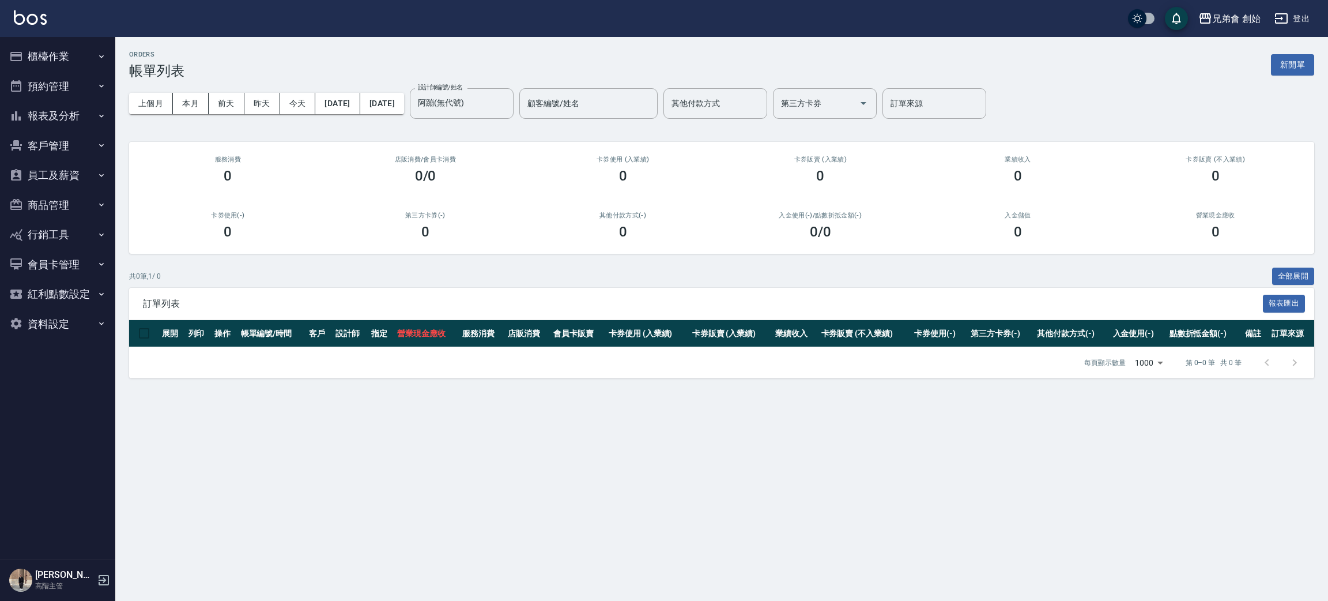
click at [562, 102] on div "設計師編號/姓名 阿蹦(無代號) 設計師編號/姓名 顧客編號/姓名 顧客編號/姓名 其他付款方式 其他付款方式 第三方卡券 第三方卡券 訂單來源 訂單來源" at bounding box center [698, 103] width 576 height 31
click at [514, 104] on div "阿蹦(無代號) 設計師編號/姓名" at bounding box center [462, 103] width 104 height 31
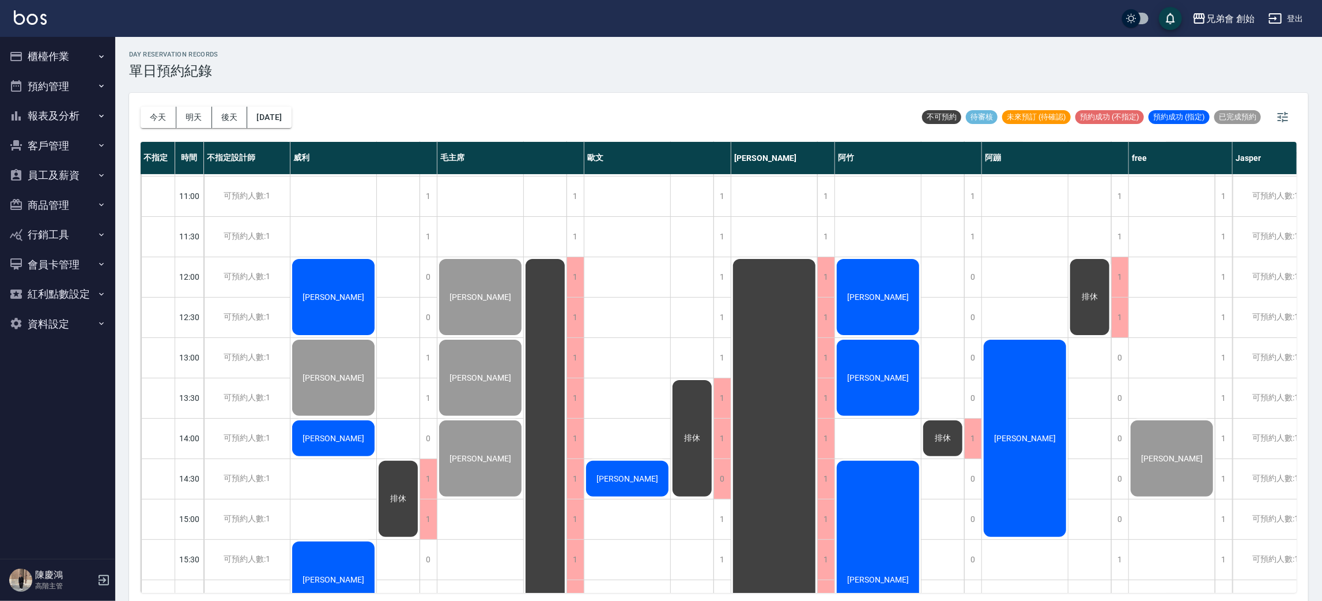
scroll to position [333, 0]
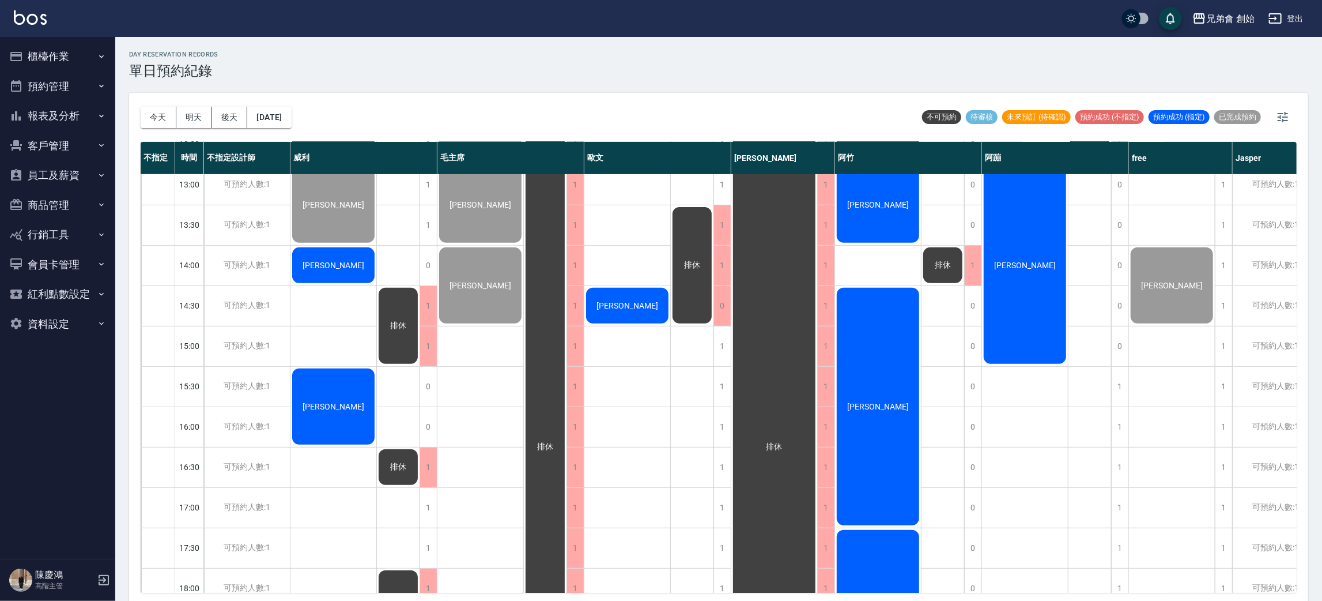
click at [693, 240] on div "排休" at bounding box center [692, 265] width 43 height 120
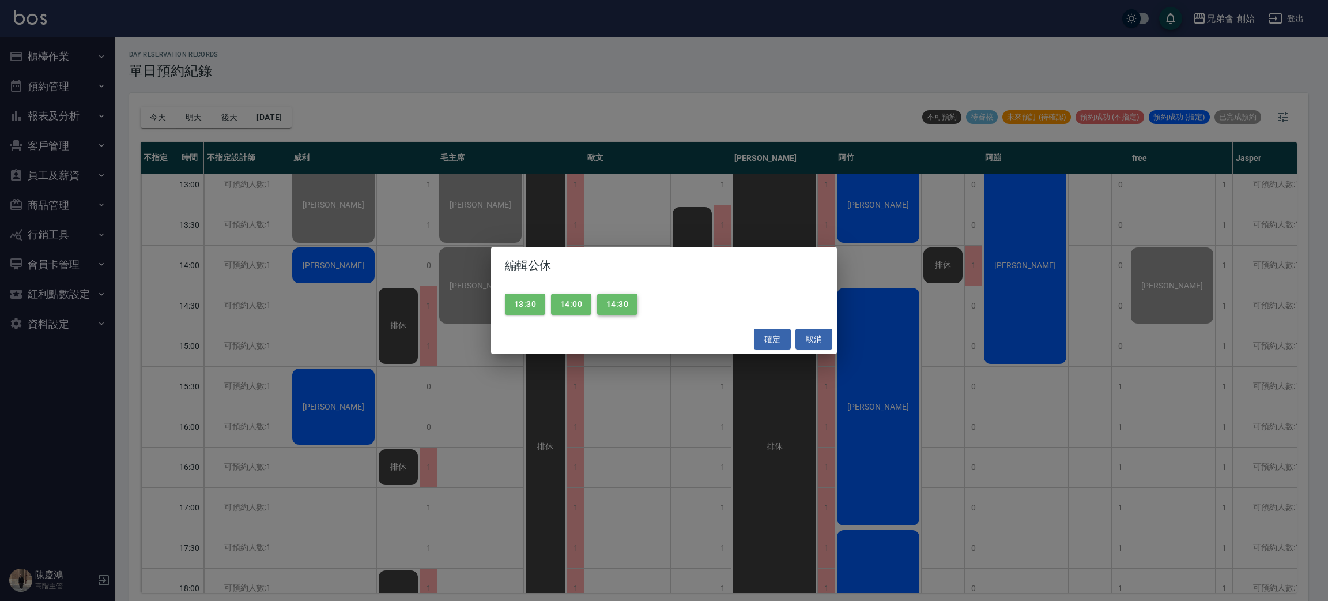
click at [631, 306] on button "14:30" at bounding box center [617, 303] width 40 height 21
click at [559, 299] on button "14:00" at bounding box center [571, 303] width 40 height 21
click at [523, 296] on button "13:30" at bounding box center [525, 303] width 40 height 21
click at [772, 335] on button "確定" at bounding box center [772, 339] width 37 height 21
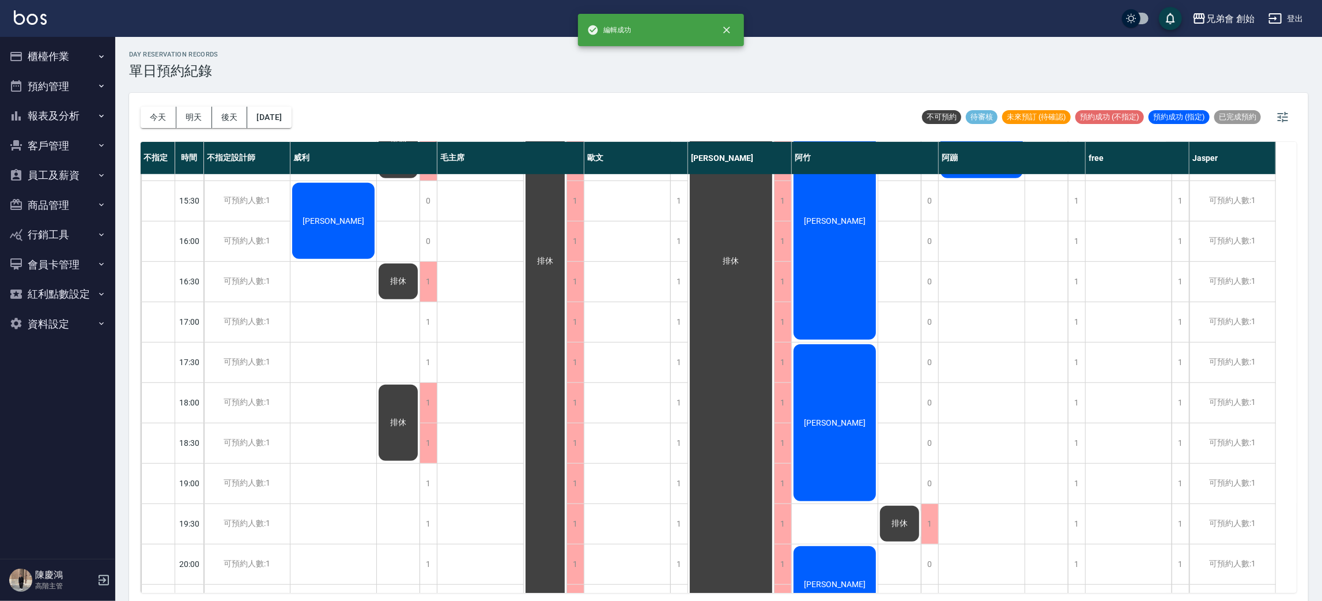
scroll to position [605, 0]
